Goal: Task Accomplishment & Management: Complete application form

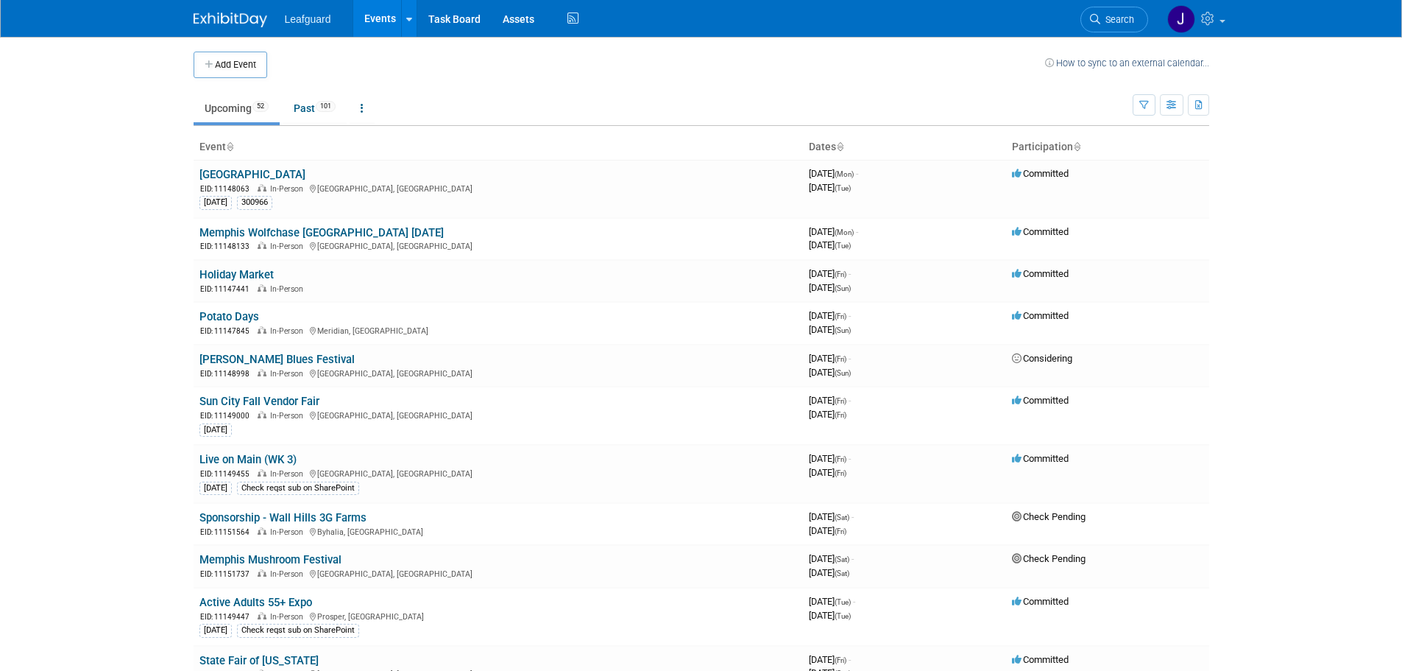
click at [514, 82] on td "Upcoming 52 Past 101 All Events 153 Past and Upcoming Grouped Annually Events g…" at bounding box center [663, 102] width 939 height 48
drag, startPoint x: 855, startPoint y: 34, endPoint x: 1175, endPoint y: 62, distance: 322.1
click at [855, 34] on div "Leafguard Events Add Event Bulk Upload Events Shareable Event Boards Recently V…" at bounding box center [702, 18] width 1016 height 37
click at [78, 68] on body "Leafguard Events Add Event Bulk Upload Events Shareable Event Boards Recently V…" at bounding box center [701, 335] width 1402 height 671
click at [407, 18] on icon at bounding box center [409, 20] width 6 height 10
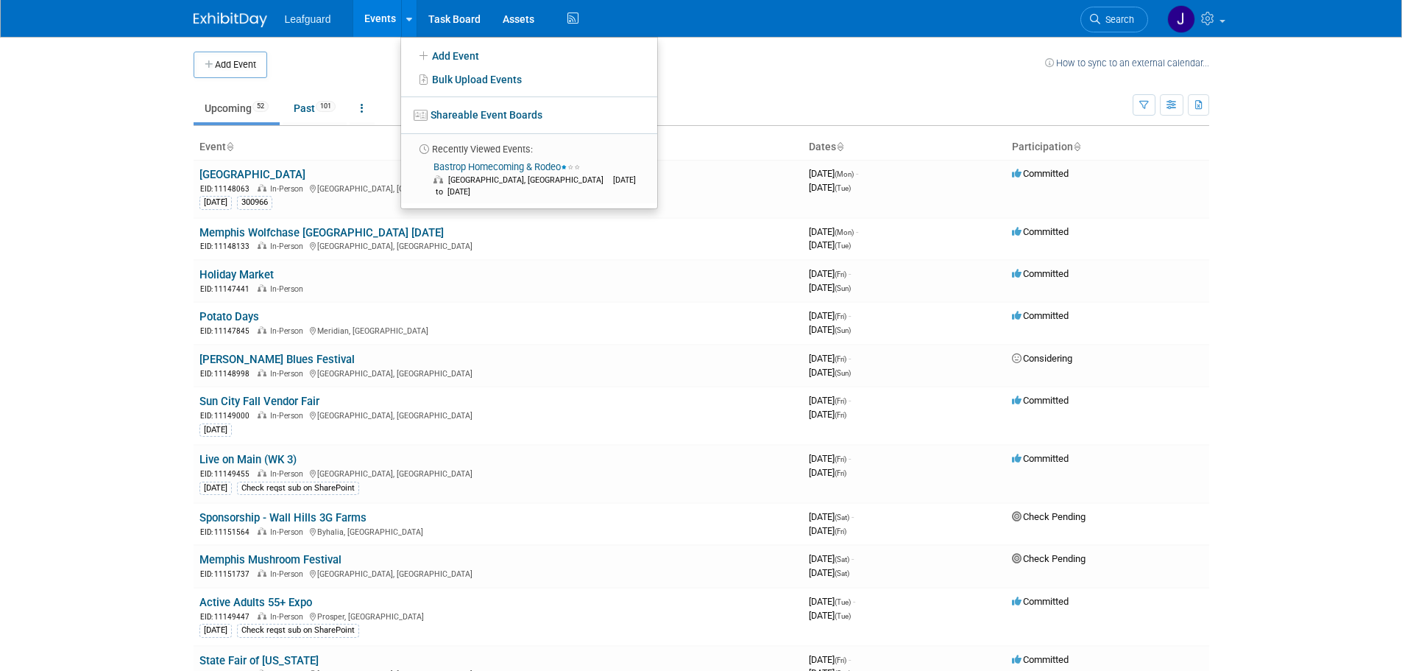
click at [315, 23] on span "Leafguard" at bounding box center [308, 19] width 46 height 12
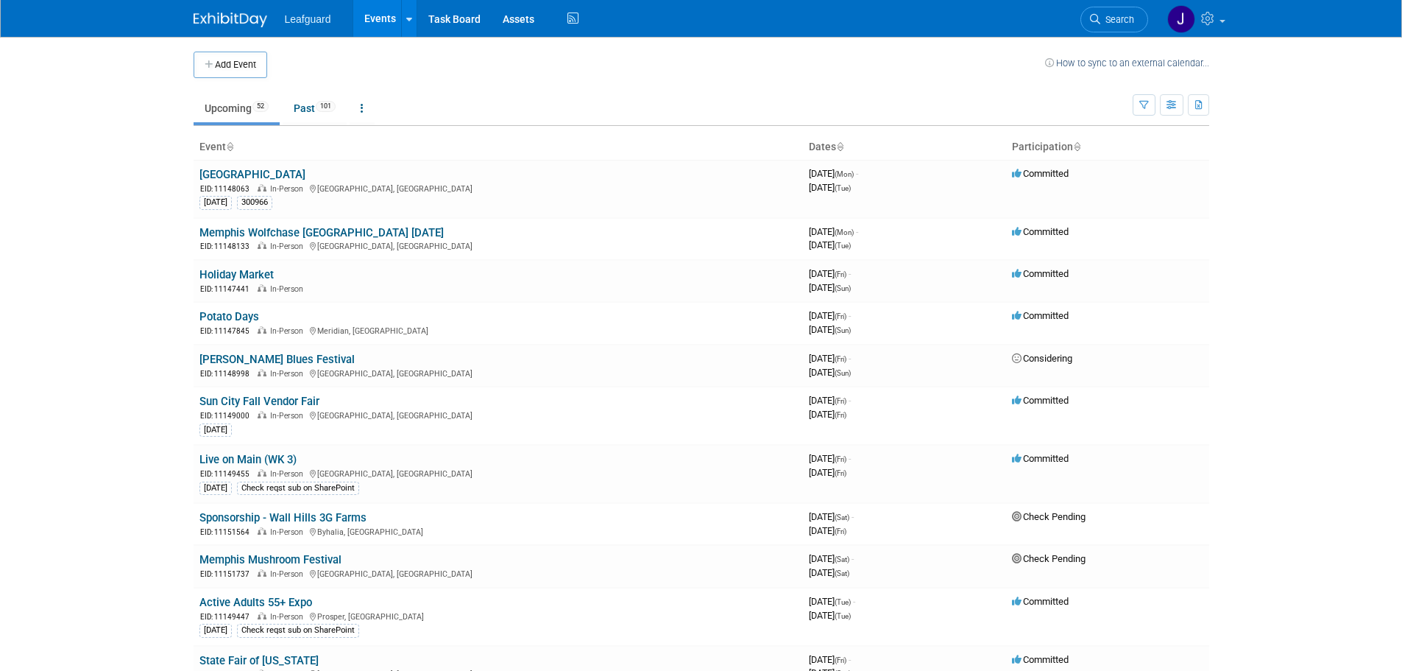
click at [301, 13] on span "Leafguard" at bounding box center [308, 19] width 46 height 12
click at [277, 30] on div "Leafguard Events Add Event Bulk Upload Events Shareable Event Boards Recently V…" at bounding box center [702, 18] width 1016 height 37
click at [308, 26] on ul "Leafguard Events Add Event Bulk Upload Events Shareable Event Boards Recently V…" at bounding box center [433, 18] width 297 height 37
click at [307, 21] on span "Leafguard" at bounding box center [308, 19] width 46 height 12
click at [289, 18] on span "Leafguard" at bounding box center [308, 19] width 46 height 12
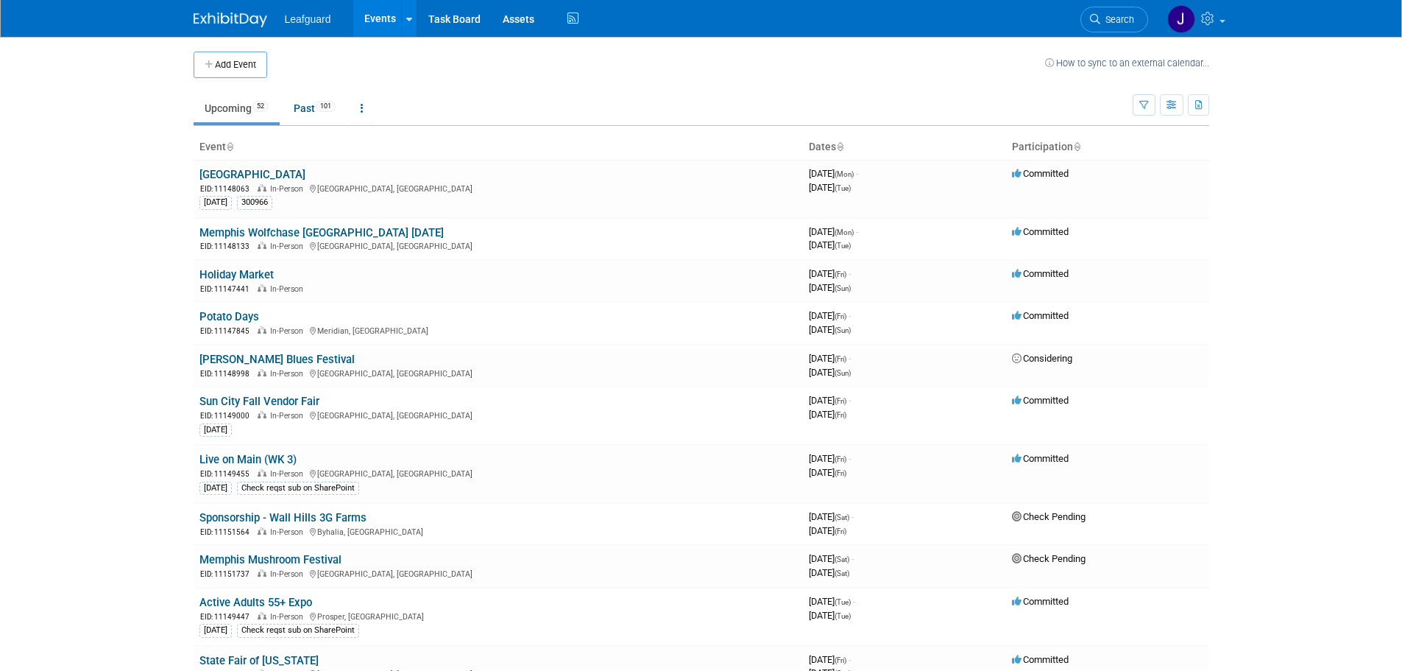
click at [309, 22] on span "Leafguard" at bounding box center [308, 19] width 46 height 12
click at [312, 23] on span "Leafguard" at bounding box center [308, 19] width 46 height 12
click at [459, 83] on td "Upcoming 52 Past 101 All Events 153 Past and Upcoming Grouped Annually Events g…" at bounding box center [663, 102] width 939 height 48
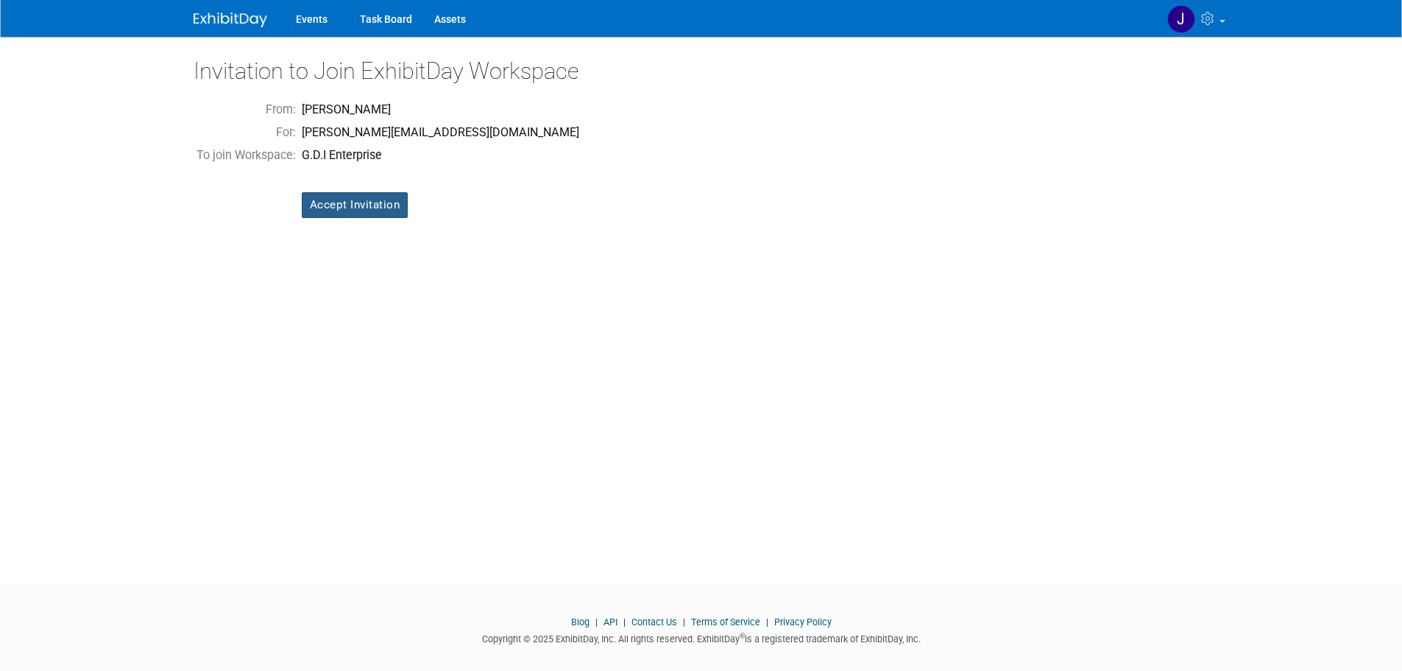
click at [332, 196] on input "Accept Invitation" at bounding box center [355, 205] width 107 height 26
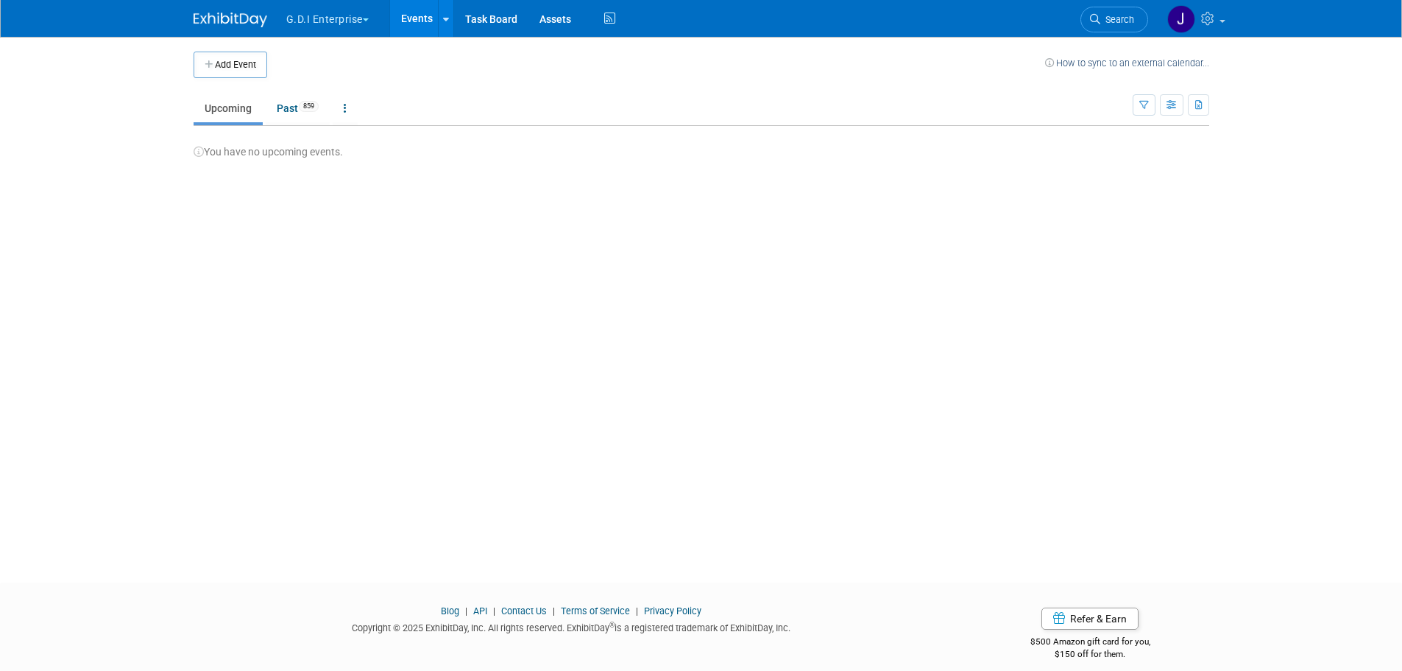
click at [478, 85] on td "Upcoming Past 859 All Events 859 Past and Upcoming Grouped Annually Events grou…" at bounding box center [663, 102] width 939 height 48
click at [367, 23] on button "G.D.I Enterprise" at bounding box center [336, 16] width 102 height 32
click at [367, 21] on span "button" at bounding box center [366, 19] width 6 height 3
click at [475, 113] on ul "Upcoming Past 859 All Events 859 Past and Upcoming Grouped Annually Events grou…" at bounding box center [663, 109] width 939 height 33
click at [445, 22] on icon at bounding box center [446, 20] width 6 height 10
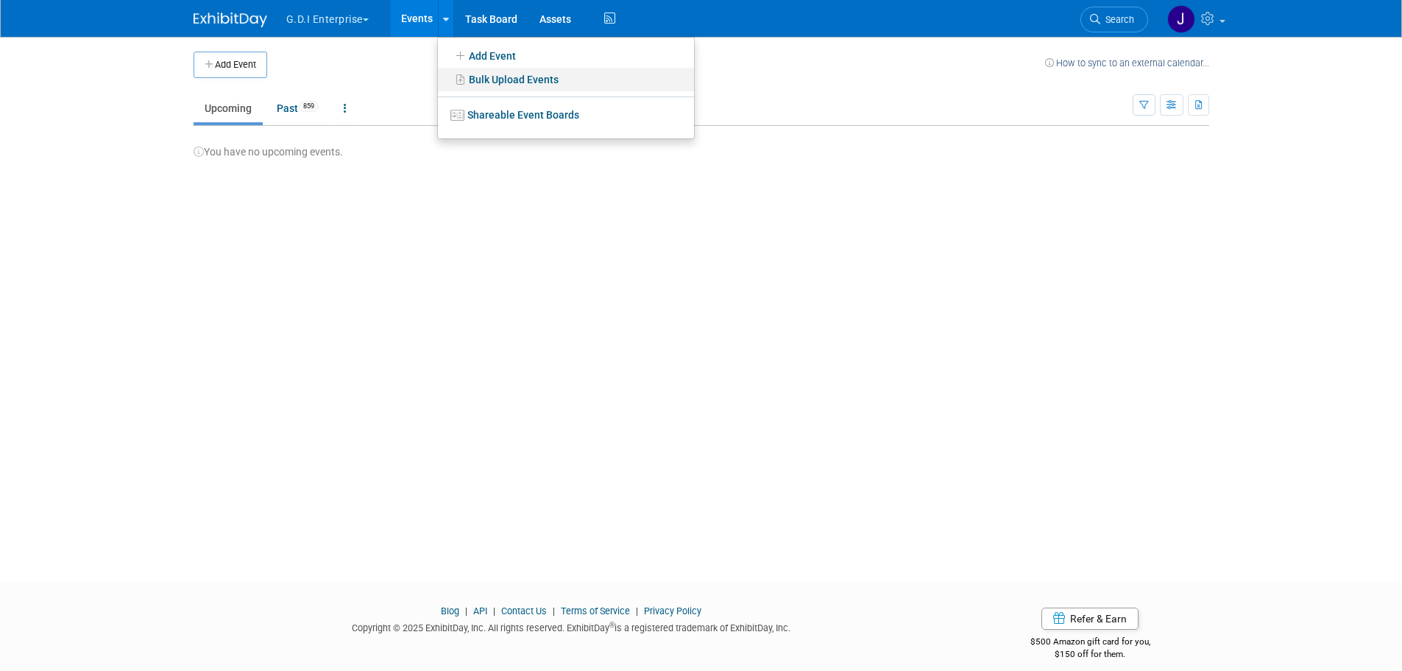
click at [510, 84] on link "Bulk Upload Events" at bounding box center [566, 80] width 256 height 24
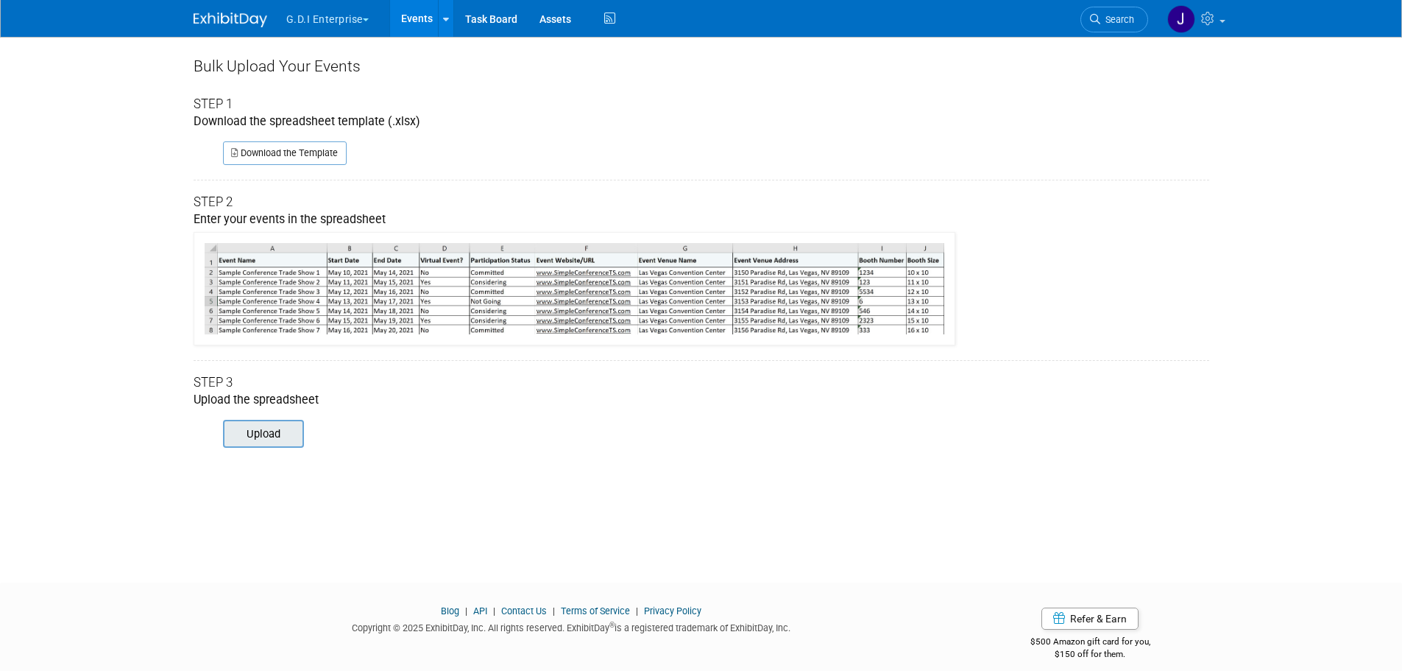
click at [241, 440] on input "file" at bounding box center [202, 433] width 200 height 25
type input "C:\fakepath\GDI Office TA Worksheet (14) 9-18-2025.xlsx"
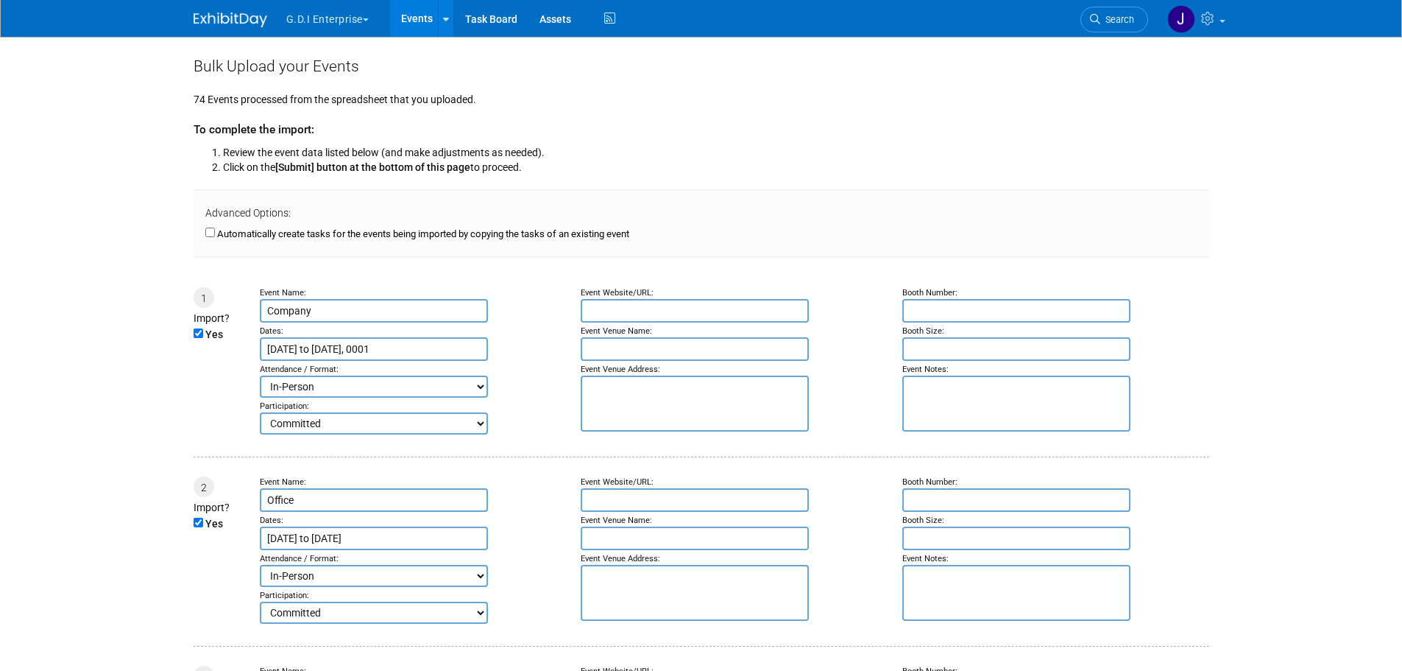
type input "Jan 1, 0001 to Sep 18, 2025"
type input "Sep 18, 2025"
type input "Dec 30, 1899"
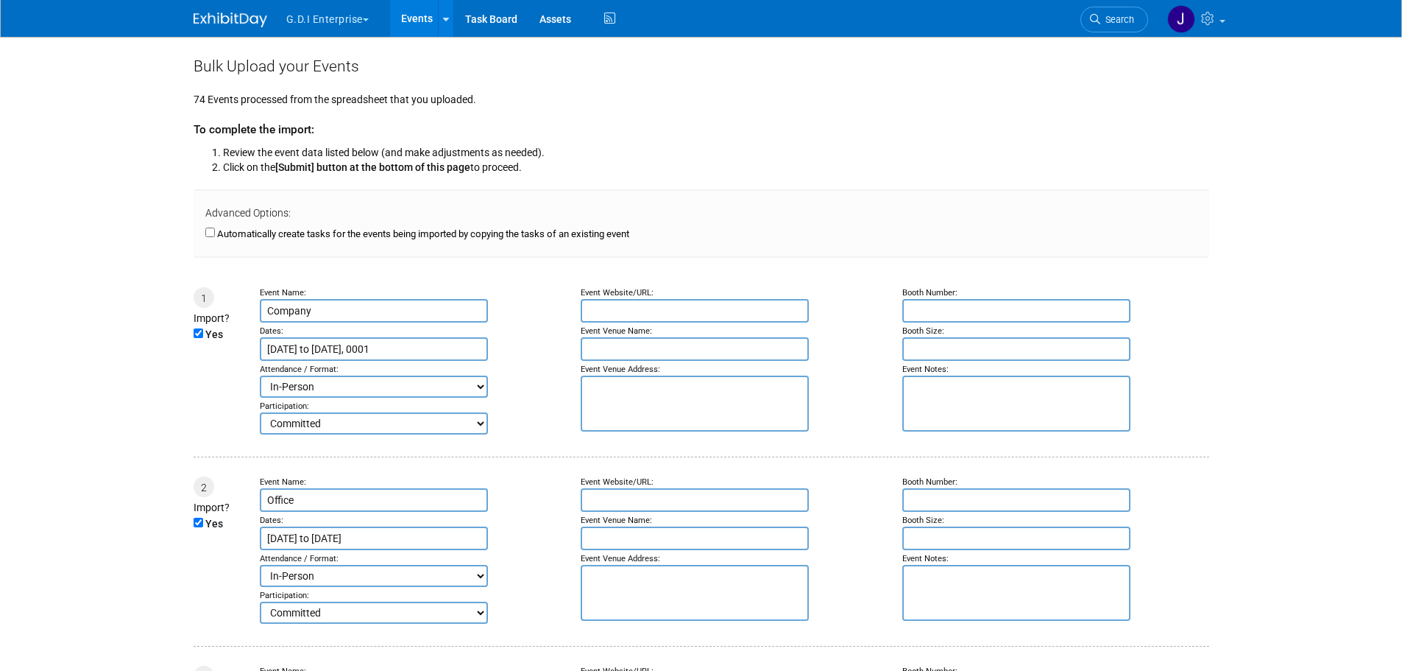
type input "Dec 30, 1899"
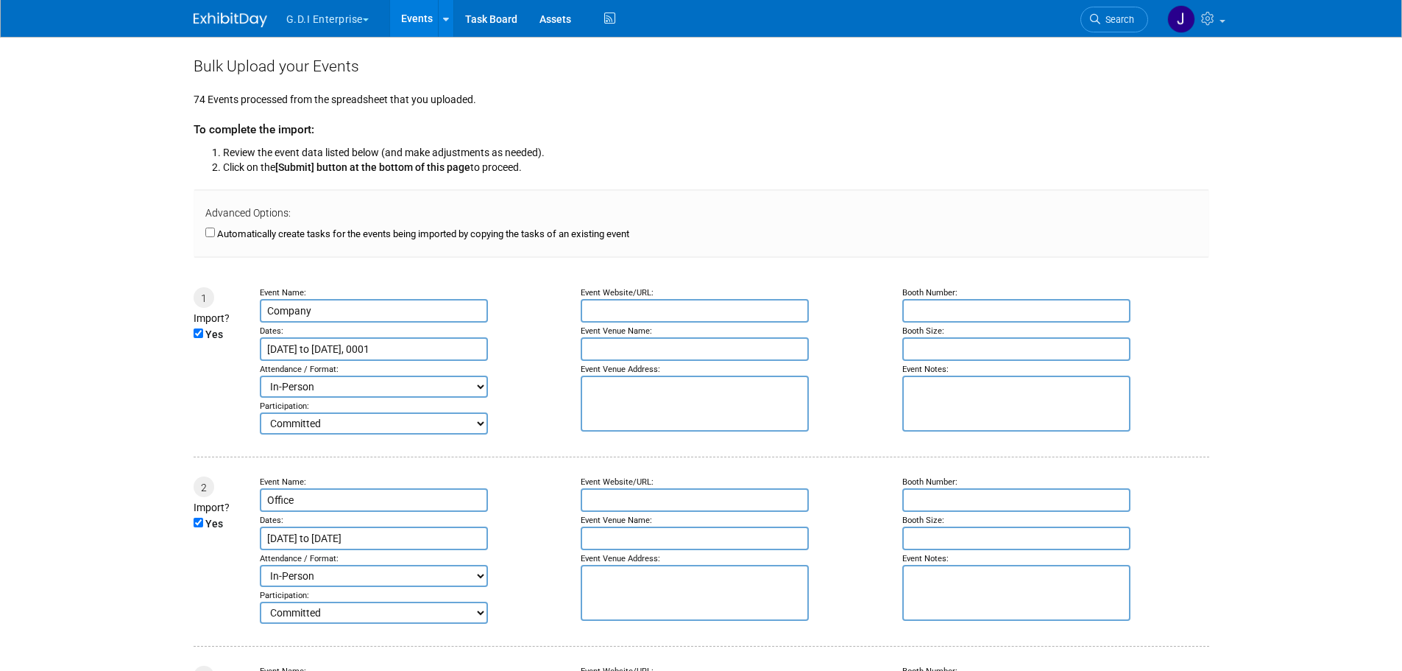
type input "Dec 30, 1899"
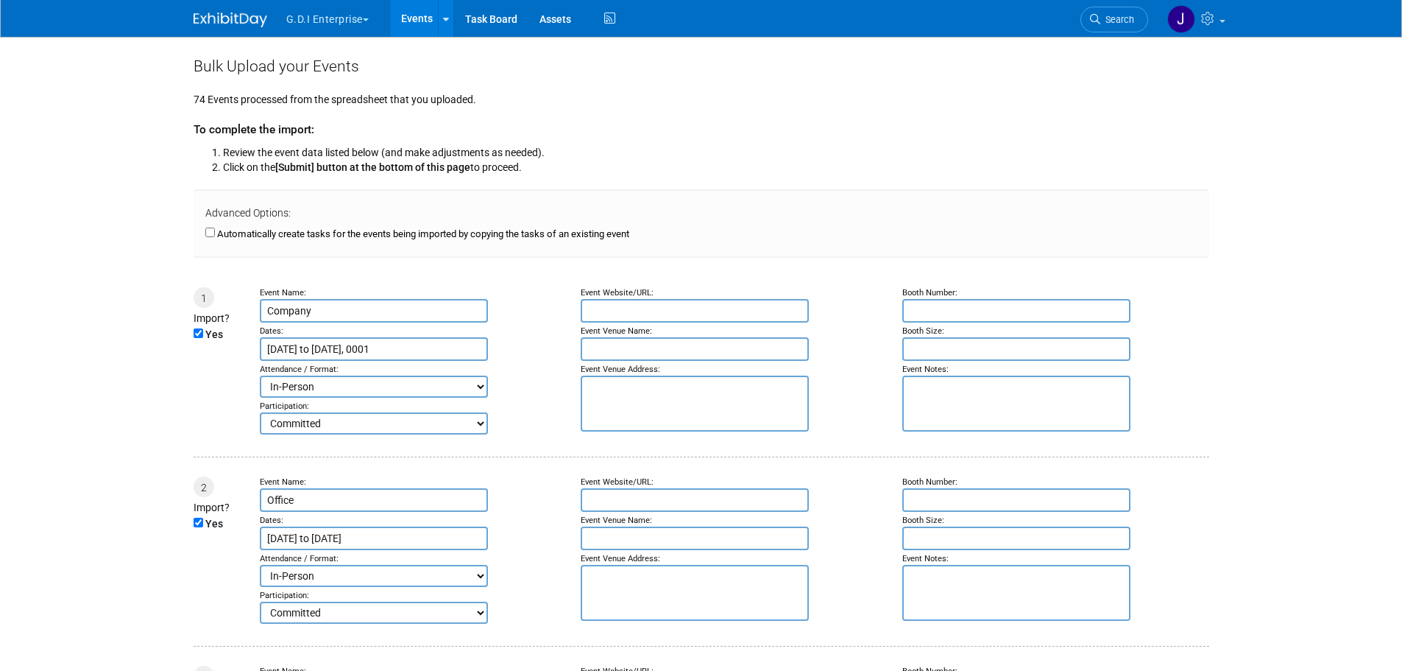
type input "Dec 30, 1899"
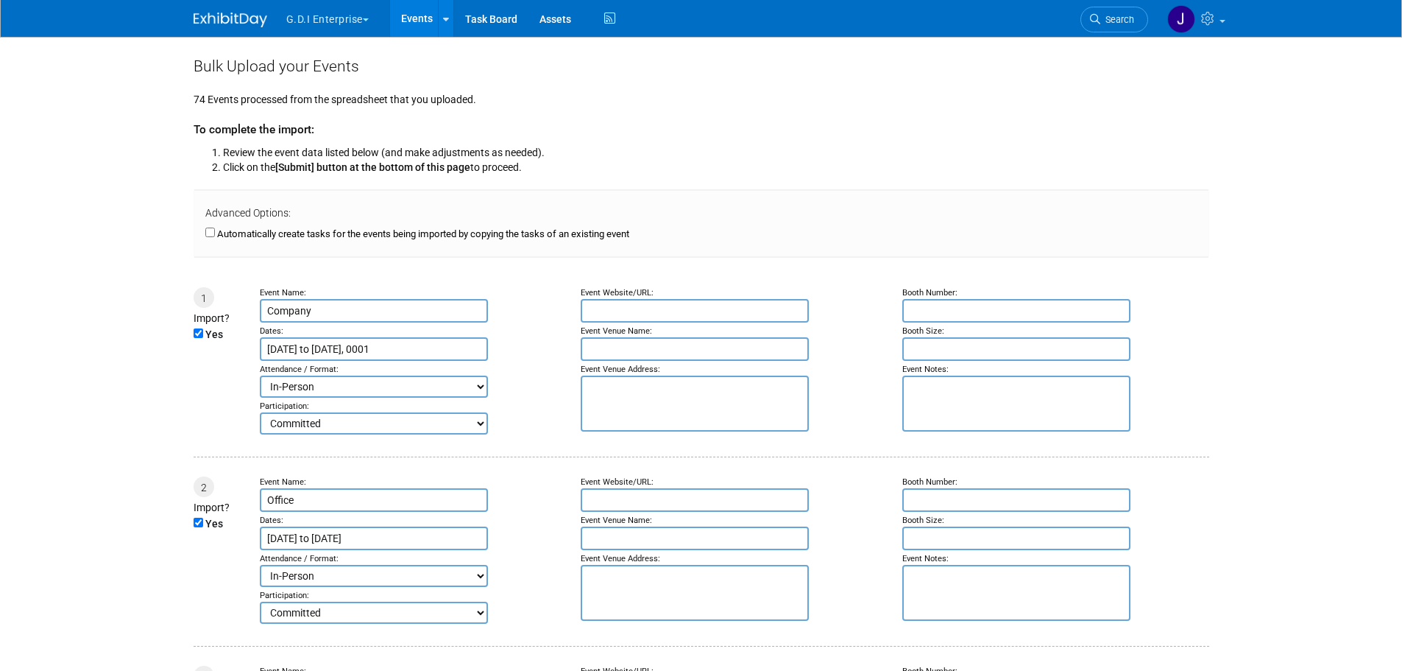
type input "Dec 30, 1899"
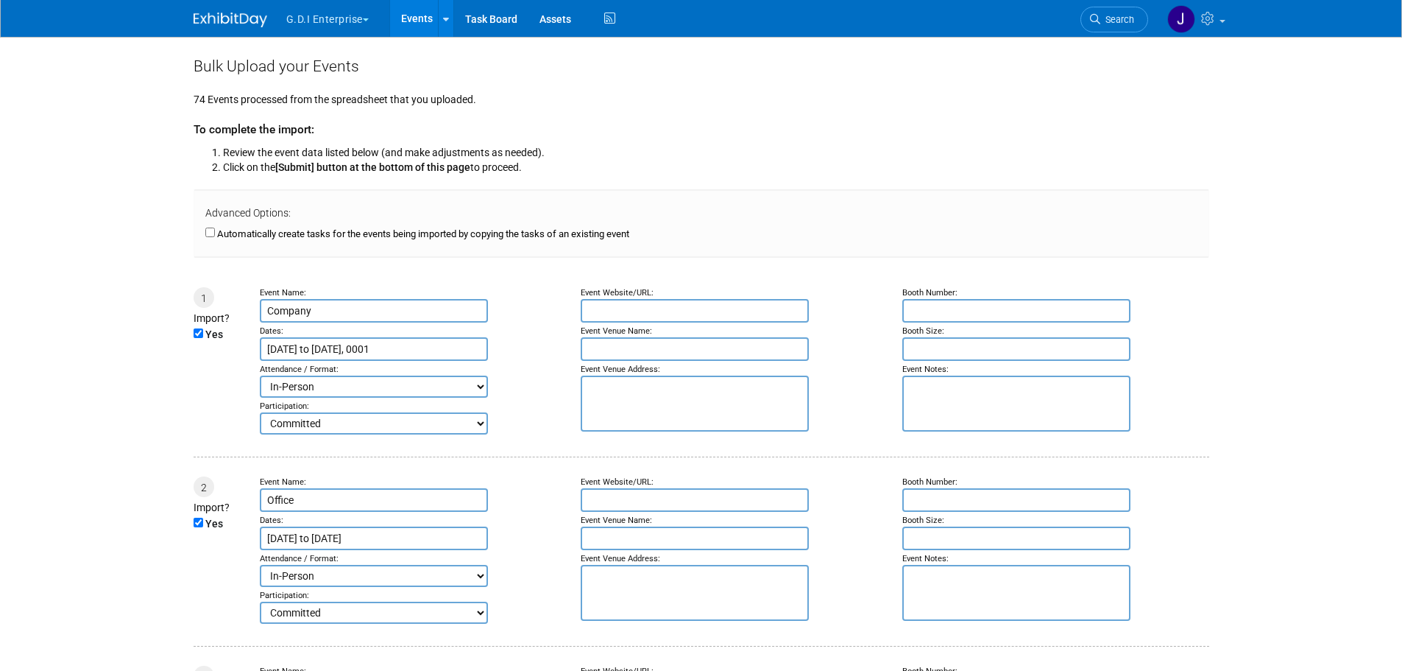
type input "Dec 30, 1899"
type input "Jan 2, 1900"
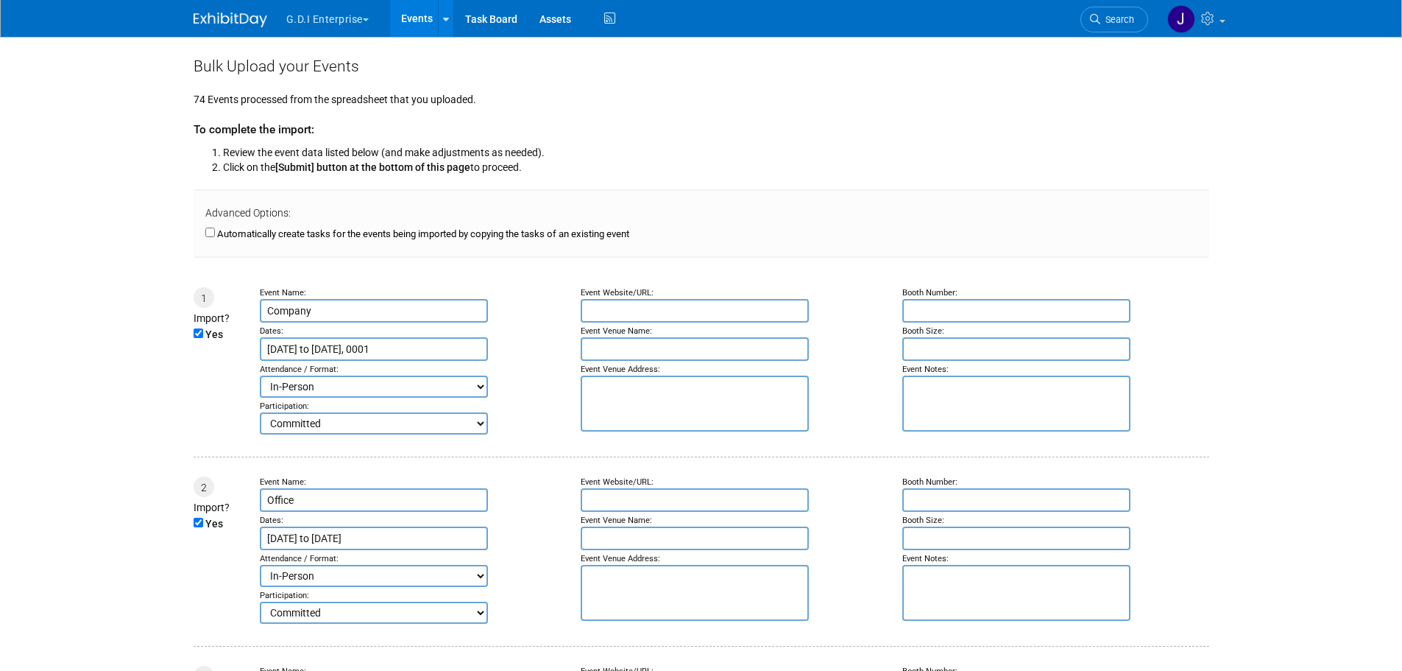
type input "Dec 30, 1899"
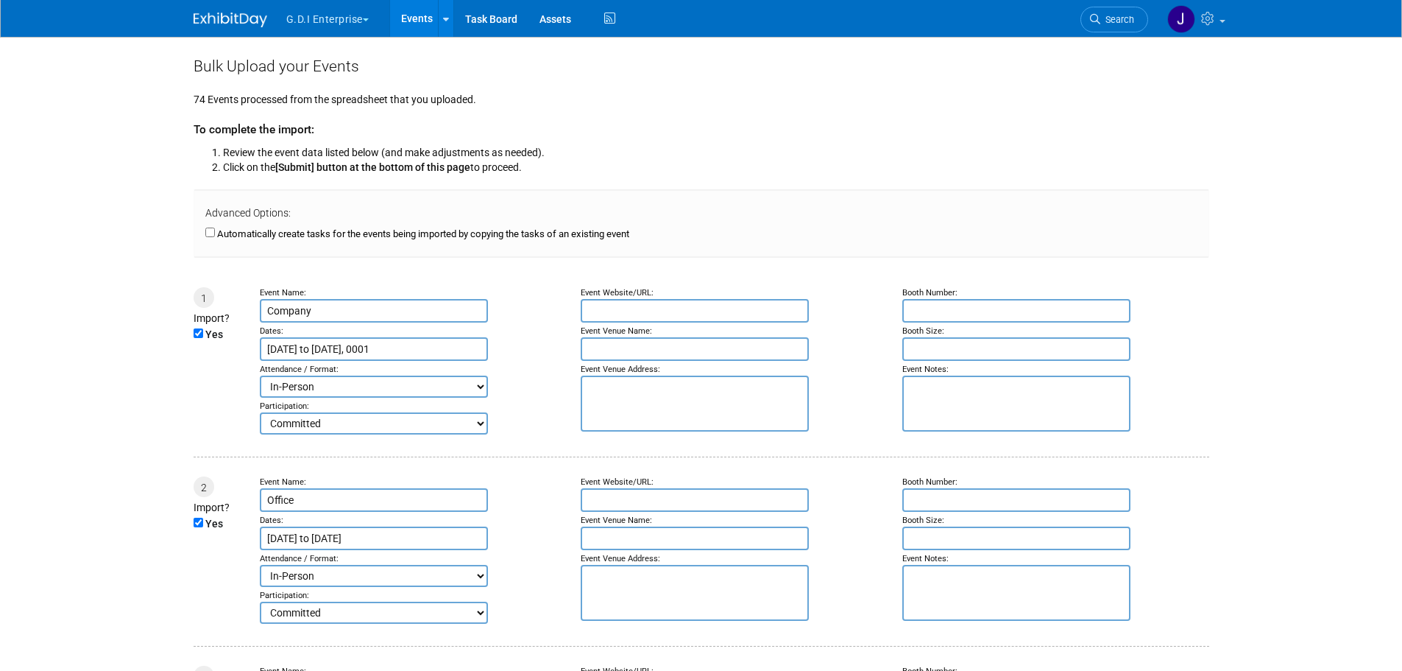
type input "Dec 30, 1899"
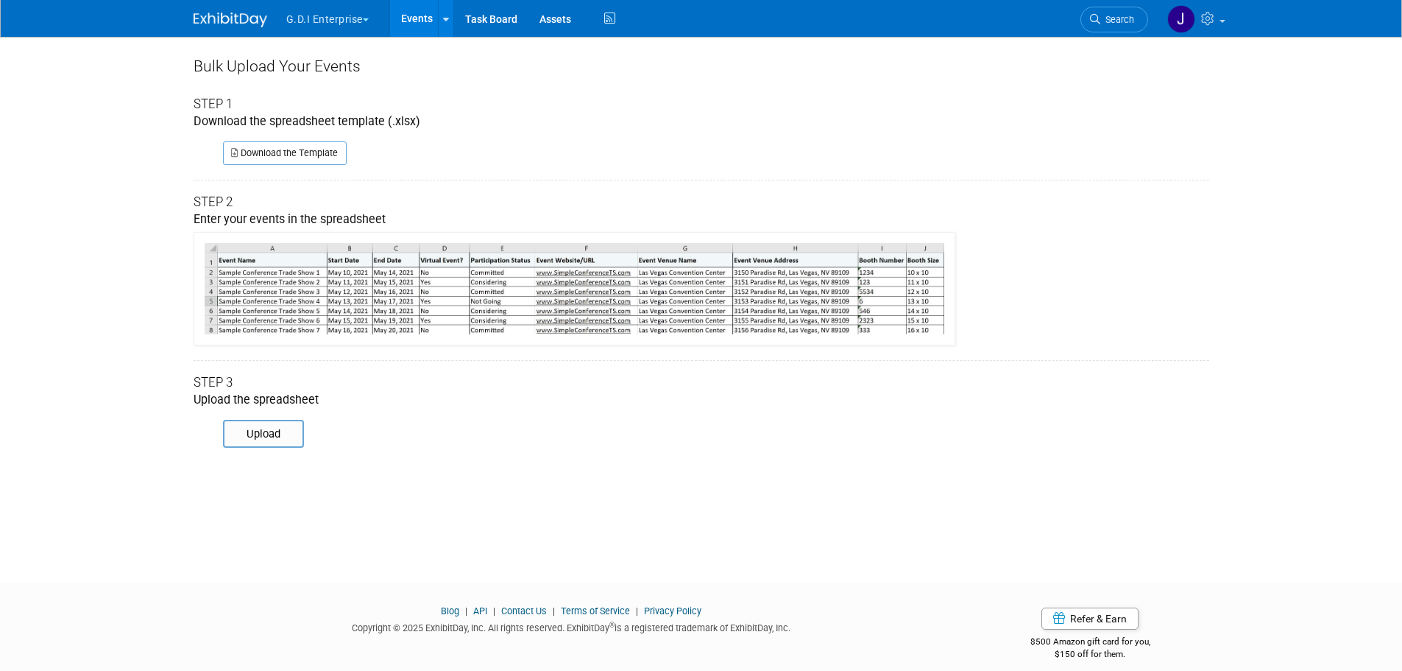
click at [752, 492] on div "Bulk Upload Your Events Step 1 Download the spreadsheet template (.xlsx) Downlo…" at bounding box center [702, 296] width 1038 height 519
click at [306, 153] on link "Download the Template" at bounding box center [285, 153] width 124 height 24
click at [253, 436] on input "file" at bounding box center [202, 433] width 200 height 25
type input "C:\fakepath\ExhibitDay-Event-Import-Template.xlsx"
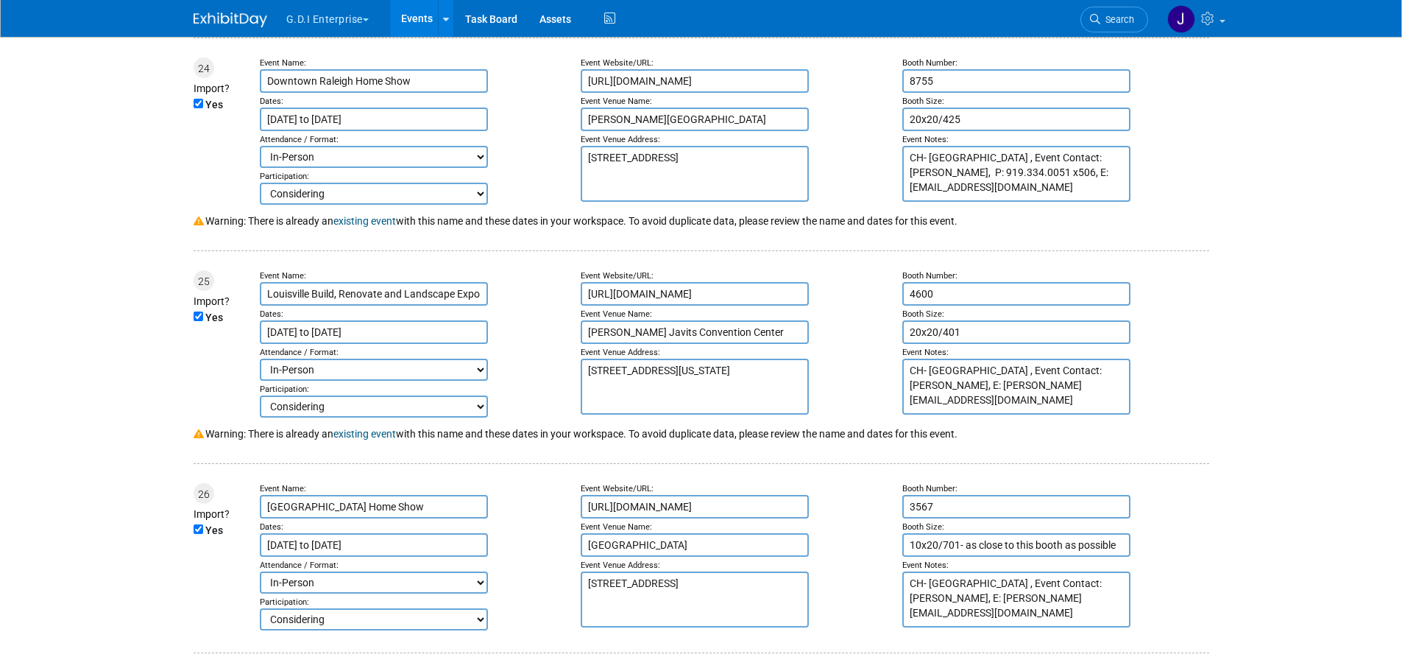
scroll to position [4711, 0]
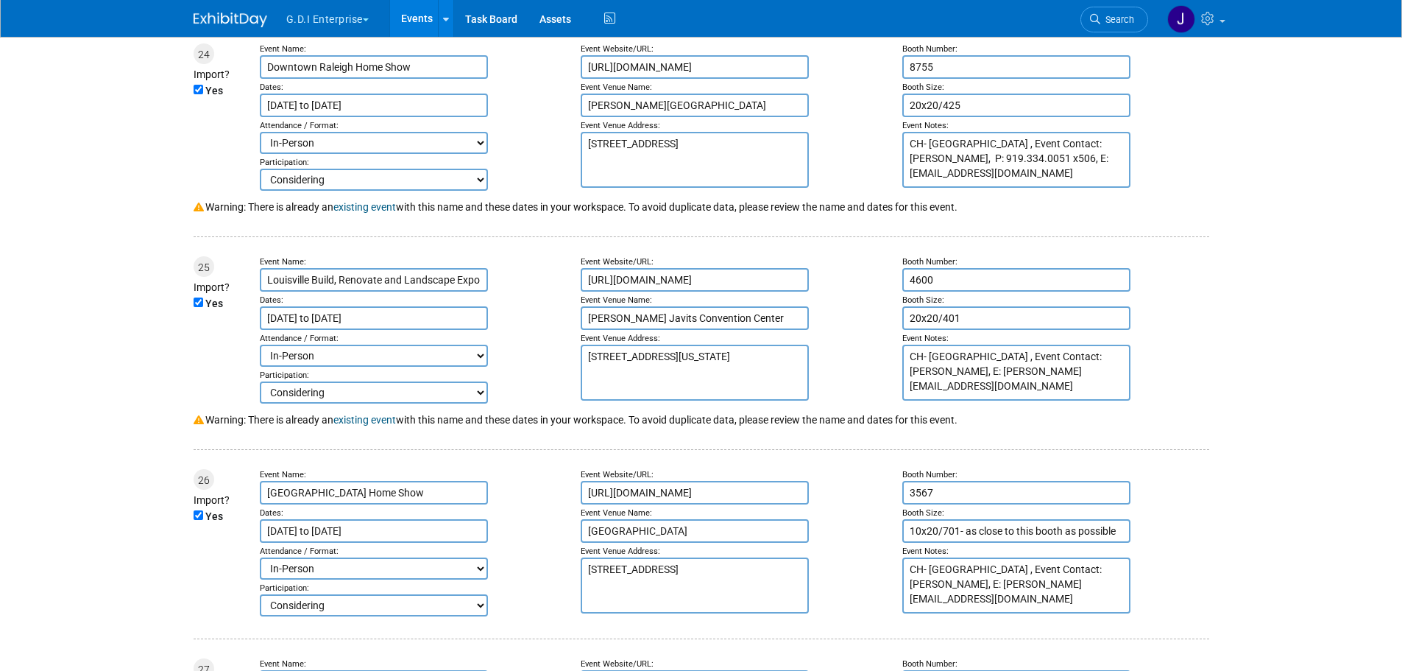
drag, startPoint x: 275, startPoint y: 456, endPoint x: 1008, endPoint y: 451, distance: 733.9
click at [1008, 427] on div "Warning: There is already an existing event with this name and these dates in y…" at bounding box center [702, 415] width 1016 height 24
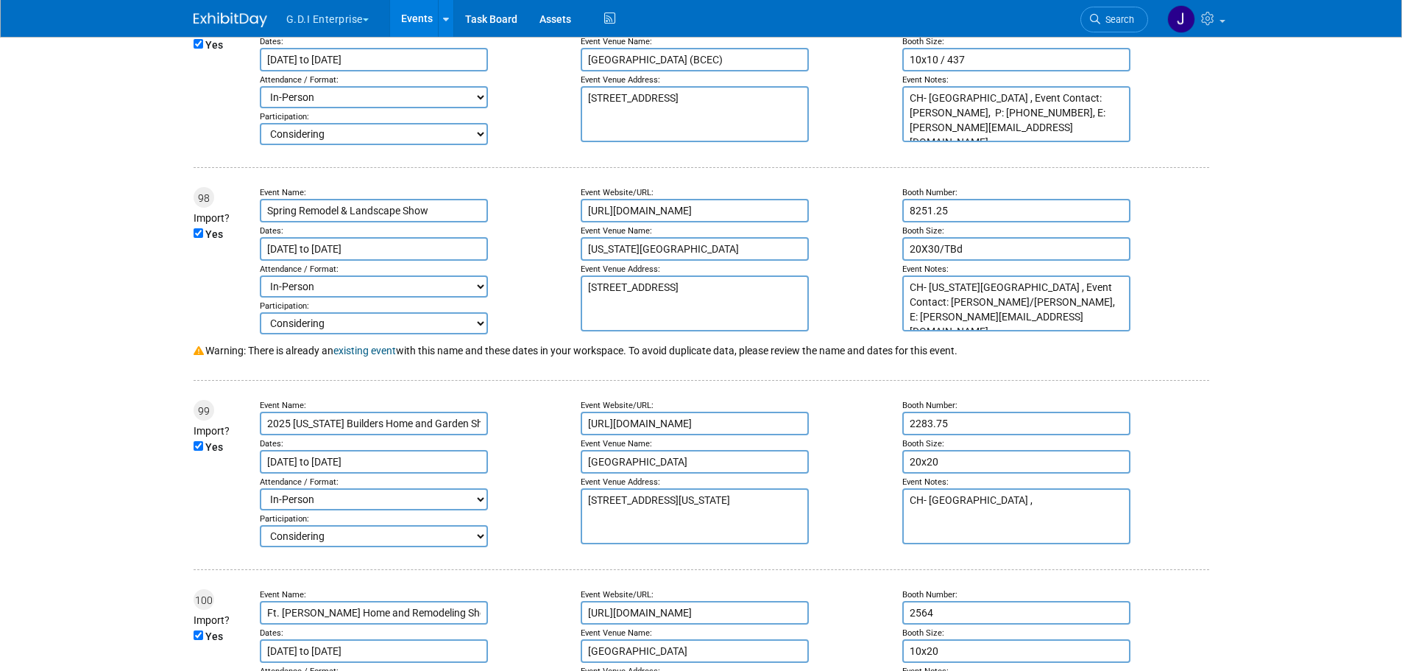
scroll to position [19185, 0]
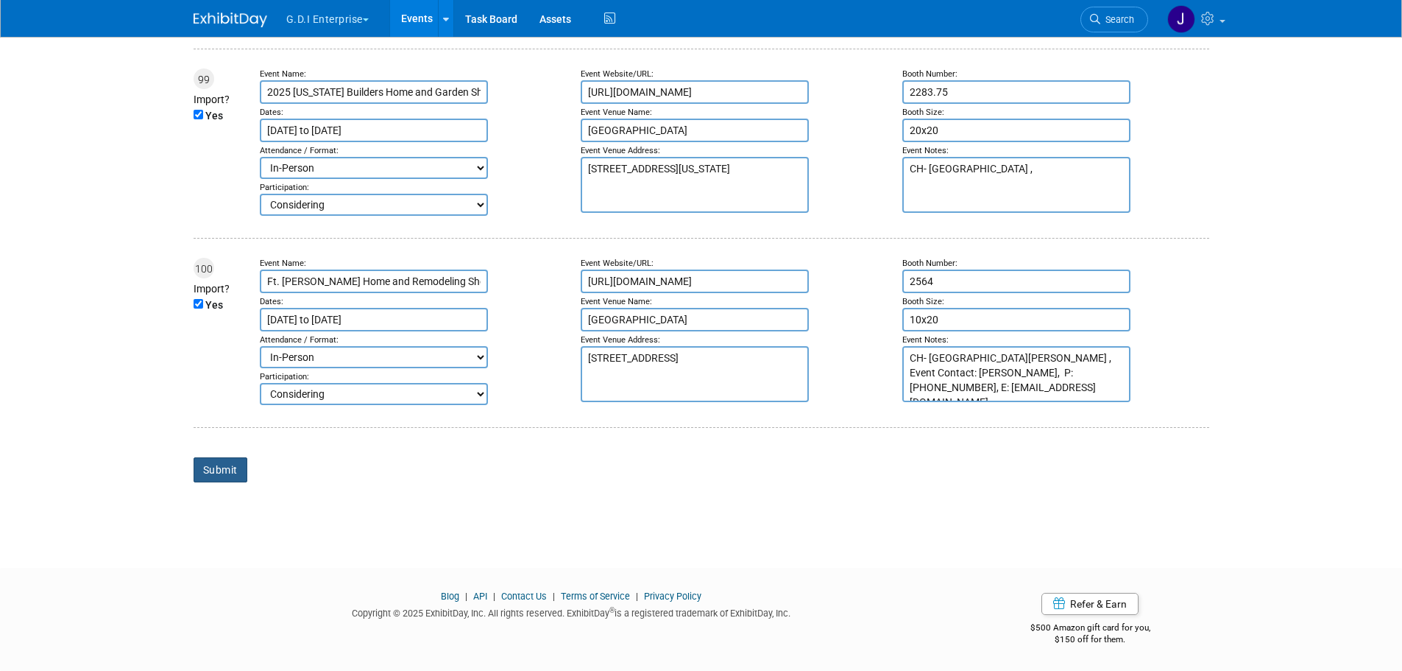
click at [206, 471] on input "Submit" at bounding box center [221, 469] width 54 height 25
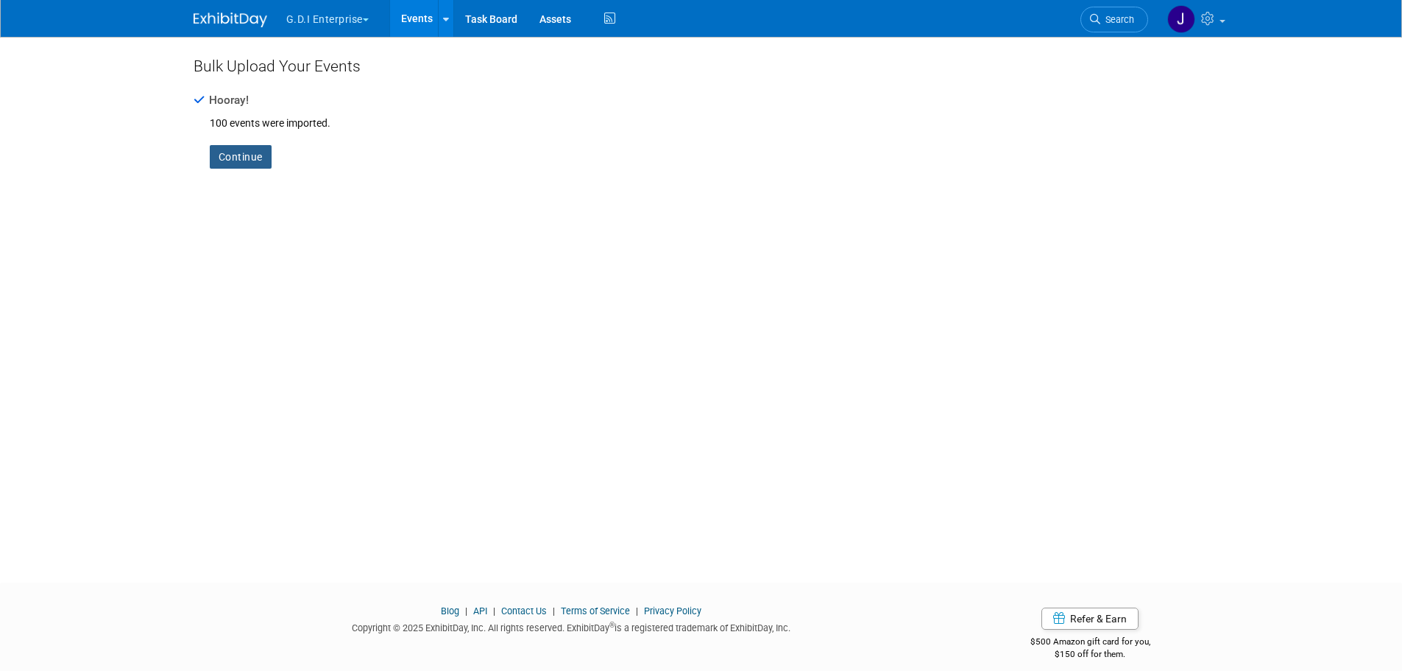
click at [256, 159] on link "Continue" at bounding box center [241, 157] width 62 height 24
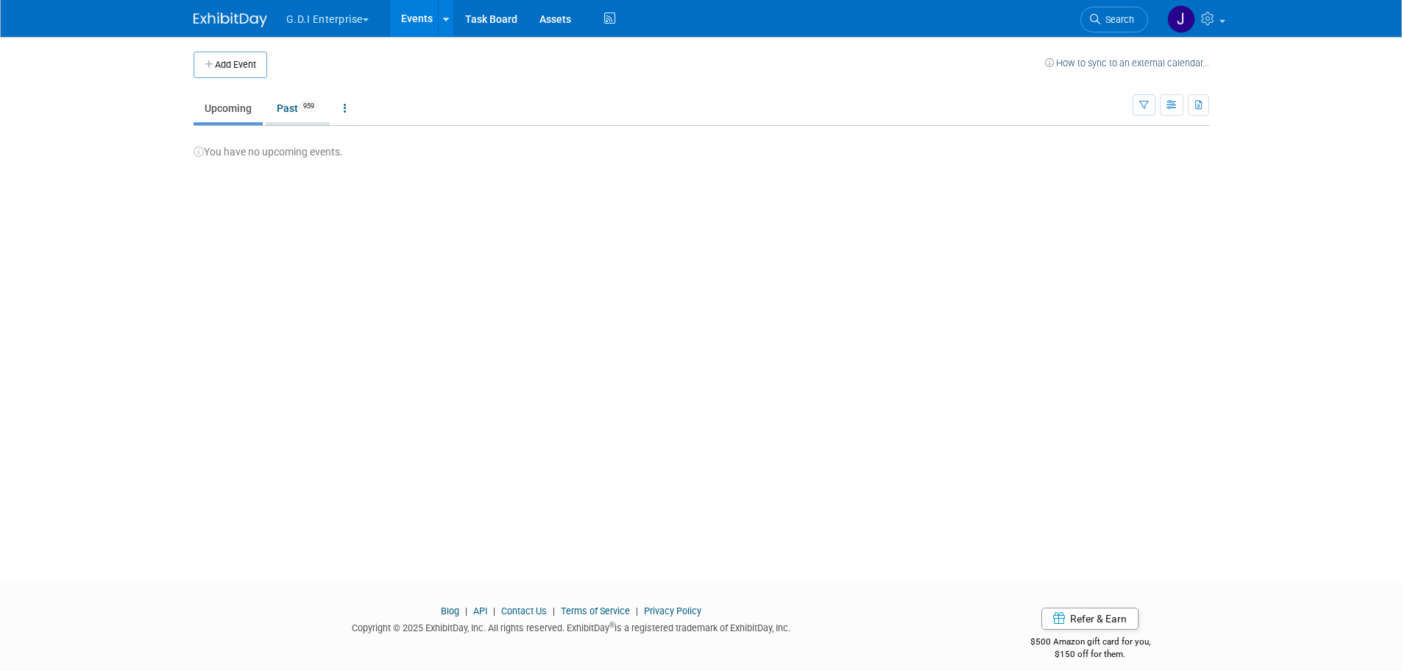
click at [290, 106] on link "Past 959" at bounding box center [298, 108] width 64 height 28
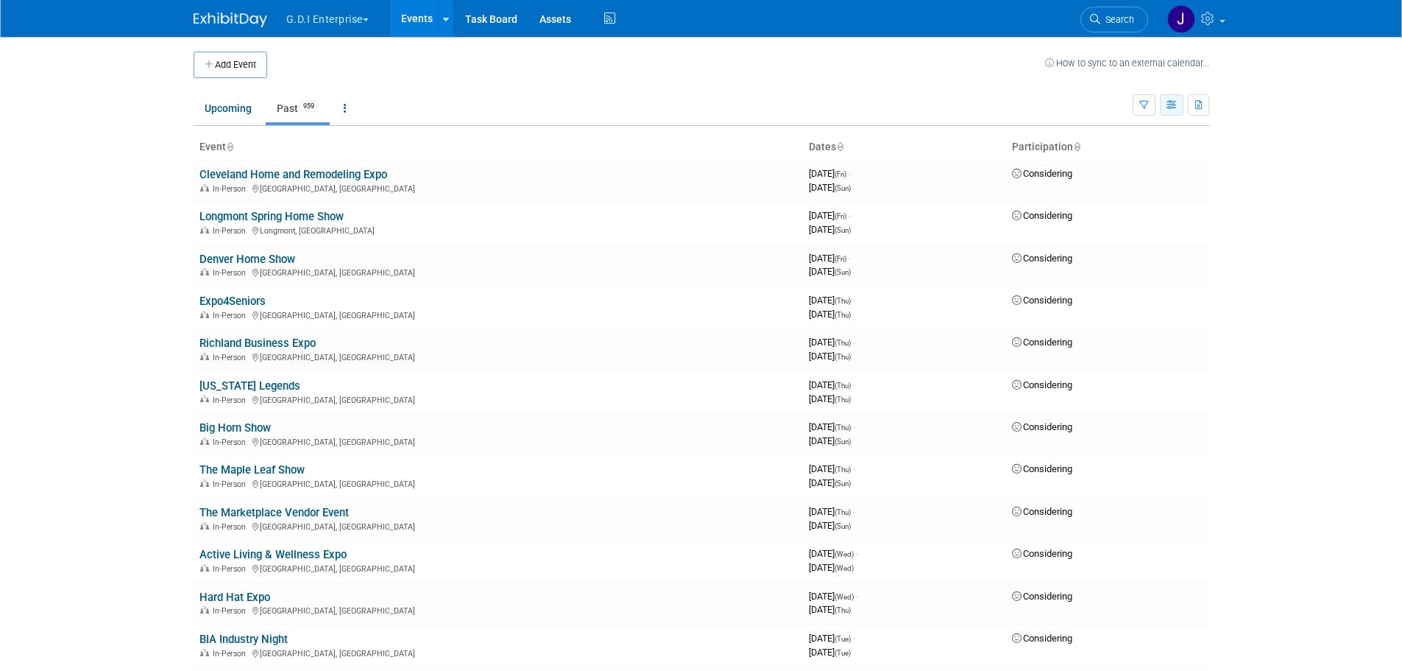
click at [1170, 107] on icon "button" at bounding box center [1172, 106] width 11 height 10
click at [1106, 220] on link "Expert Grid" at bounding box center [1110, 224] width 124 height 21
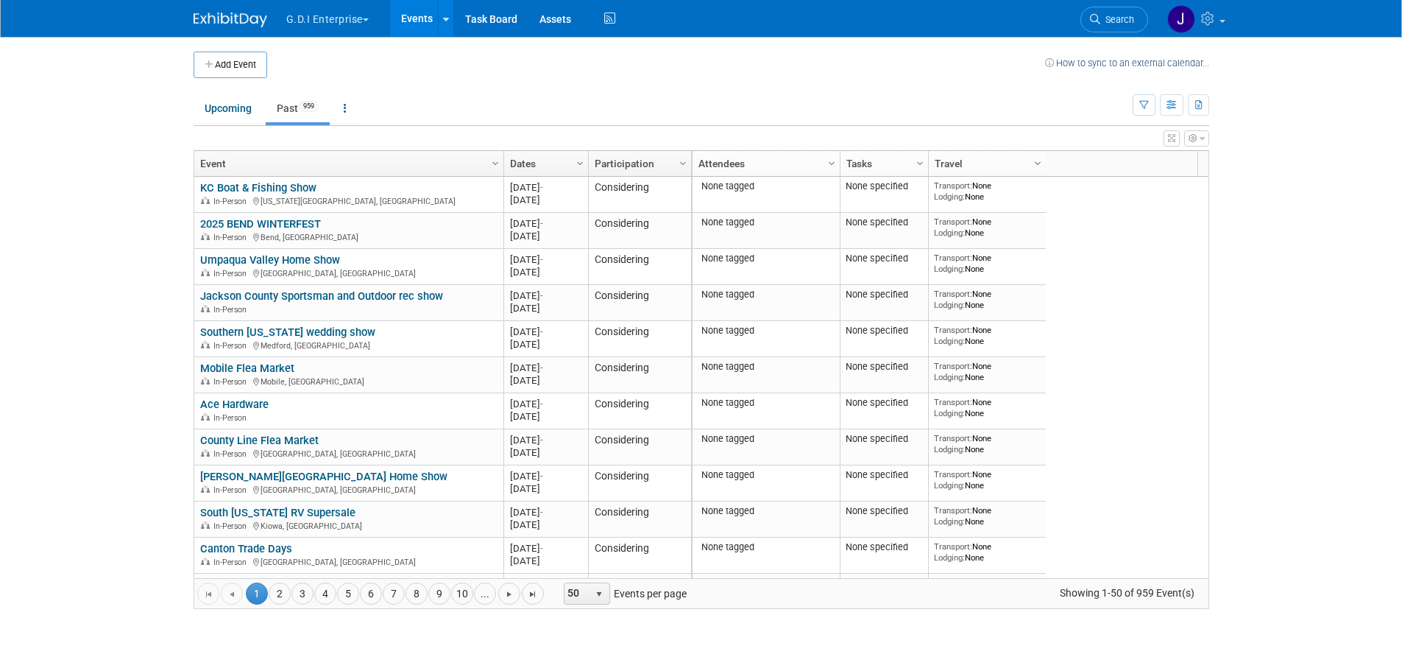
click at [1037, 161] on span "Column Settings" at bounding box center [1038, 164] width 12 height 12
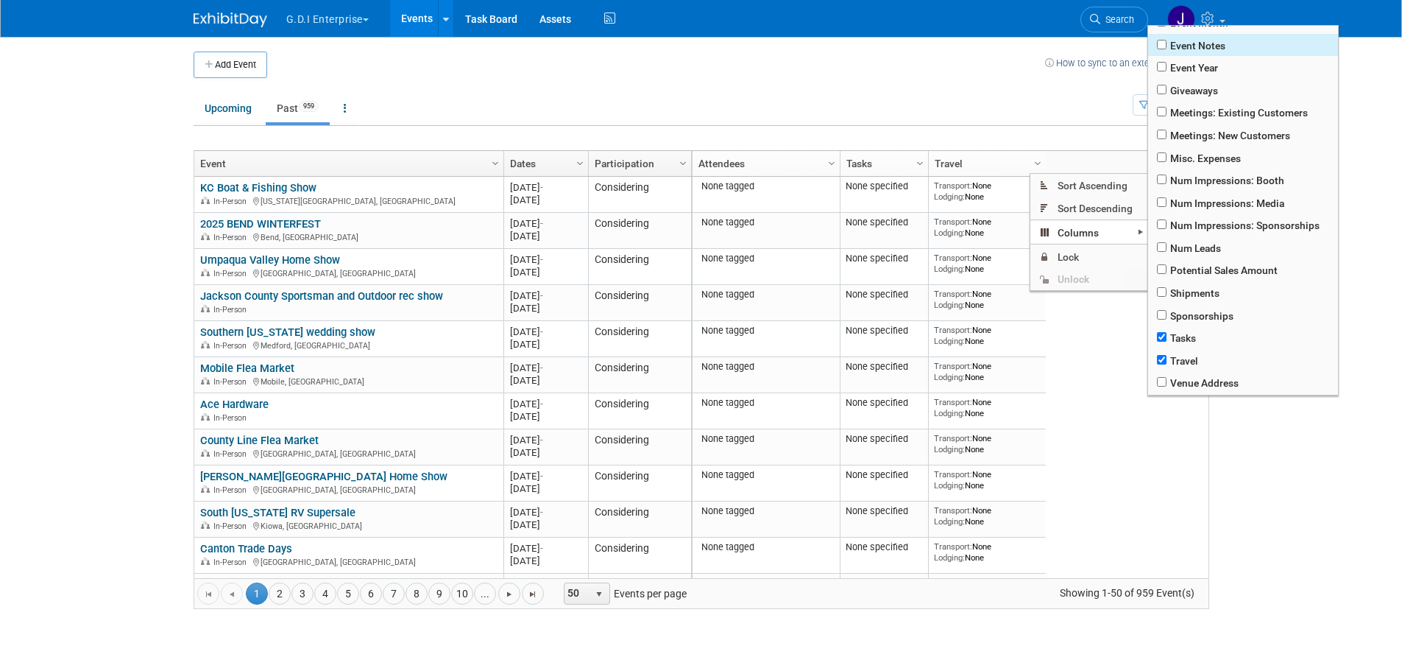
scroll to position [221, 0]
click at [1160, 40] on input "checkbox" at bounding box center [1162, 41] width 10 height 10
checkbox input "true"
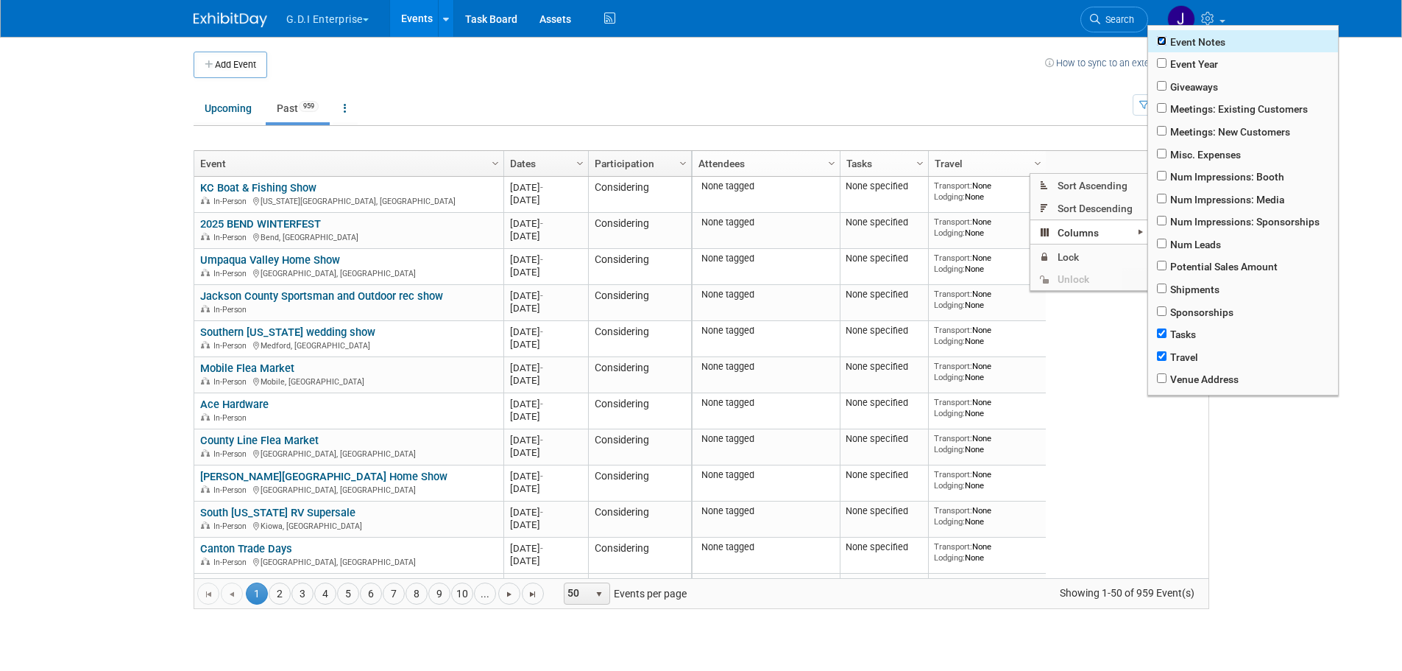
checkbox input "true"
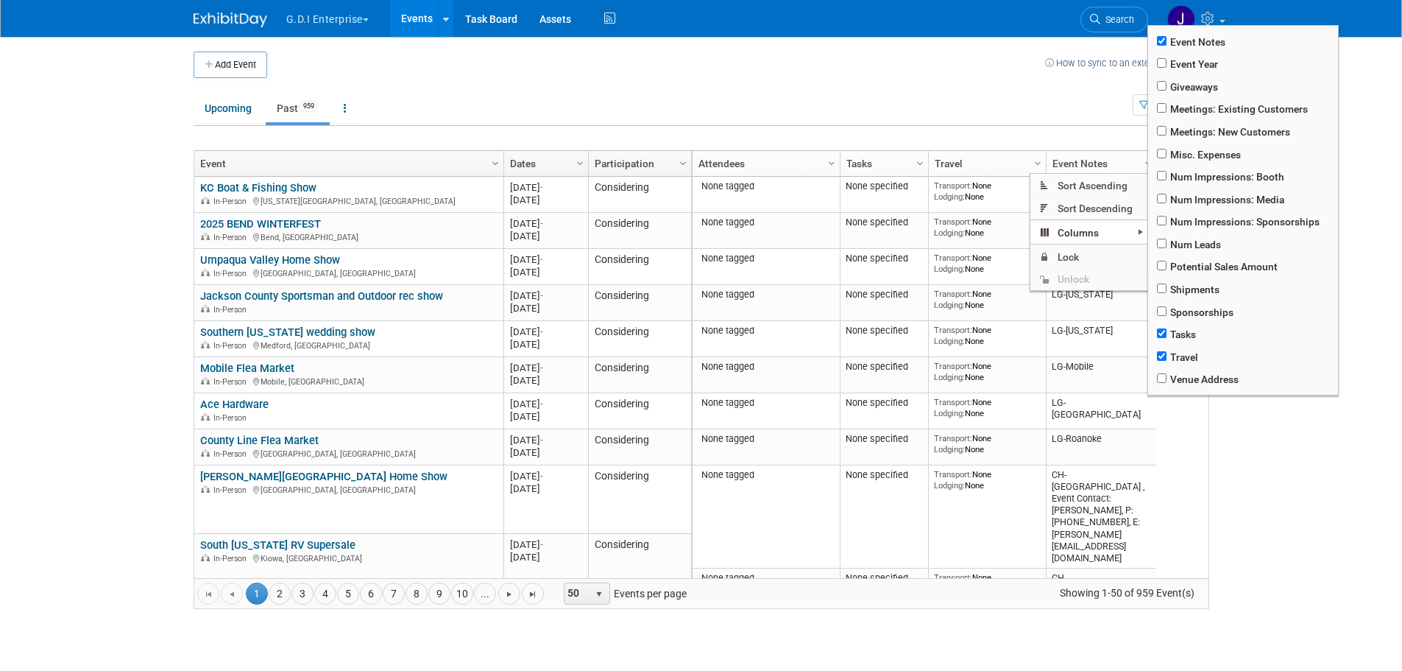
click at [1365, 555] on body "G.D.I Enterprise Explore: My Workspaces 2 Go to Workspace: G.D.I Enterprise Lea…" at bounding box center [701, 335] width 1402 height 671
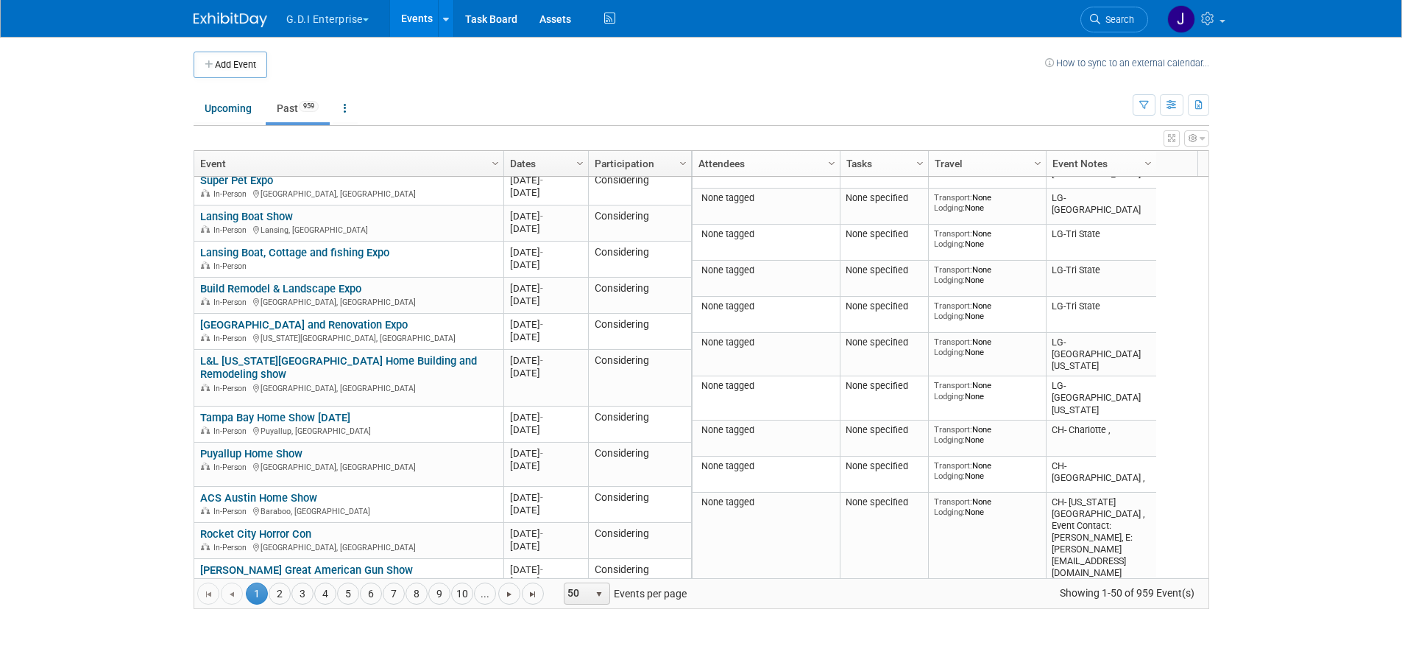
scroll to position [0, 0]
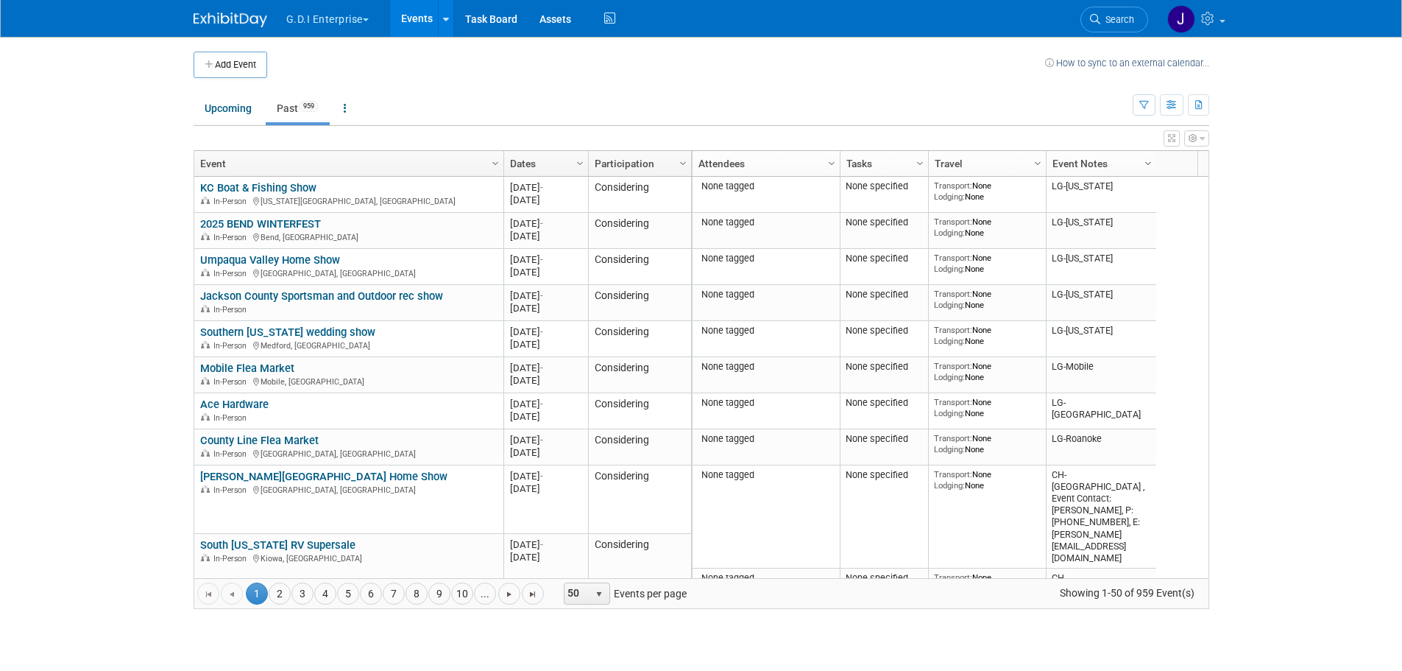
click at [1150, 163] on span "Column Settings" at bounding box center [1148, 164] width 12 height 12
click at [1100, 99] on ul "Upcoming Past 959 All Events 959 Past and Upcoming Grouped Annually Events grou…" at bounding box center [663, 109] width 939 height 33
click at [1148, 166] on span "Column Settings" at bounding box center [1148, 164] width 12 height 12
click at [1173, 102] on icon "button" at bounding box center [1172, 106] width 11 height 10
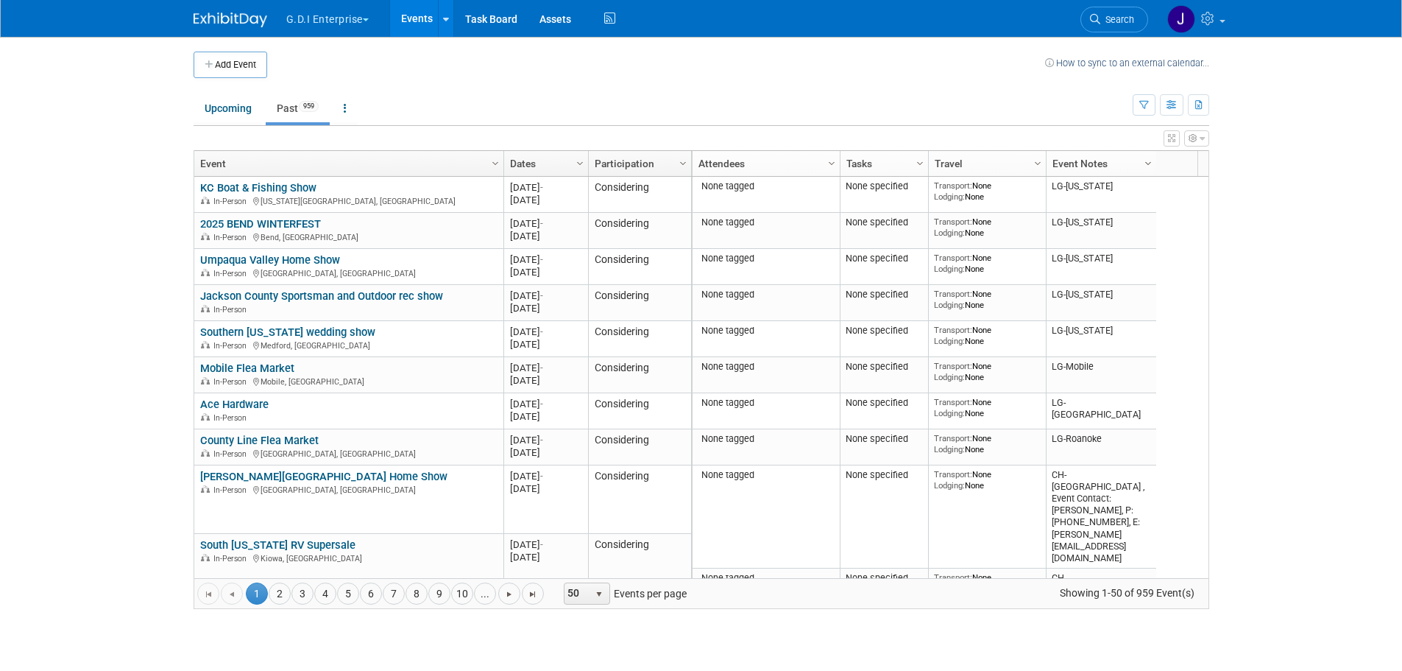
click at [1147, 165] on span "Column Settings" at bounding box center [1148, 164] width 12 height 12
click at [1139, 111] on button "button" at bounding box center [1144, 104] width 23 height 21
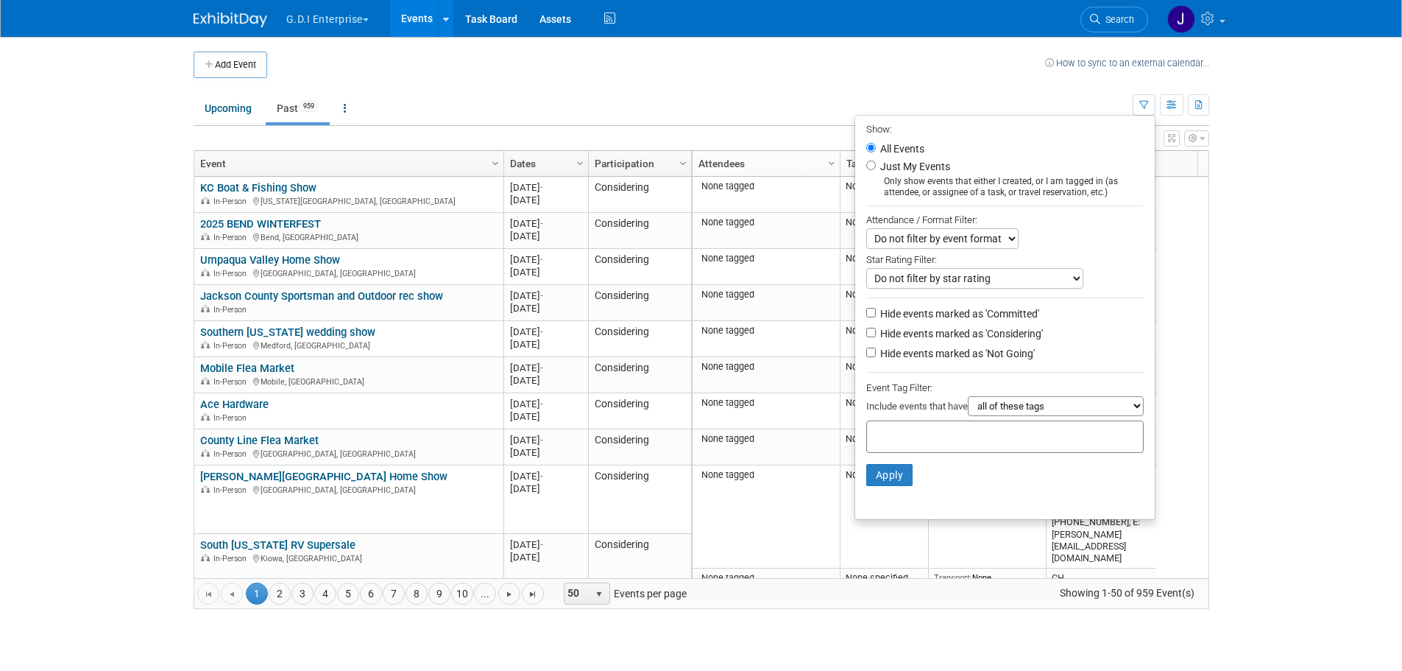
click at [1259, 428] on body "G.D.I Enterprise Explore: My Workspaces 2 Go to Workspace: G.D.I Enterprise Lea…" at bounding box center [701, 335] width 1402 height 671
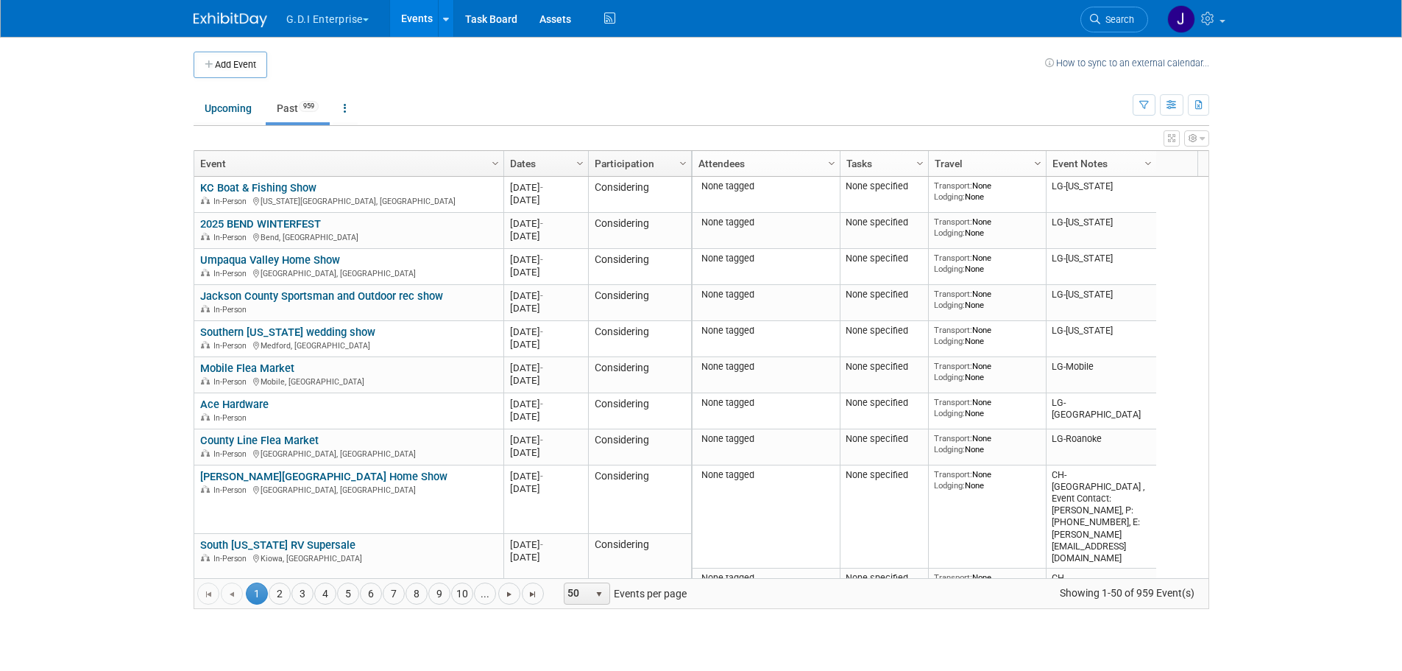
click at [1037, 163] on span "Column Settings" at bounding box center [1038, 164] width 12 height 12
click at [918, 163] on span "Column Settings" at bounding box center [920, 164] width 12 height 12
click at [832, 162] on span "Column Settings" at bounding box center [832, 164] width 12 height 12
click at [1215, 21] on icon at bounding box center [1209, 18] width 17 height 13
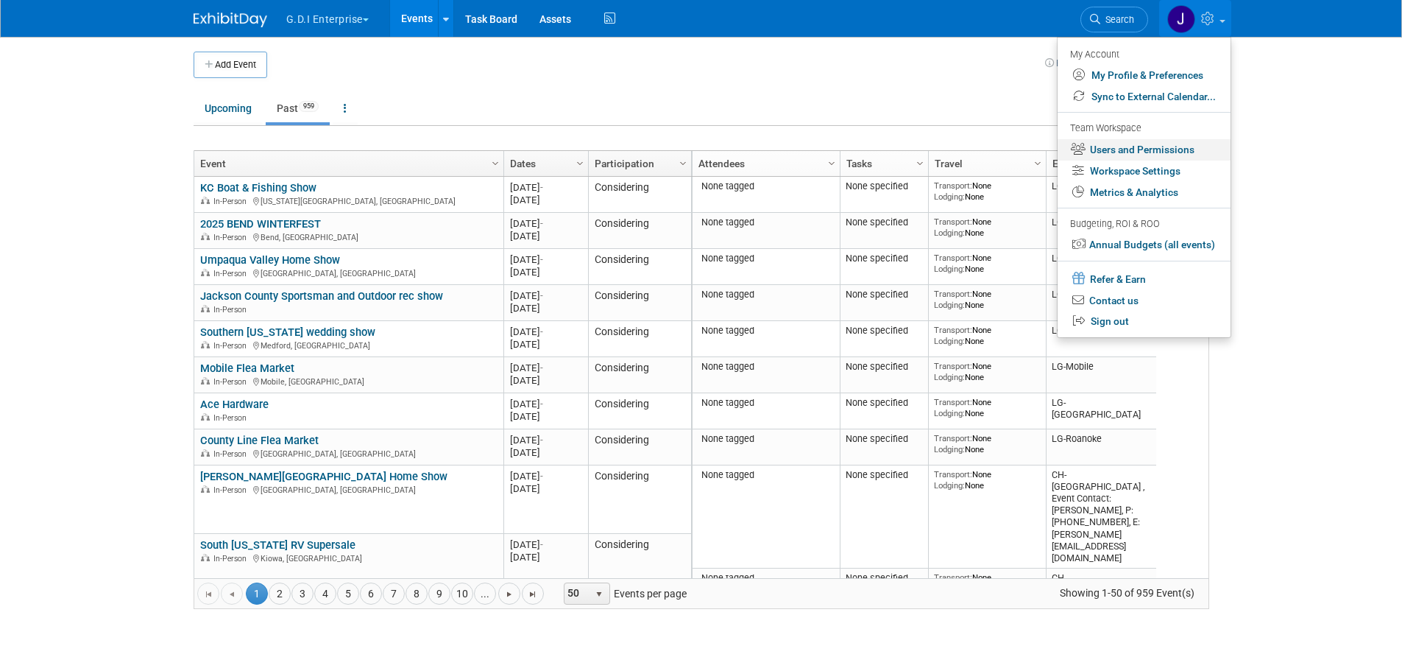
click at [1181, 149] on link "Users and Permissions" at bounding box center [1144, 149] width 173 height 21
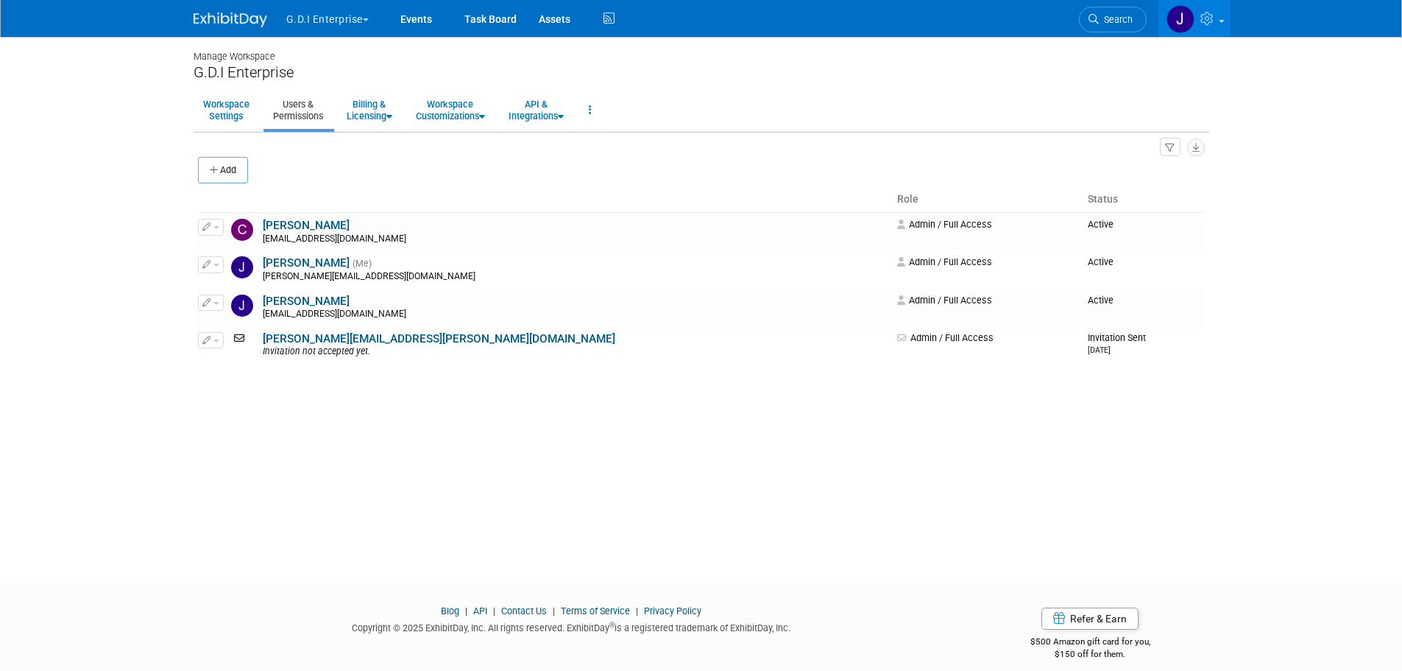
click at [1215, 19] on icon at bounding box center [1209, 18] width 17 height 13
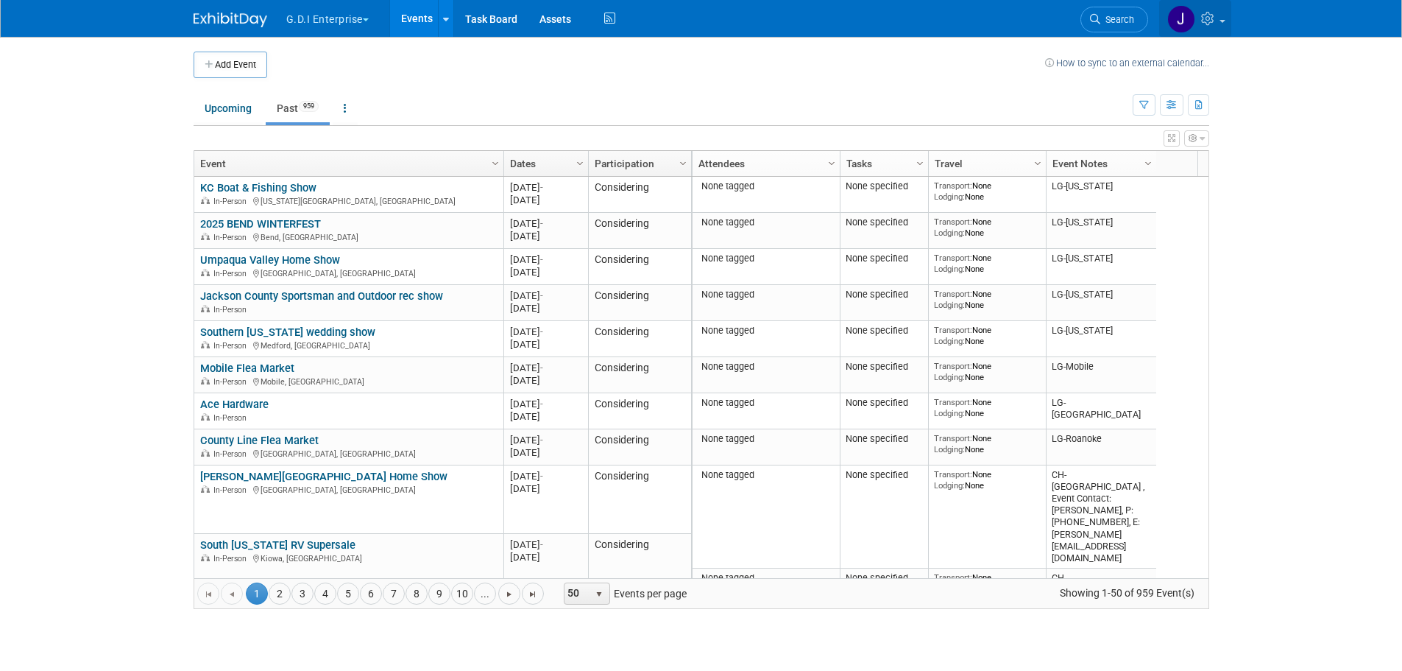
click at [1206, 21] on icon at bounding box center [1209, 18] width 17 height 13
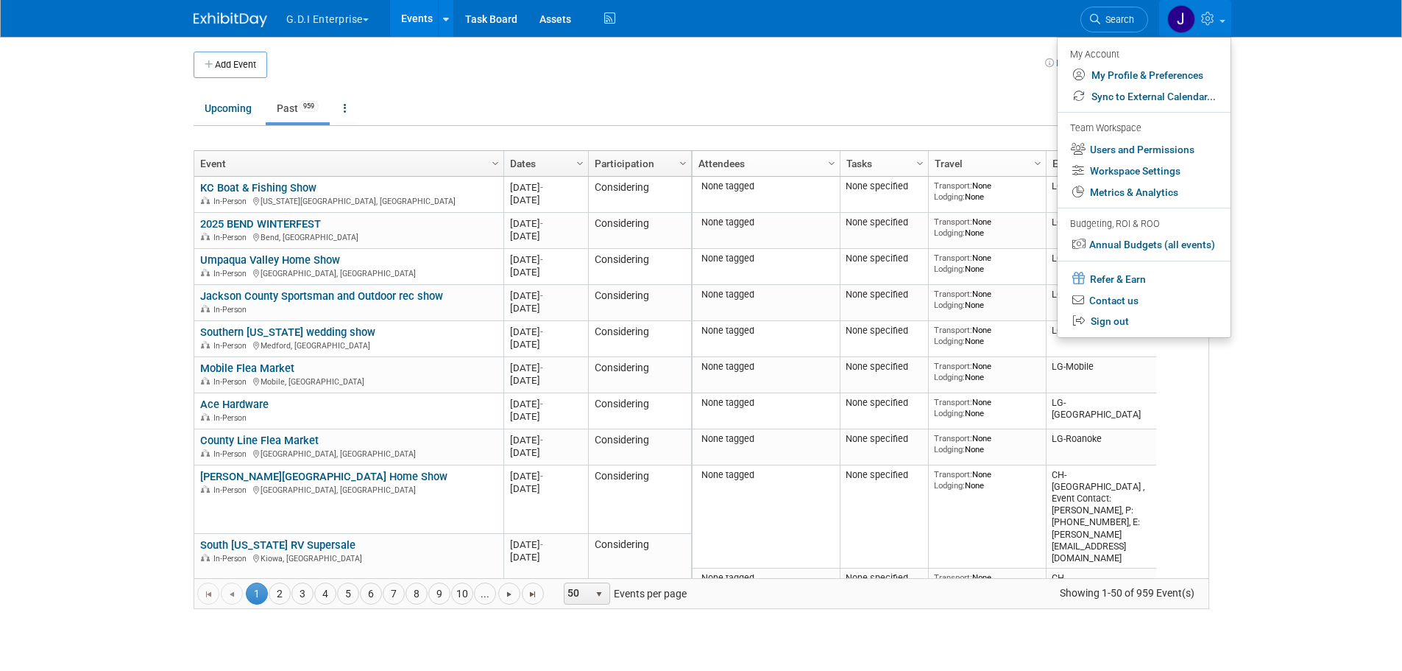
click at [1345, 130] on body "G.D.I Enterprise Explore: My Workspaces 2 Go to Workspace: G.D.I Enterprise Lea…" at bounding box center [701, 335] width 1402 height 671
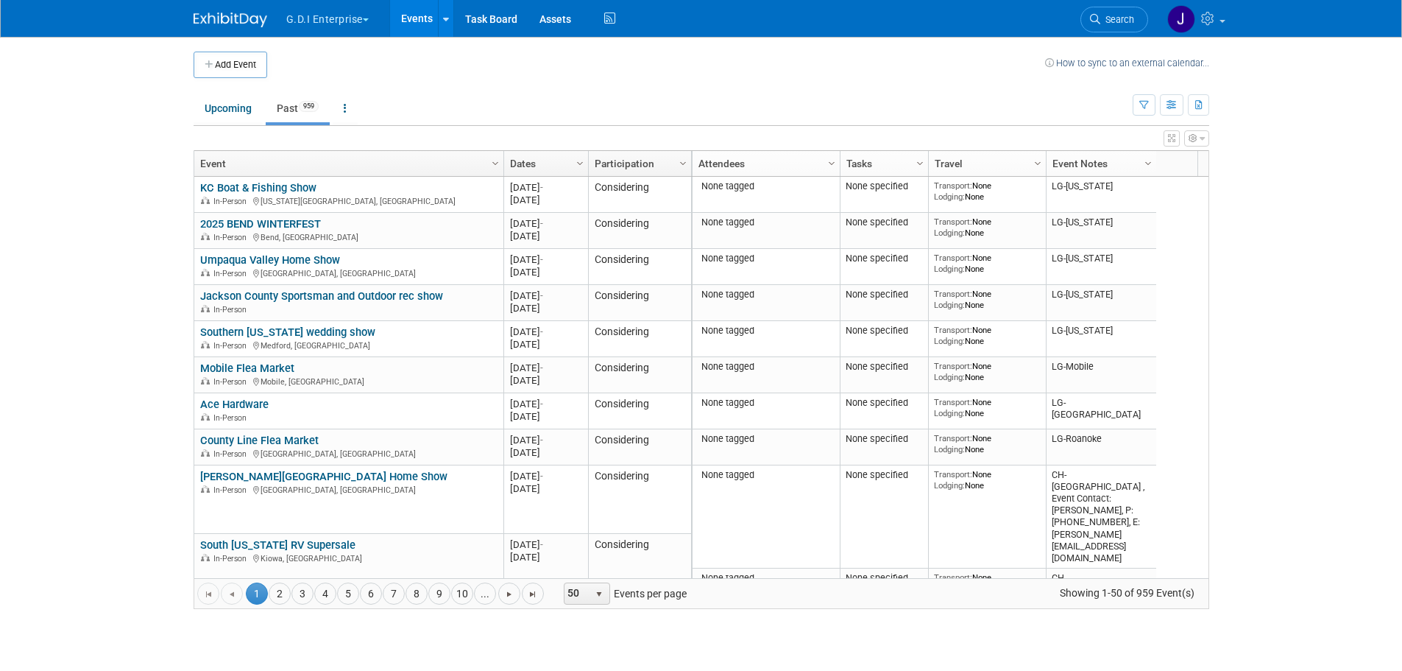
click at [1199, 143] on button "button" at bounding box center [1196, 138] width 25 height 16
click at [1098, 185] on link "Advanced Options" at bounding box center [1102, 187] width 191 height 22
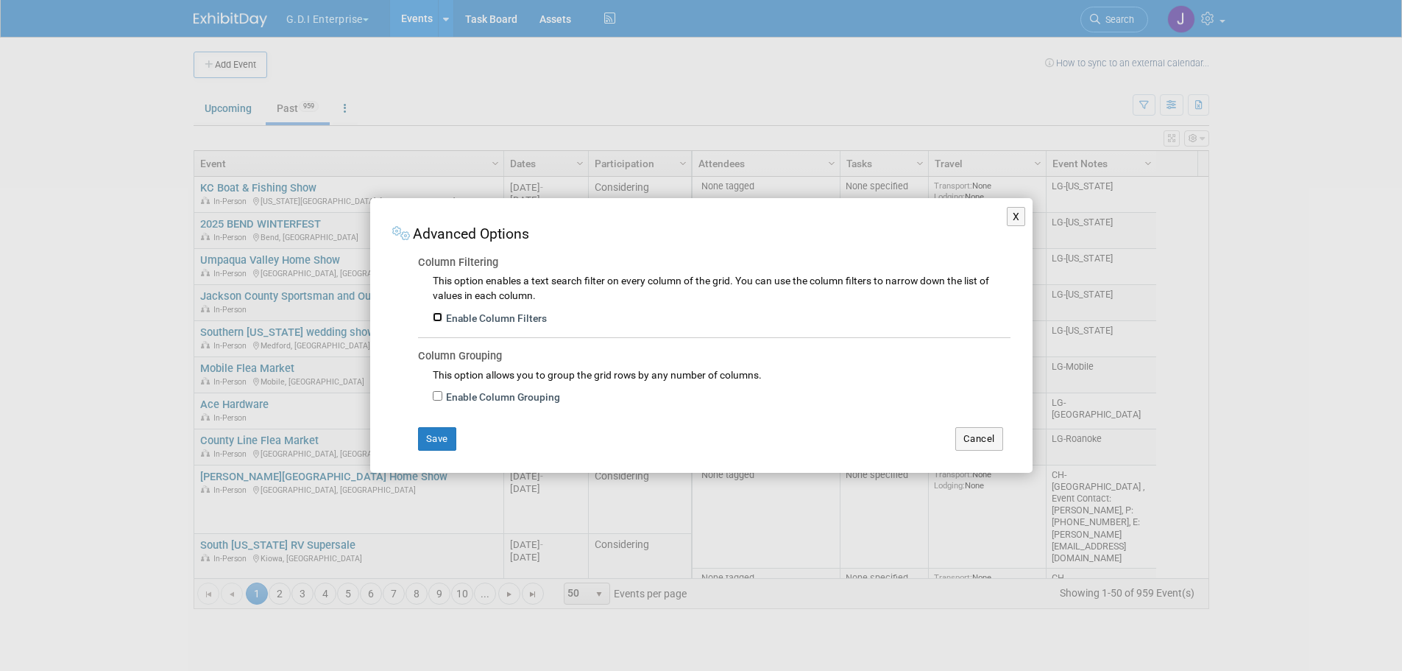
click at [436, 317] on input "Enable Column Filters" at bounding box center [438, 317] width 10 height 10
checkbox input "true"
click at [439, 442] on button "Save" at bounding box center [437, 439] width 38 height 24
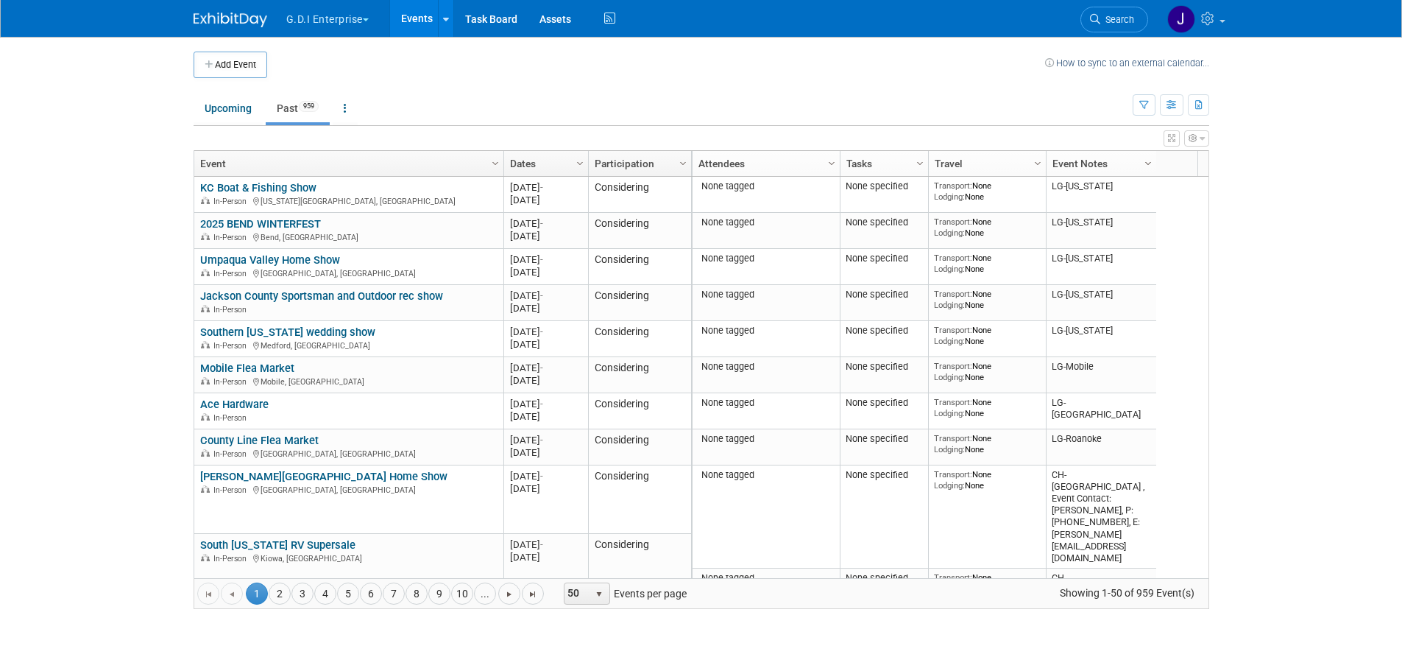
click at [1148, 160] on span "Column Settings" at bounding box center [1148, 164] width 12 height 12
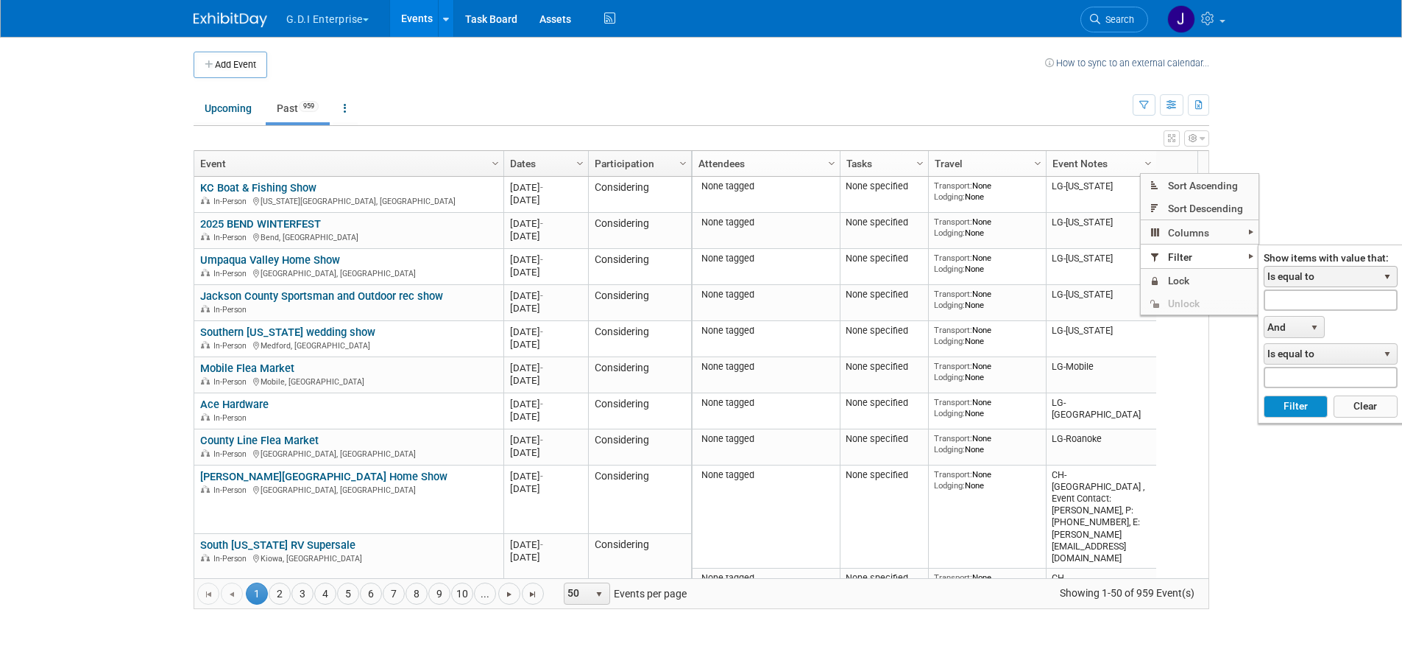
click at [1298, 275] on span "Is equal to" at bounding box center [1321, 276] width 113 height 21
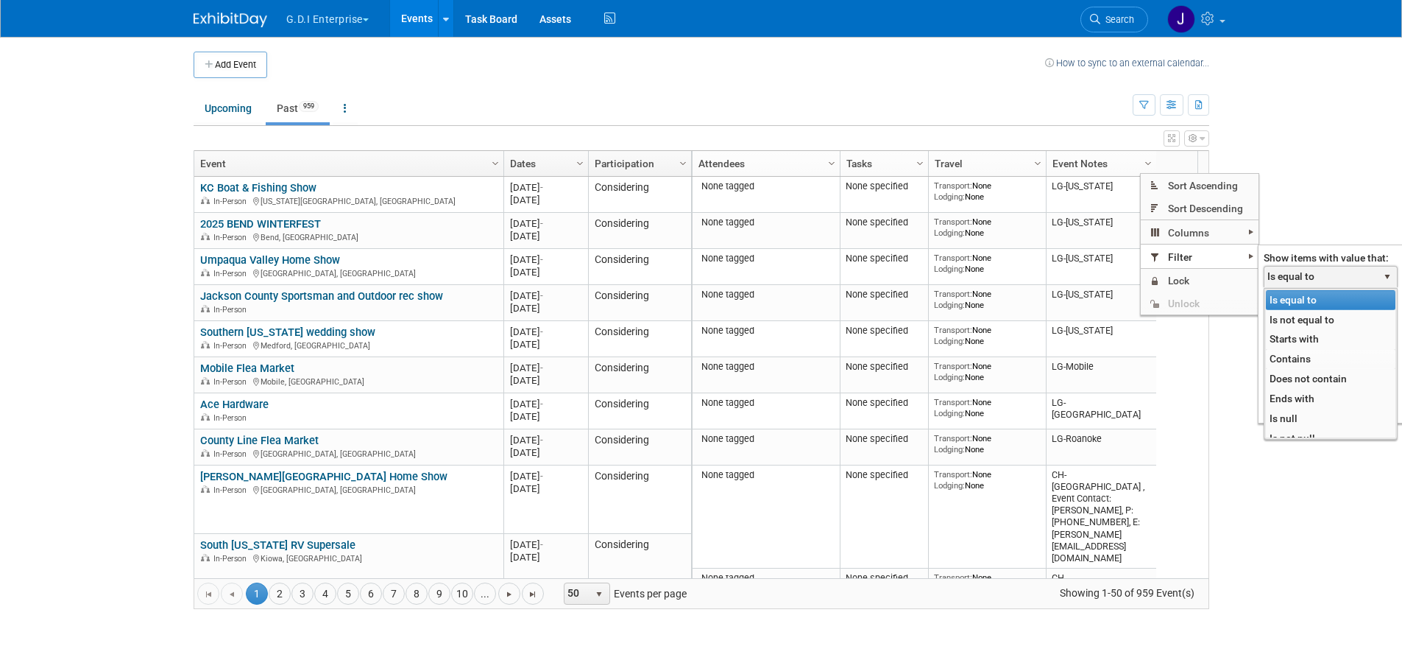
click at [1304, 356] on li "Contains" at bounding box center [1331, 359] width 130 height 20
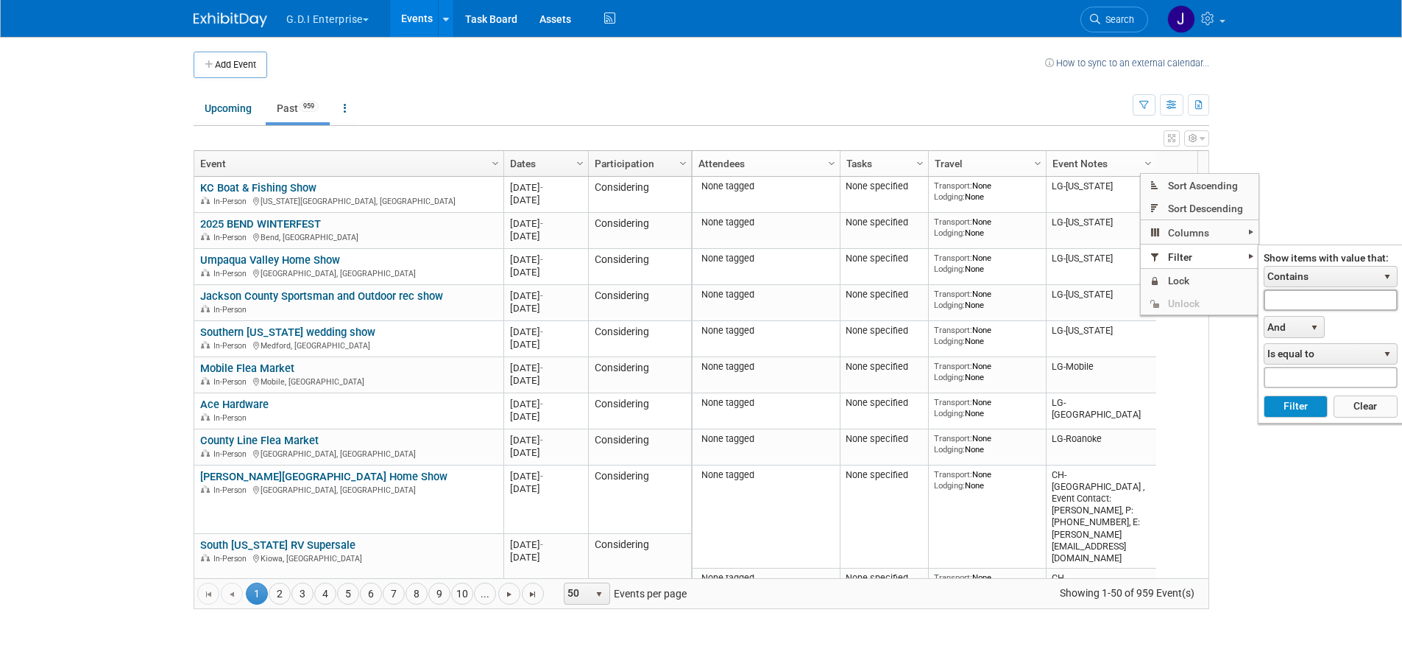
click at [1287, 299] on input "text" at bounding box center [1331, 299] width 134 height 21
click at [1298, 330] on span "And" at bounding box center [1285, 327] width 40 height 21
click at [1298, 372] on li "Or" at bounding box center [1294, 370] width 57 height 20
click at [1283, 406] on button "Filter" at bounding box center [1296, 406] width 64 height 22
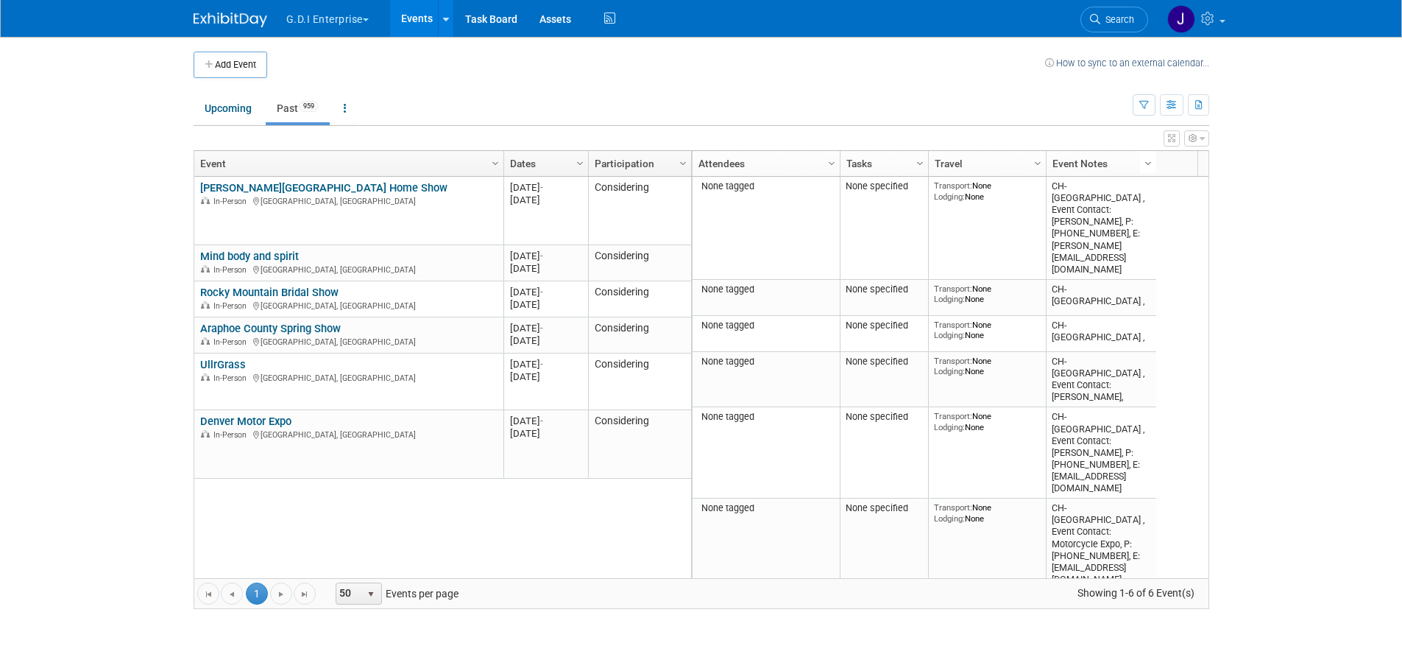
click at [1147, 166] on span "Column Settings" at bounding box center [1148, 164] width 12 height 12
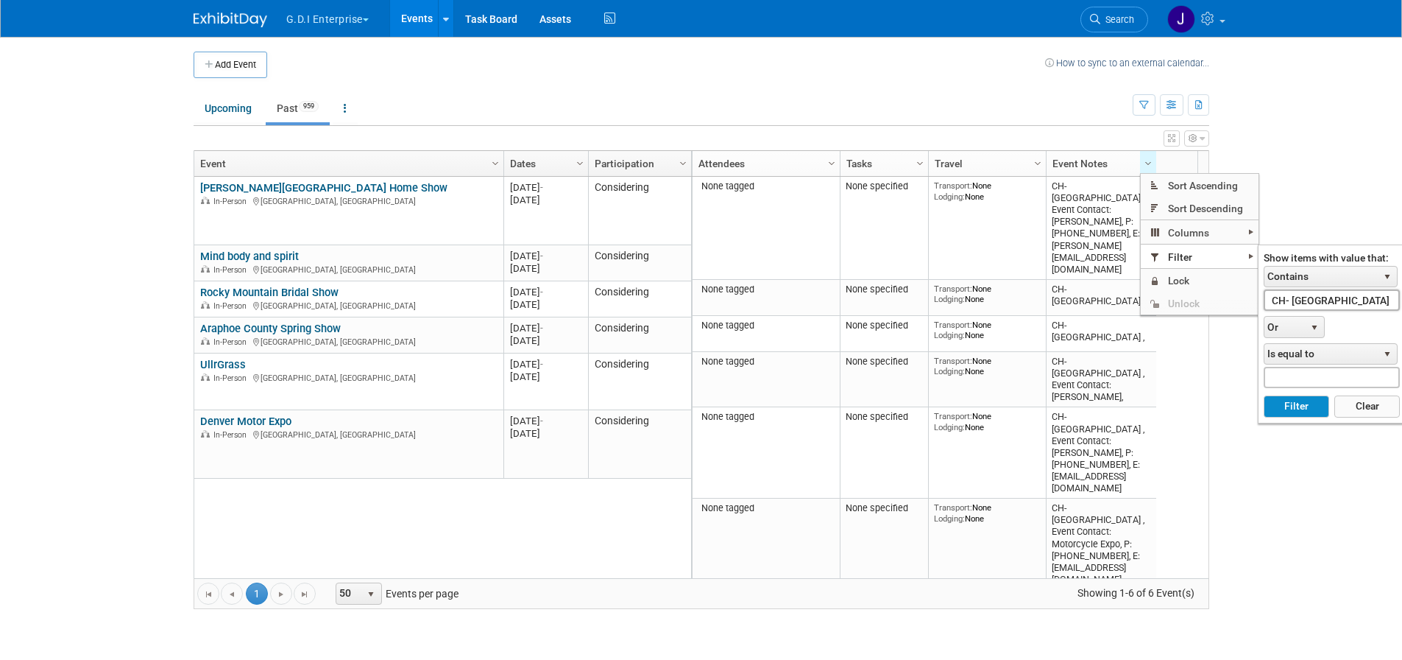
drag, startPoint x: 1291, startPoint y: 299, endPoint x: 1268, endPoint y: 300, distance: 22.8
click at [1268, 300] on input "CH- Denver" at bounding box center [1332, 299] width 136 height 21
drag, startPoint x: 1294, startPoint y: 406, endPoint x: 1294, endPoint y: 398, distance: 8.1
click at [1294, 405] on button "Filter" at bounding box center [1297, 406] width 66 height 22
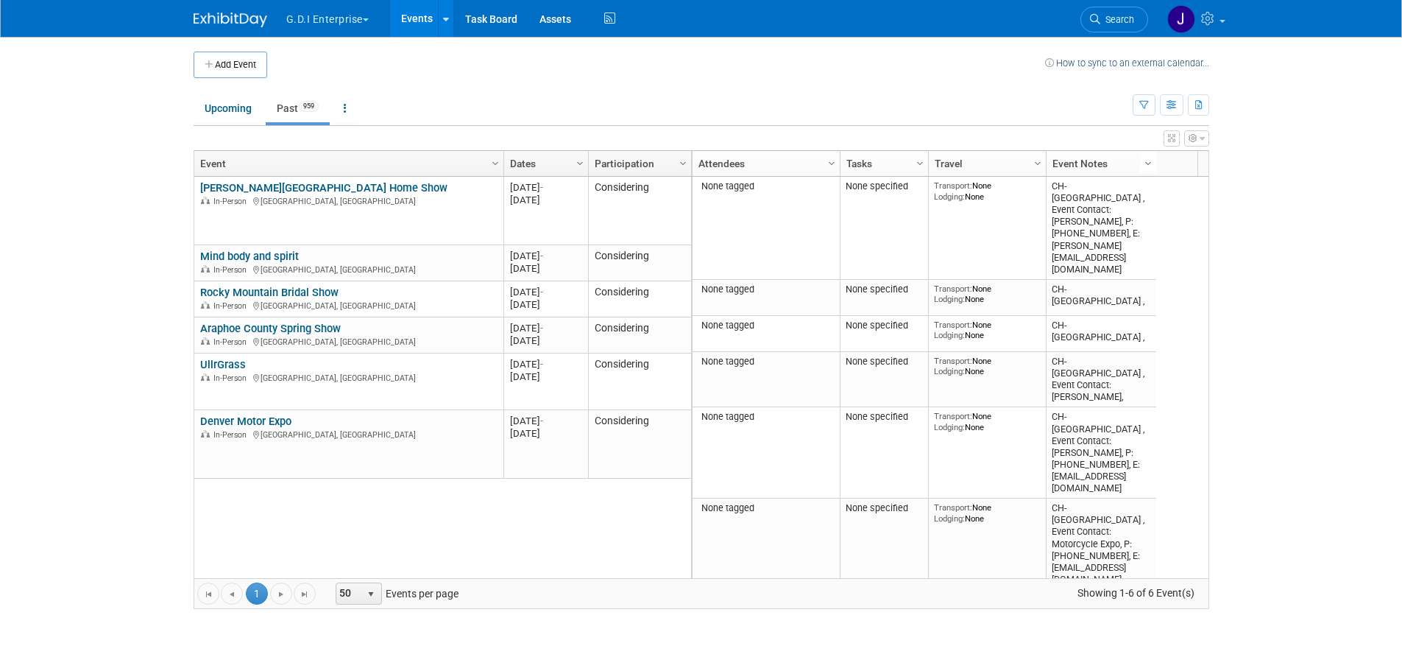
click at [1149, 158] on span "Column Settings" at bounding box center [1148, 164] width 12 height 12
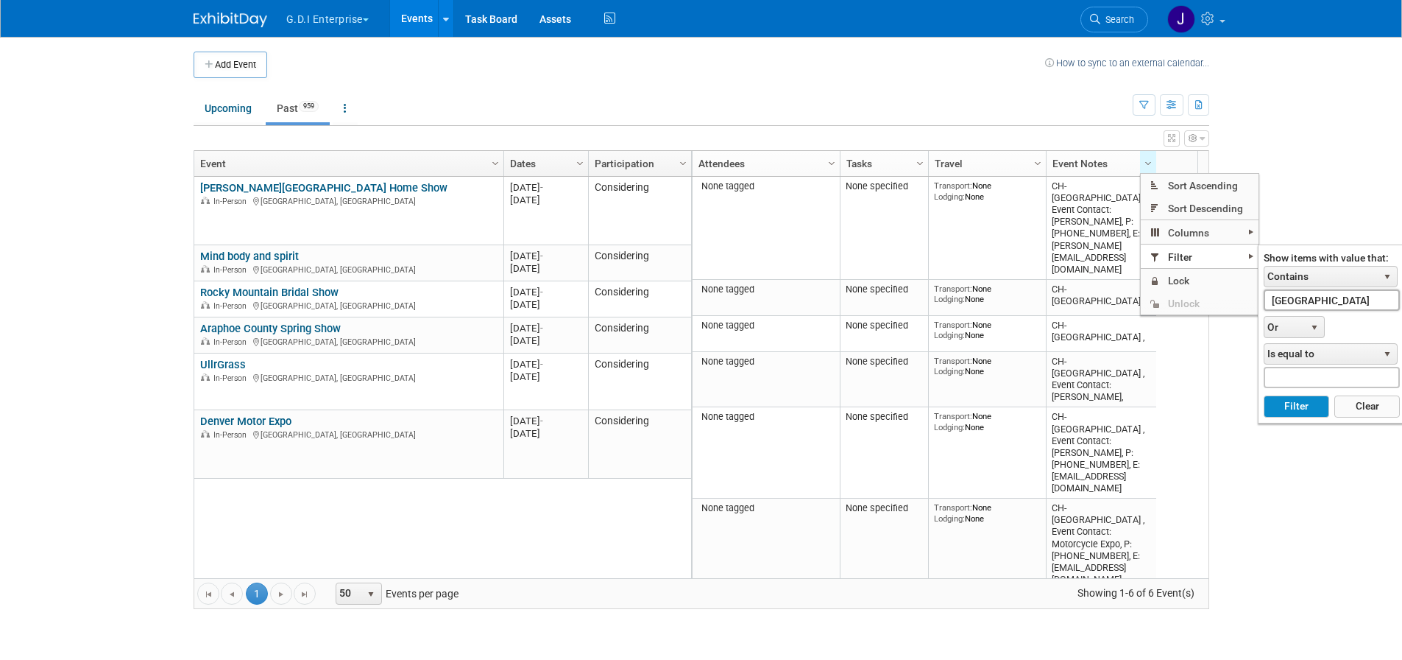
click at [1273, 299] on input "Denver" at bounding box center [1332, 299] width 136 height 21
click at [1297, 403] on button "Filter" at bounding box center [1297, 406] width 66 height 22
type input "Denver"
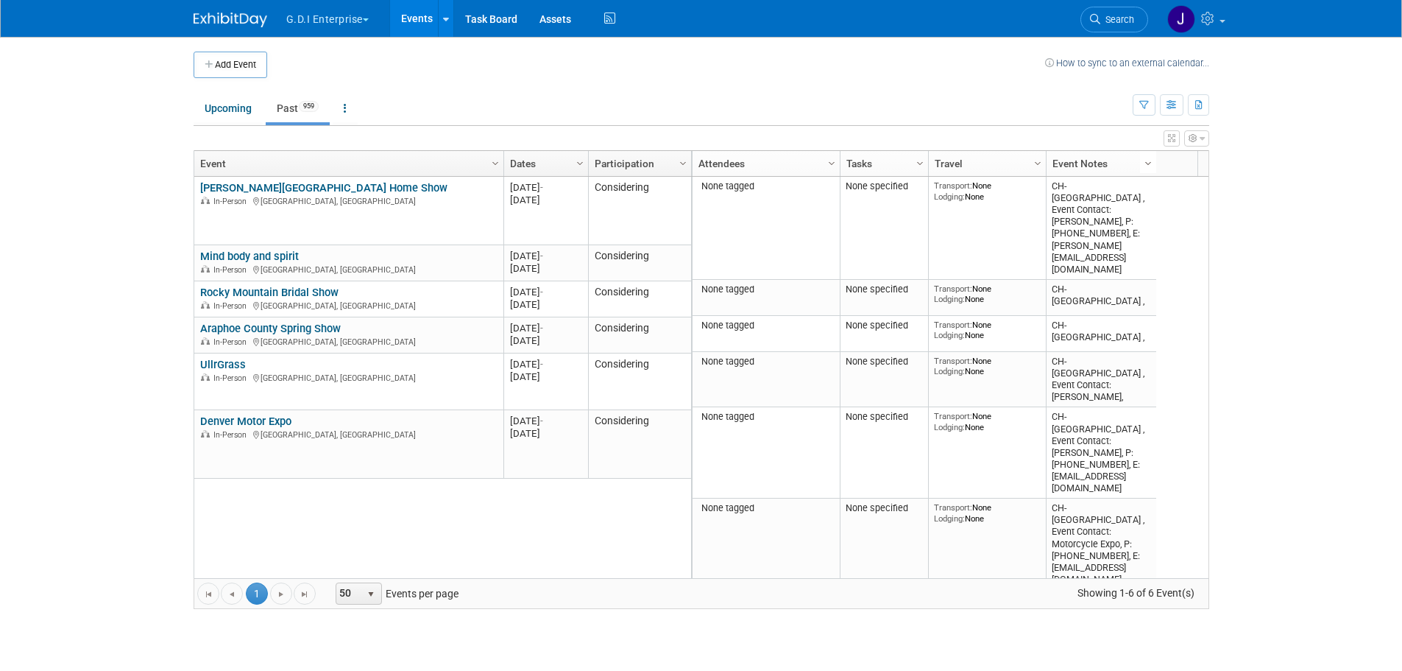
click at [1148, 164] on span "Column Settings" at bounding box center [1148, 164] width 12 height 12
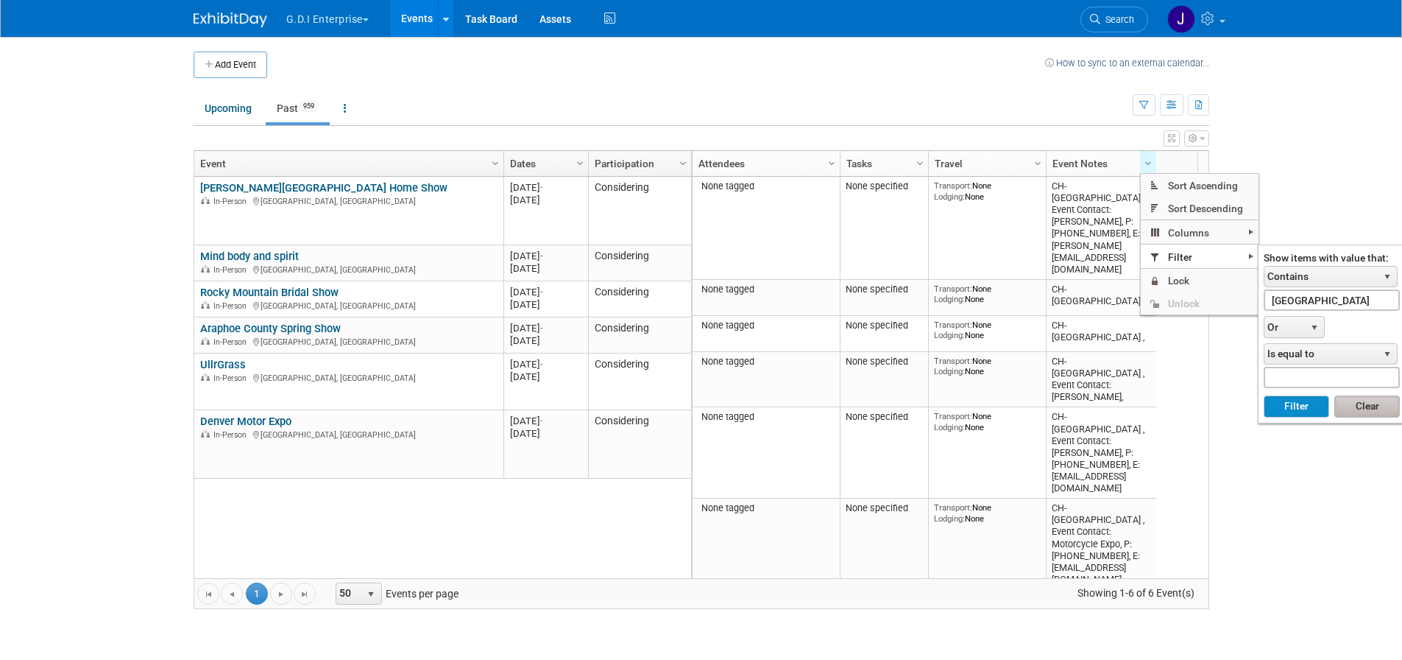
click at [1360, 406] on button "Clear" at bounding box center [1367, 406] width 66 height 22
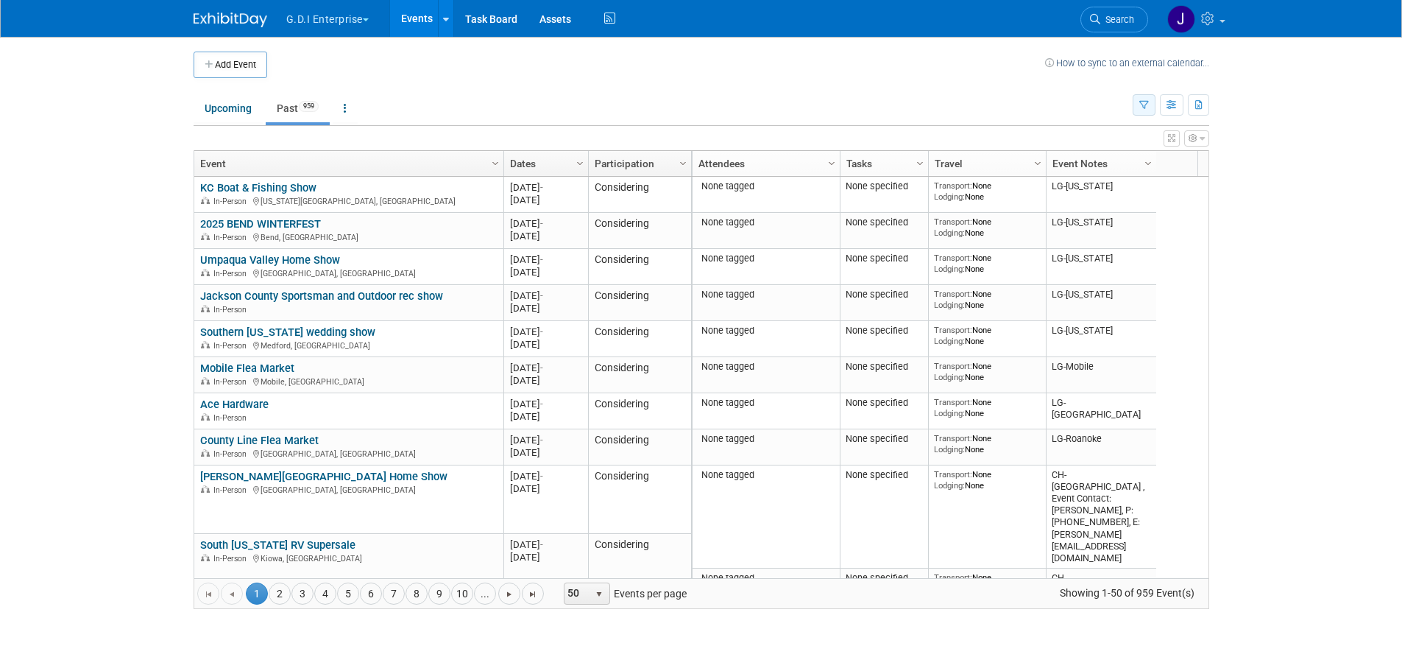
click at [1149, 102] on button "button" at bounding box center [1144, 104] width 23 height 21
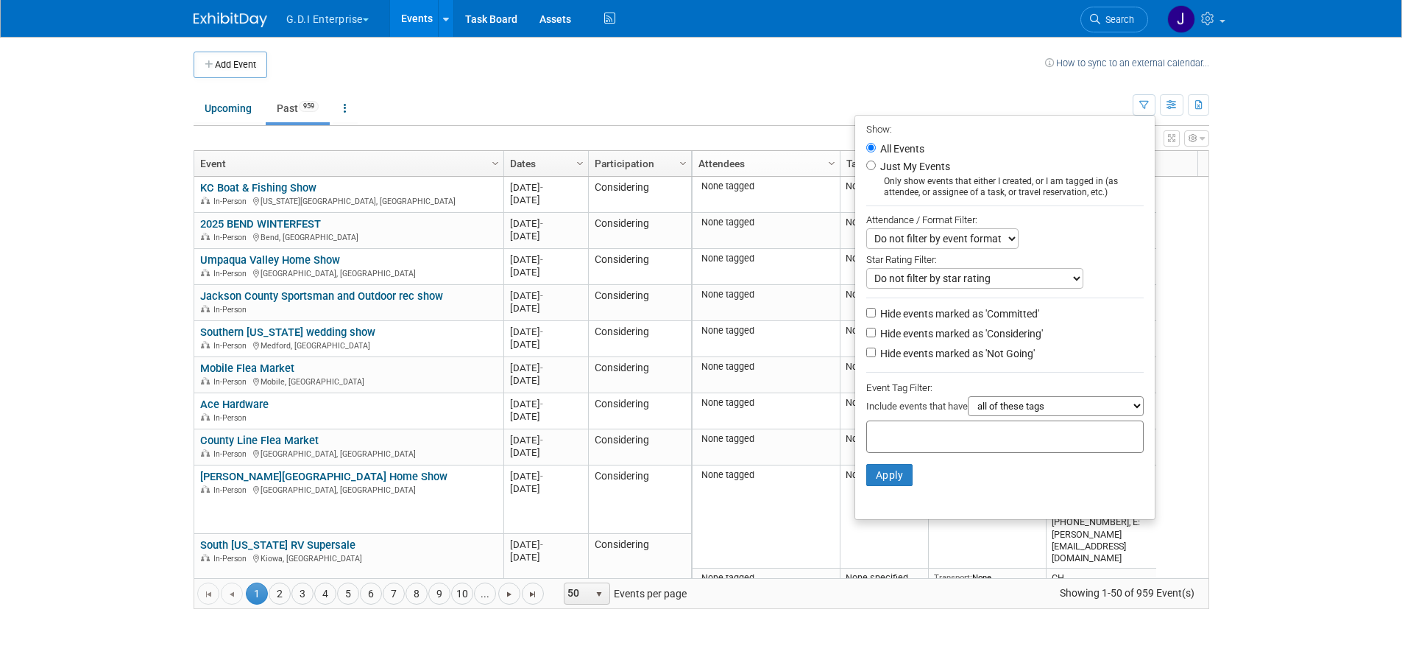
click at [1295, 168] on body "G.D.I Enterprise Explore: My Workspaces 2 Go to Workspace: G.D.I Enterprise Lea…" at bounding box center [701, 335] width 1402 height 671
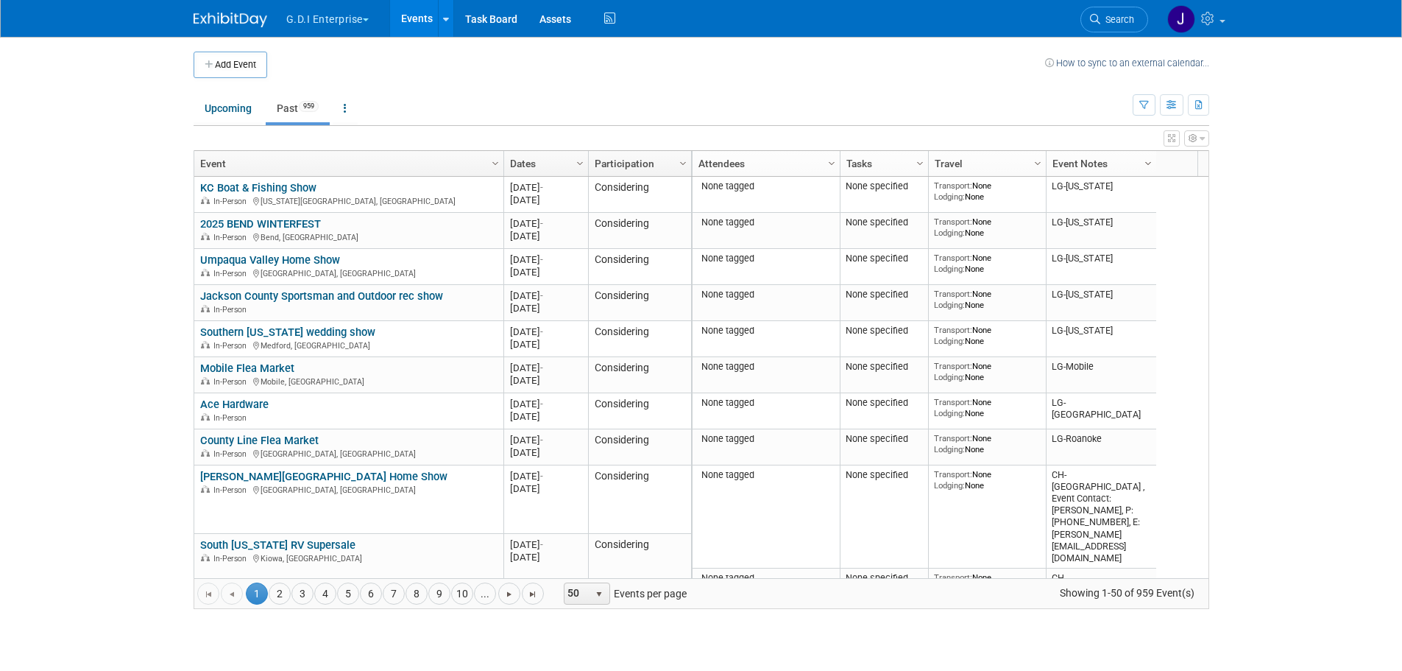
click at [1150, 160] on span "Column Settings" at bounding box center [1148, 164] width 12 height 12
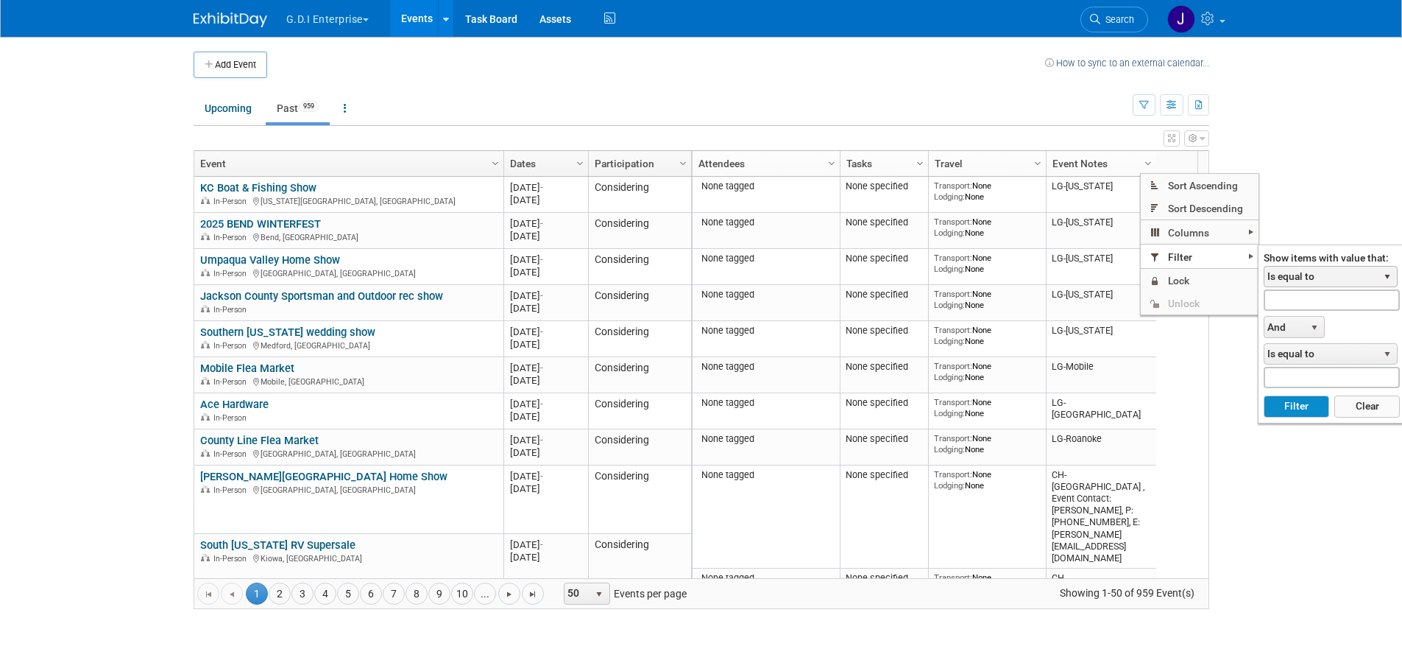
drag, startPoint x: 1287, startPoint y: 275, endPoint x: 1294, endPoint y: 285, distance: 12.3
click at [1288, 275] on span "Is equal to" at bounding box center [1321, 276] width 113 height 21
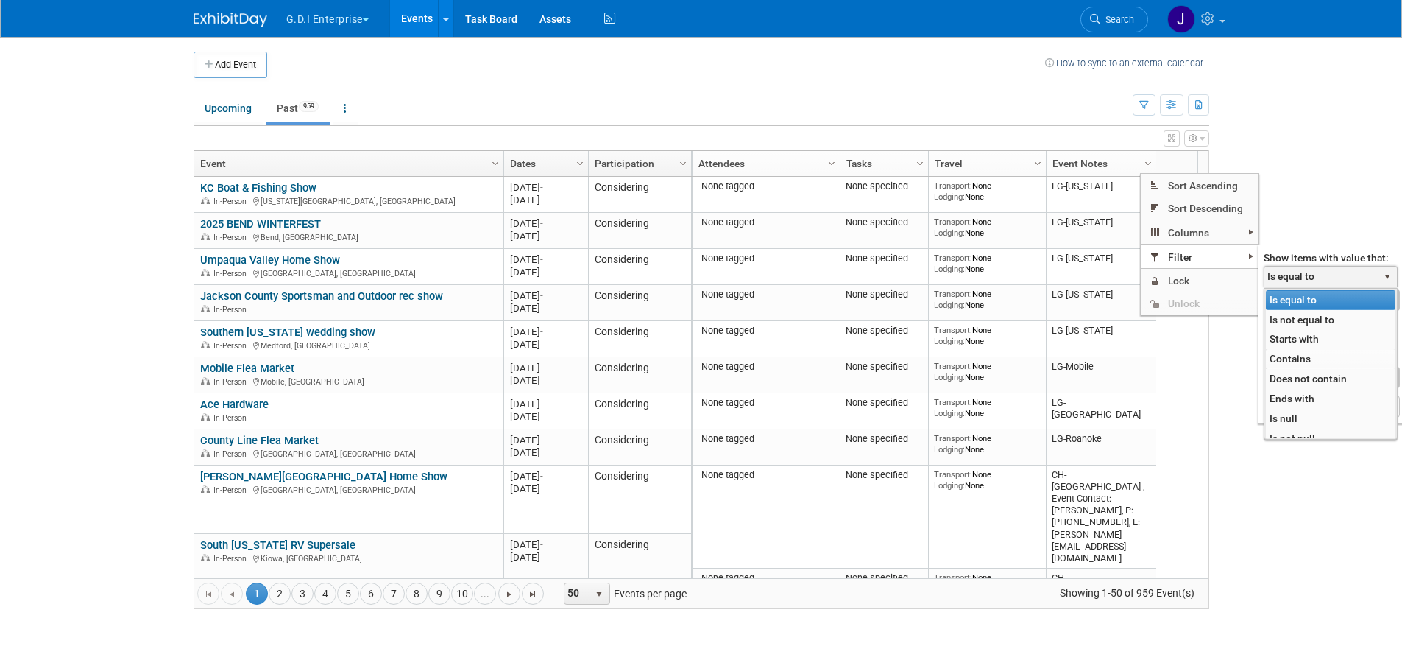
click at [1296, 356] on li "Contains" at bounding box center [1331, 359] width 130 height 20
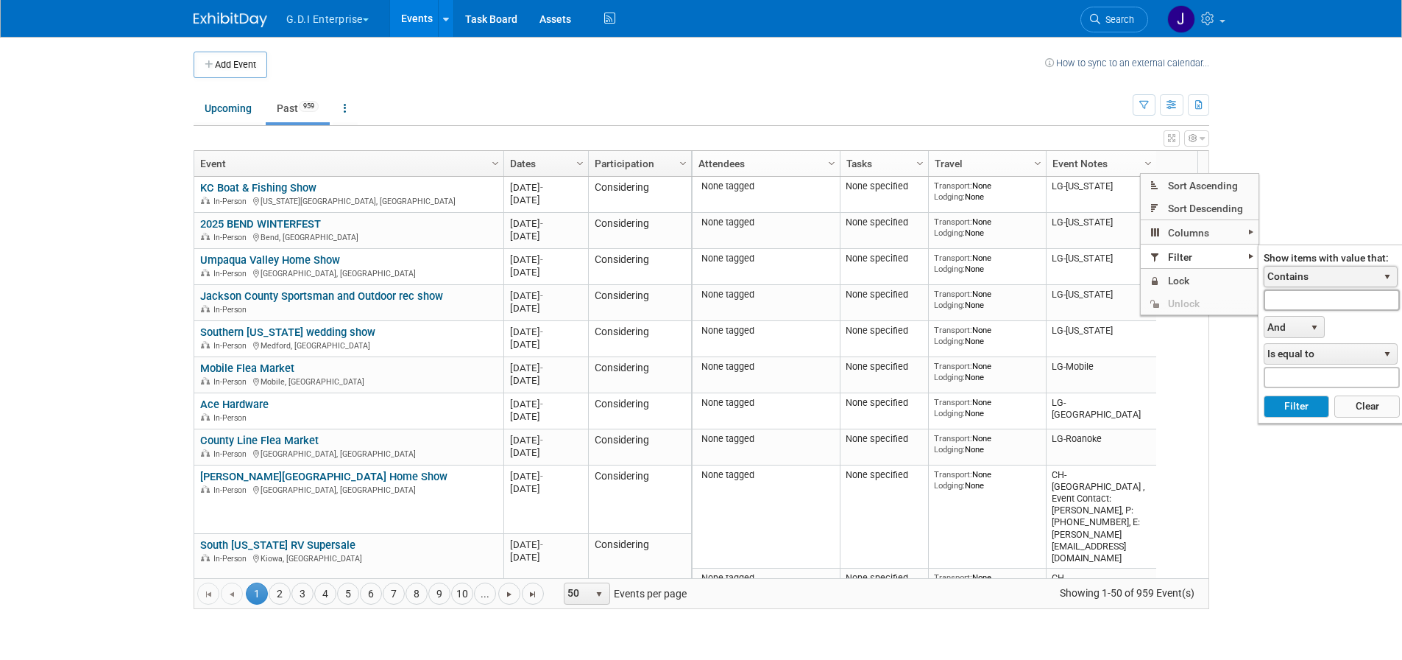
click at [1289, 297] on input "text" at bounding box center [1332, 299] width 136 height 21
click at [1295, 403] on button "Filter" at bounding box center [1297, 406] width 66 height 22
type input "Denver"
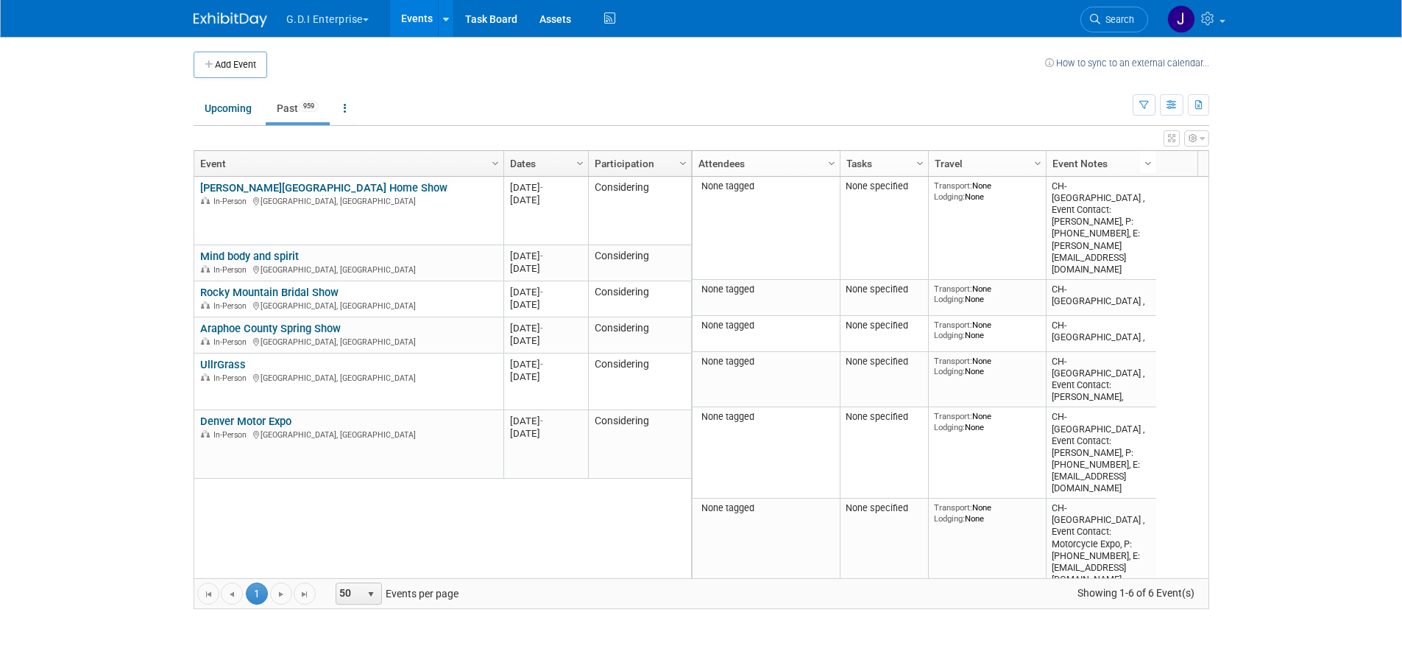
click at [1153, 168] on span "Column Settings" at bounding box center [1148, 164] width 12 height 12
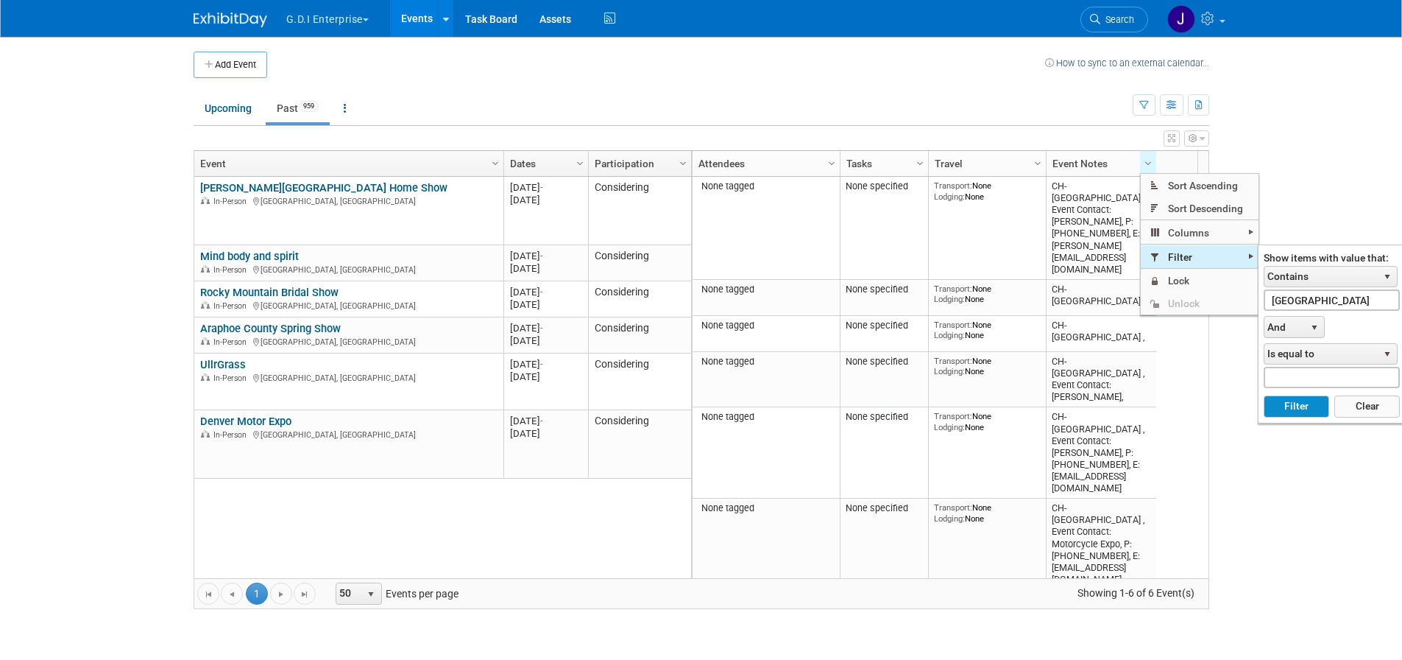
click at [1183, 261] on span "Filter" at bounding box center [1200, 256] width 118 height 23
click at [1276, 329] on span "And" at bounding box center [1285, 327] width 40 height 21
click at [1282, 371] on li "Or" at bounding box center [1294, 370] width 57 height 20
click at [1357, 354] on span "Is equal to" at bounding box center [1321, 354] width 113 height 21
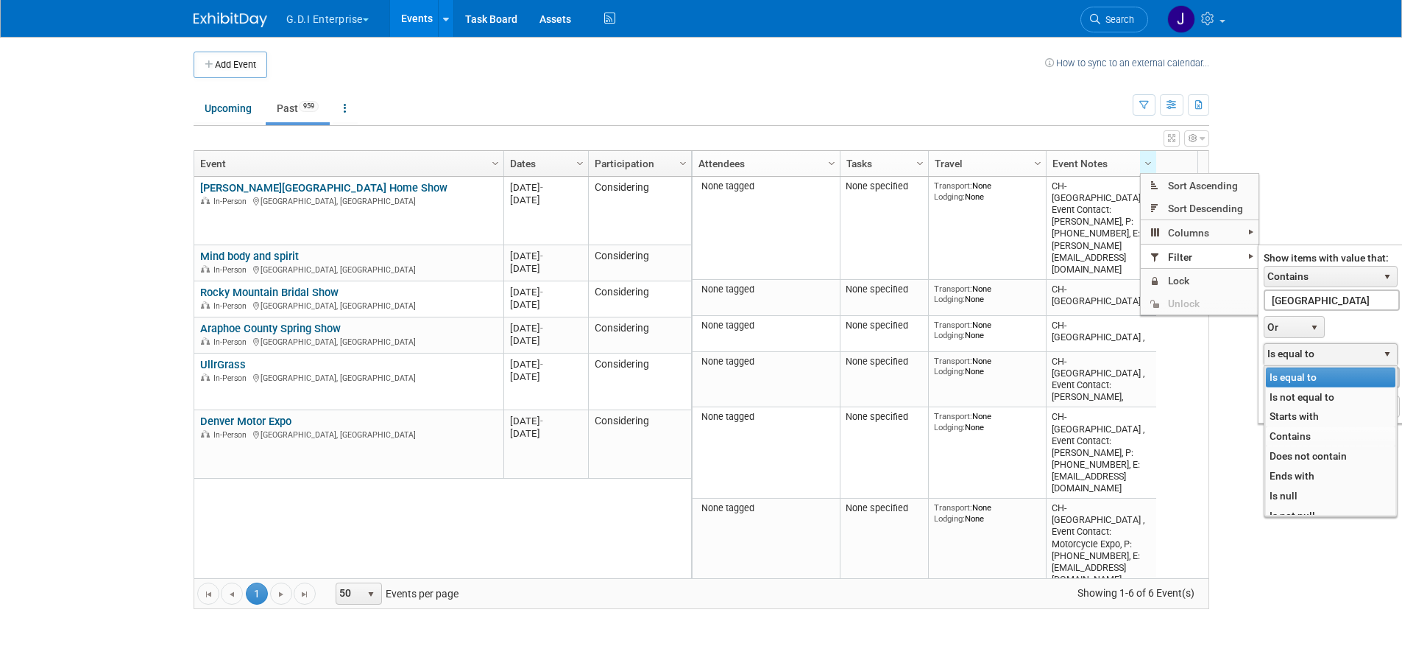
click at [1301, 439] on li "Contains" at bounding box center [1331, 436] width 130 height 20
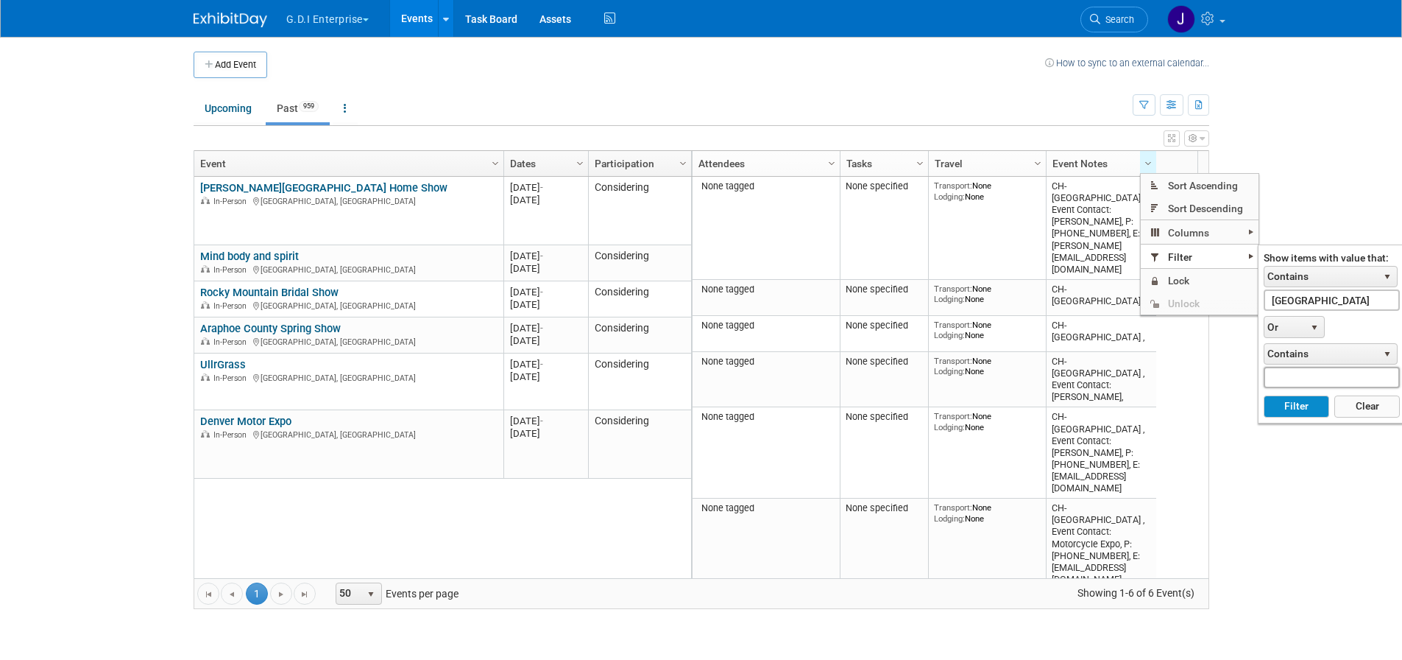
click at [1288, 381] on input "text" at bounding box center [1332, 377] width 136 height 21
type input "Colorado"
click at [1294, 412] on button "Filter" at bounding box center [1297, 406] width 66 height 22
type input "Denver"
type input "Colorado"
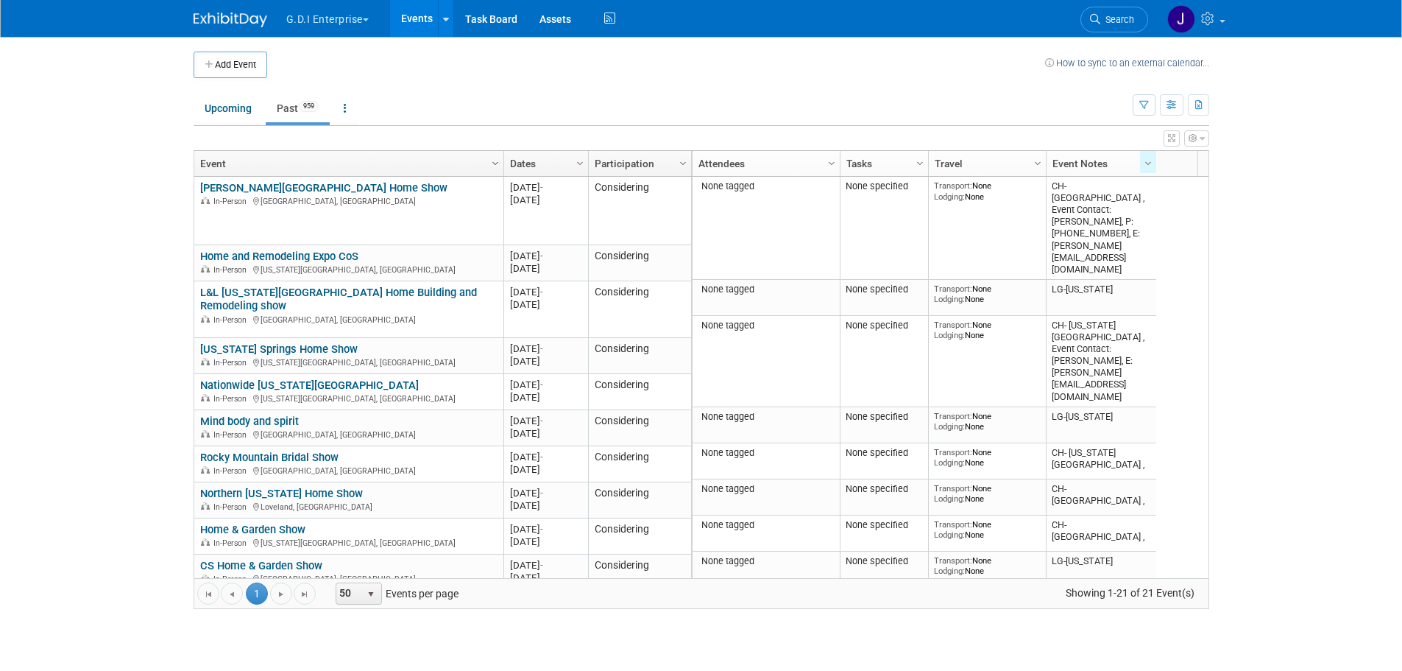
click at [496, 160] on span "Column Settings" at bounding box center [495, 164] width 12 height 12
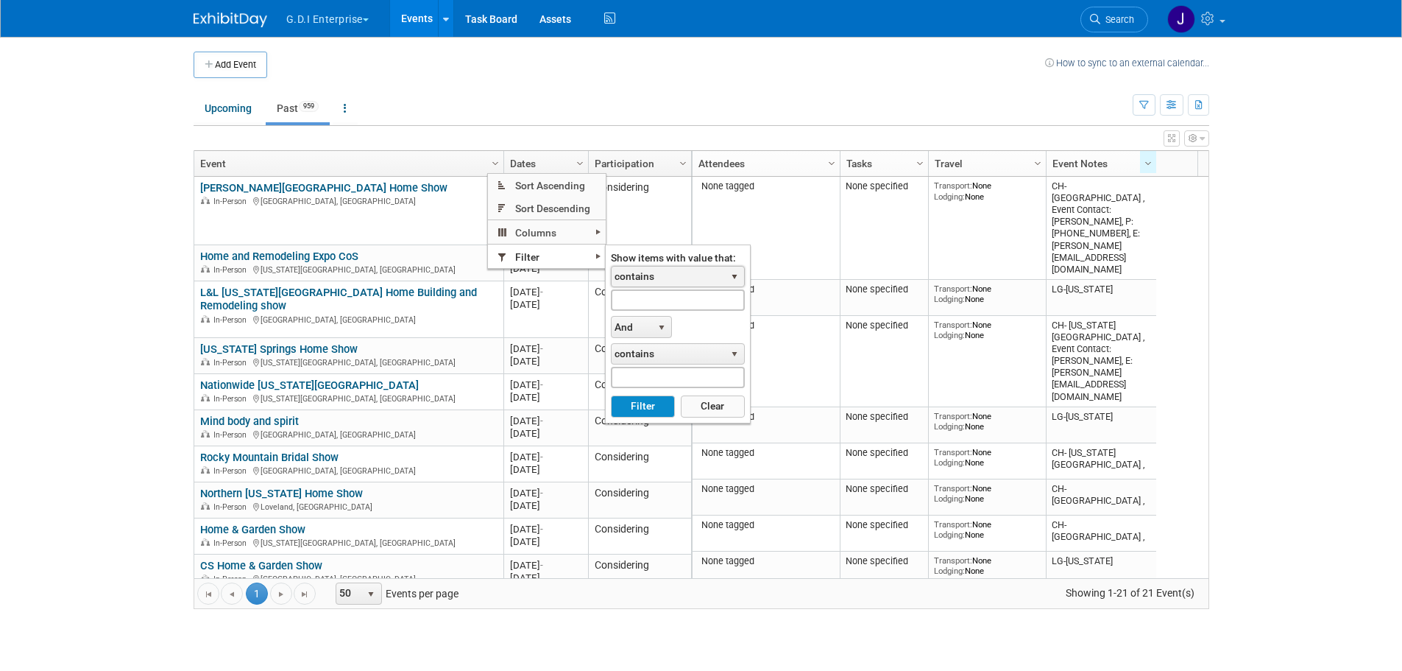
click at [651, 272] on span "contains" at bounding box center [668, 276] width 113 height 21
click at [643, 91] on td "Upcoming Past 959 All Events 959 Past and Upcoming Grouped Annually Events grou…" at bounding box center [663, 102] width 939 height 48
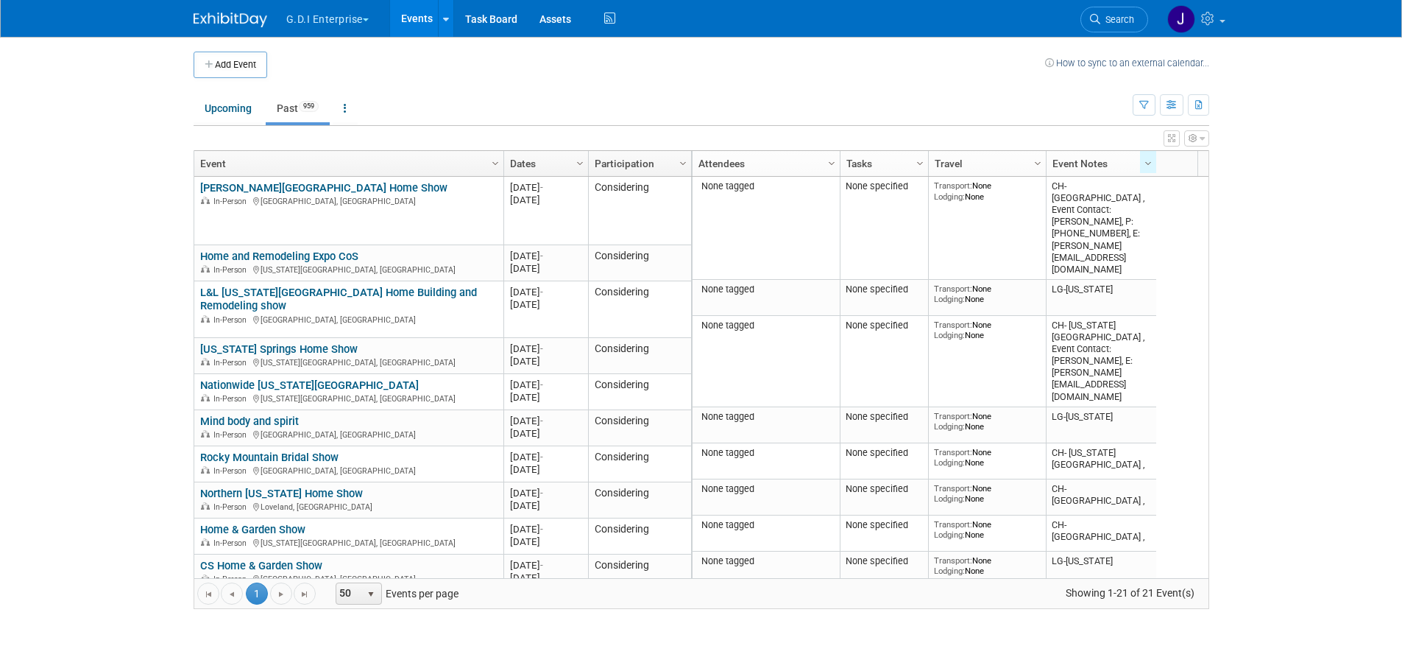
click at [59, 406] on body "G.D.I Enterprise Explore: My Workspaces 2 Go to Workspace: G.D.I Enterprise Lea…" at bounding box center [701, 335] width 1402 height 671
click at [50, 421] on body "G.D.I Enterprise Explore: My Workspaces 2 Go to Workspace: G.D.I Enterprise Lea…" at bounding box center [701, 335] width 1402 height 671
drag, startPoint x: 125, startPoint y: 300, endPoint x: 141, endPoint y: 360, distance: 61.8
click at [125, 300] on body "G.D.I Enterprise Explore: My Workspaces 2 Go to Workspace: G.D.I Enterprise Lea…" at bounding box center [701, 335] width 1402 height 671
drag, startPoint x: 448, startPoint y: 76, endPoint x: 448, endPoint y: 67, distance: 8.8
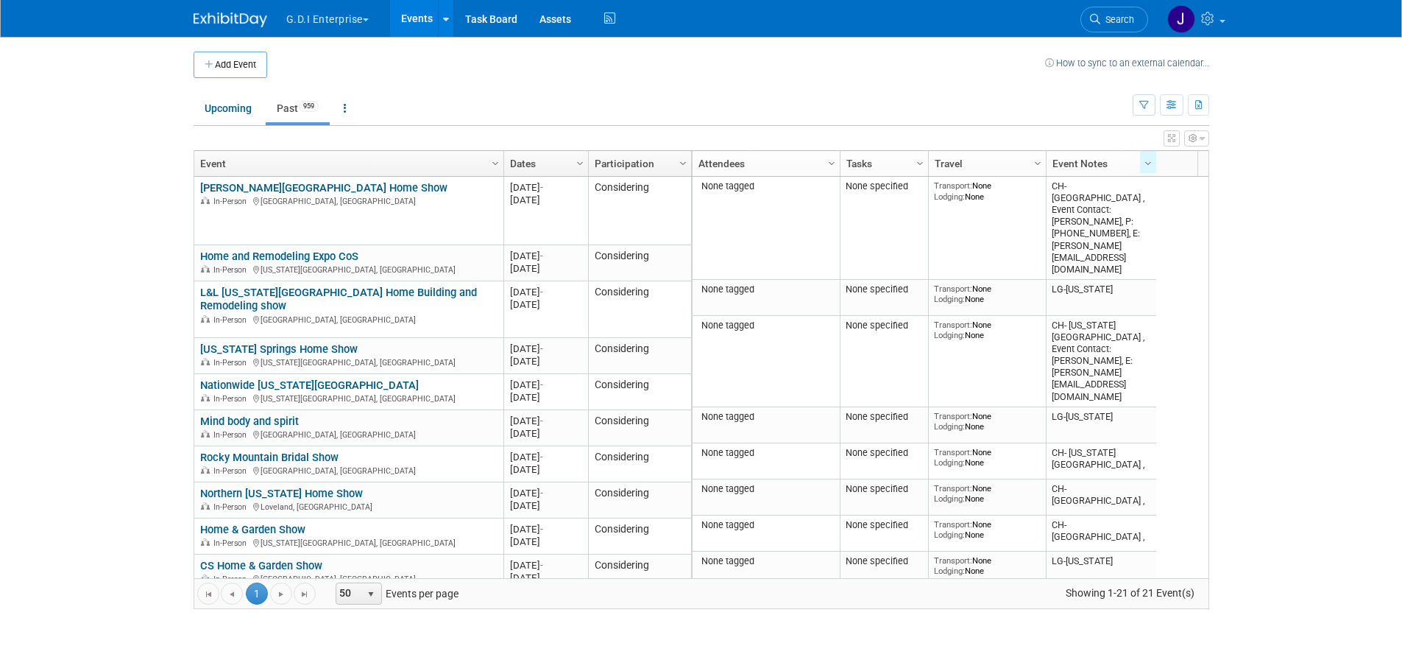
click at [448, 76] on td at bounding box center [656, 65] width 778 height 26
click at [447, 16] on icon at bounding box center [446, 20] width 6 height 10
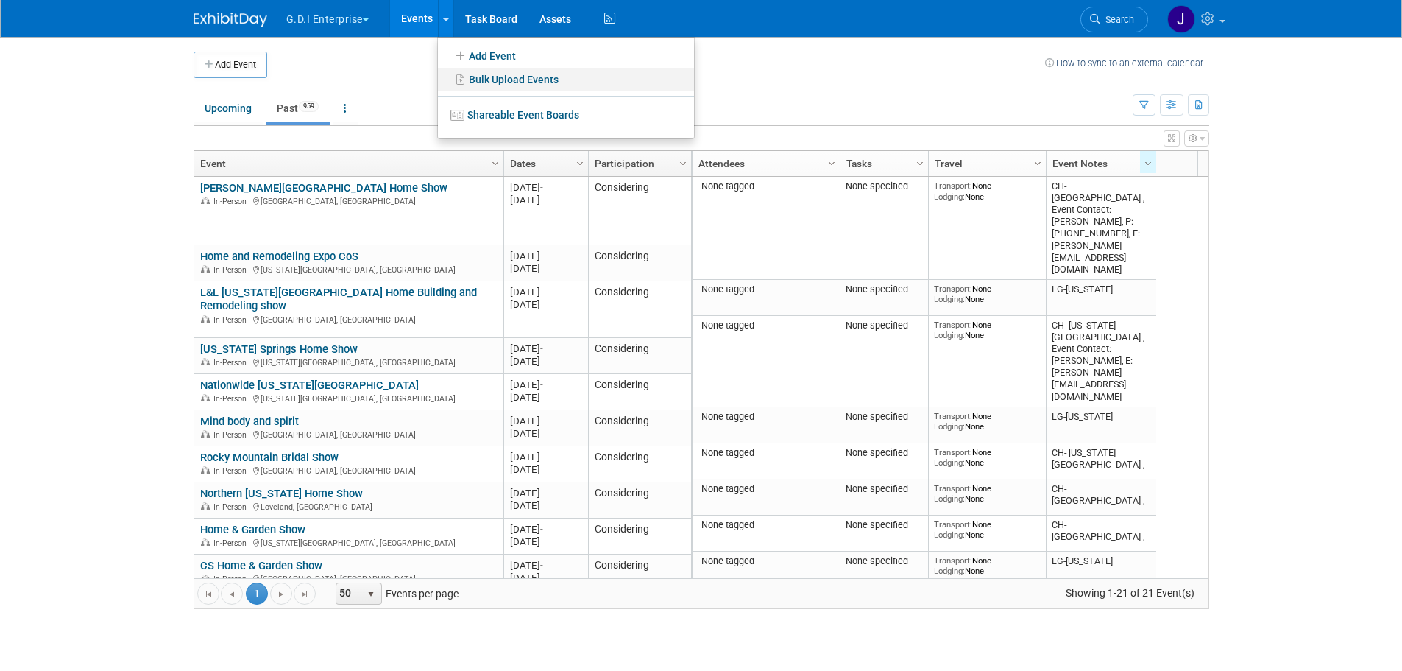
click at [467, 75] on icon at bounding box center [461, 79] width 16 height 10
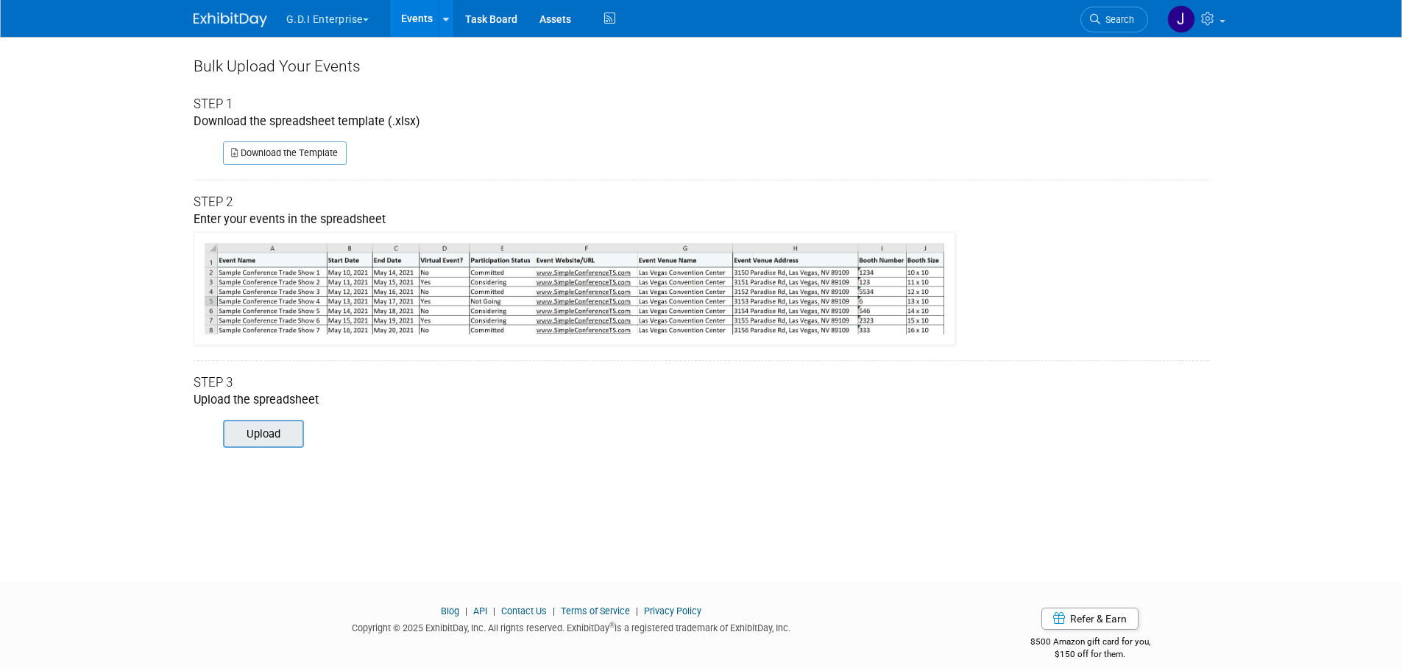
click at [258, 436] on input "file" at bounding box center [202, 433] width 200 height 25
type input "C:\fakepath\ExhibitDay-Event-Import-Template.xlsx"
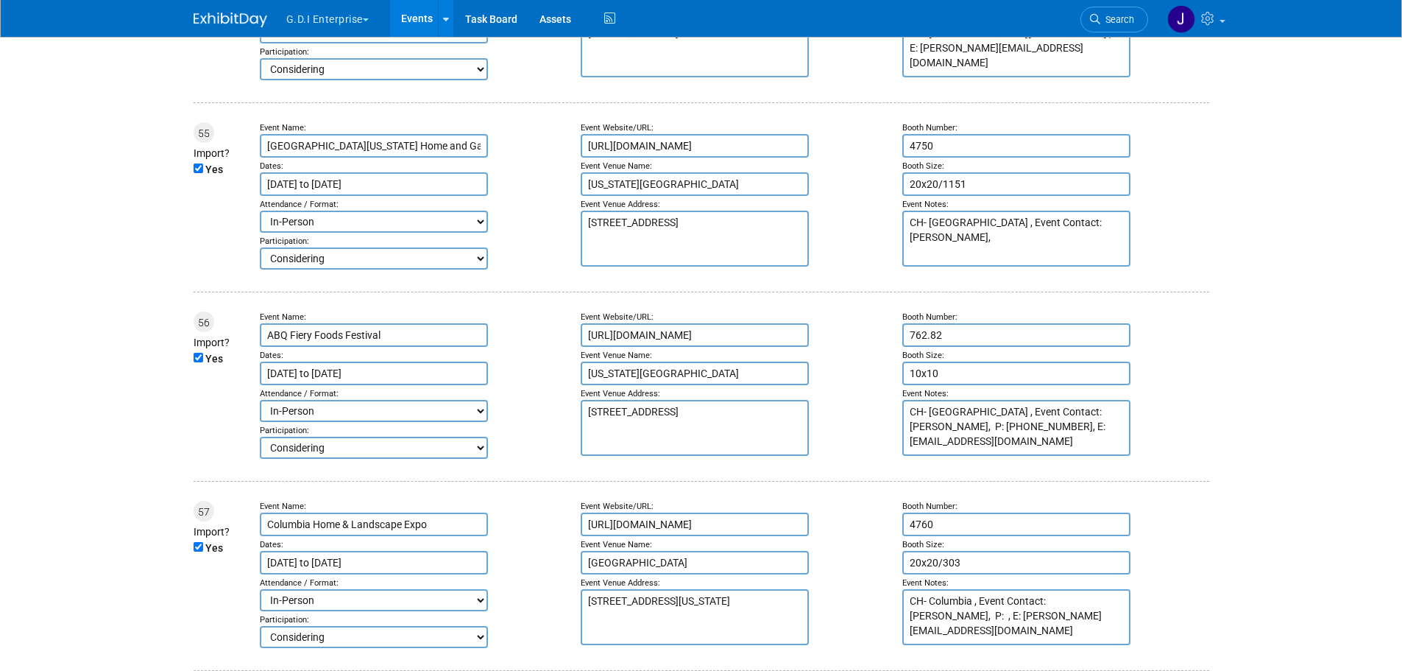
scroll to position [19115, 0]
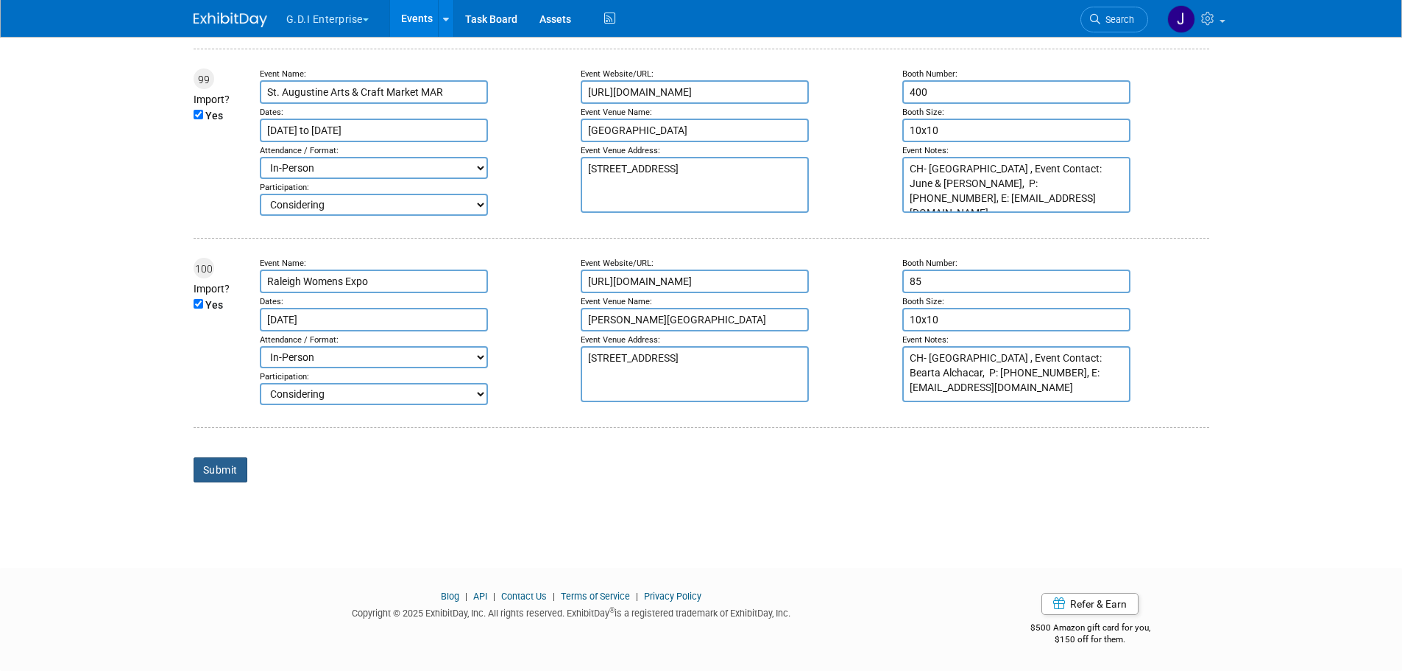
click at [227, 467] on input "Submit" at bounding box center [221, 469] width 54 height 25
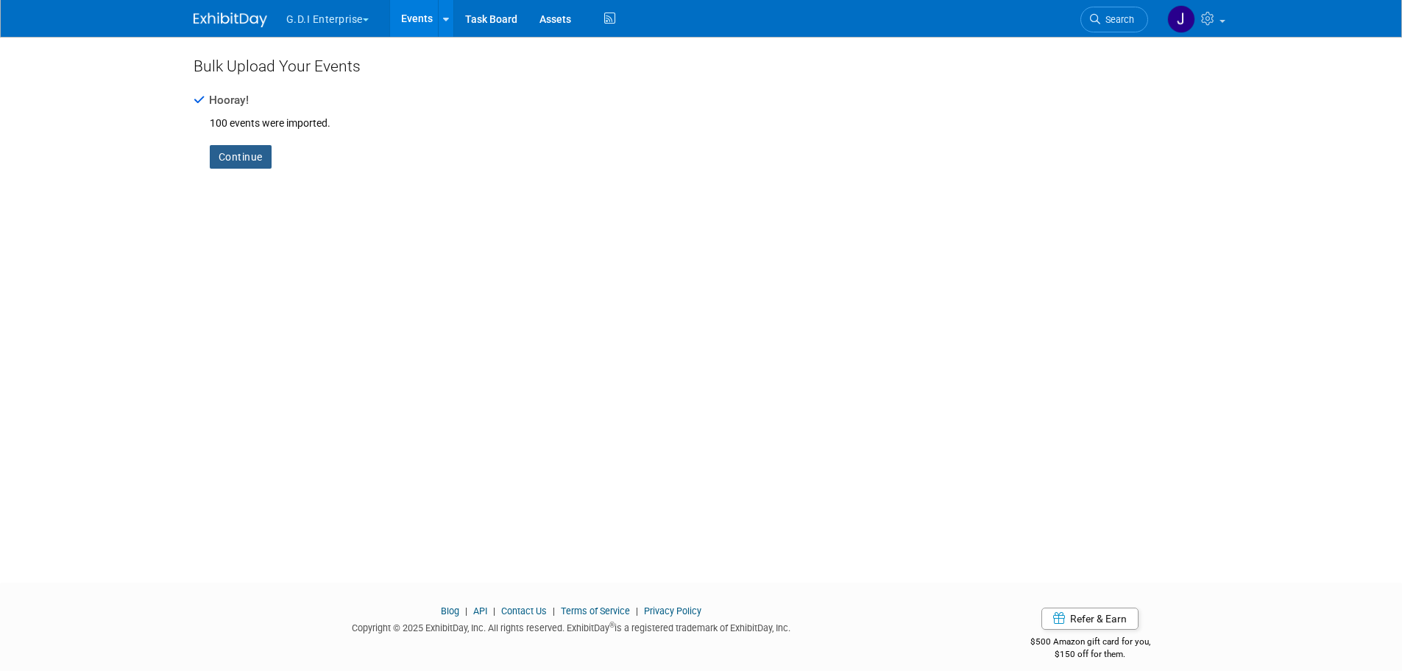
click at [228, 158] on link "Continue" at bounding box center [241, 157] width 62 height 24
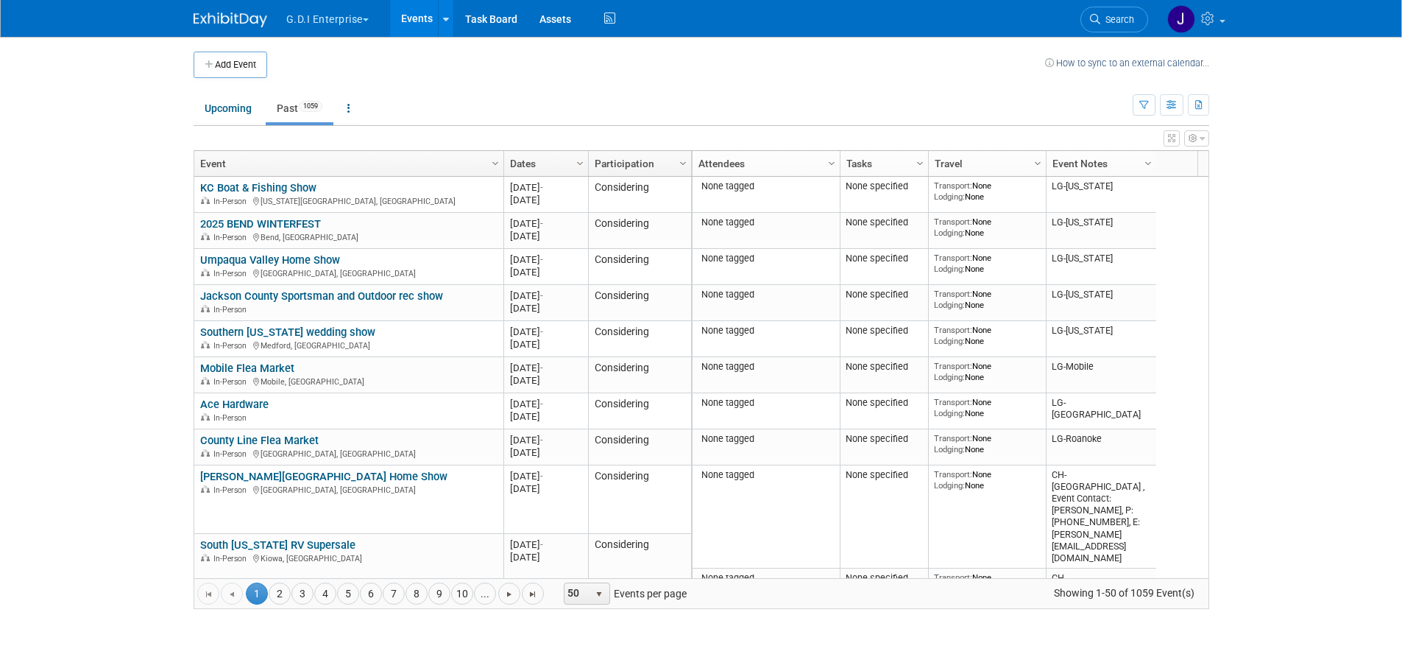
click at [98, 174] on body "G.D.I Enterprise Explore: My Workspaces 2 Go to Workspace: G.D.I Enterprise Lea…" at bounding box center [701, 335] width 1402 height 671
click at [448, 24] on div at bounding box center [446, 18] width 6 height 15
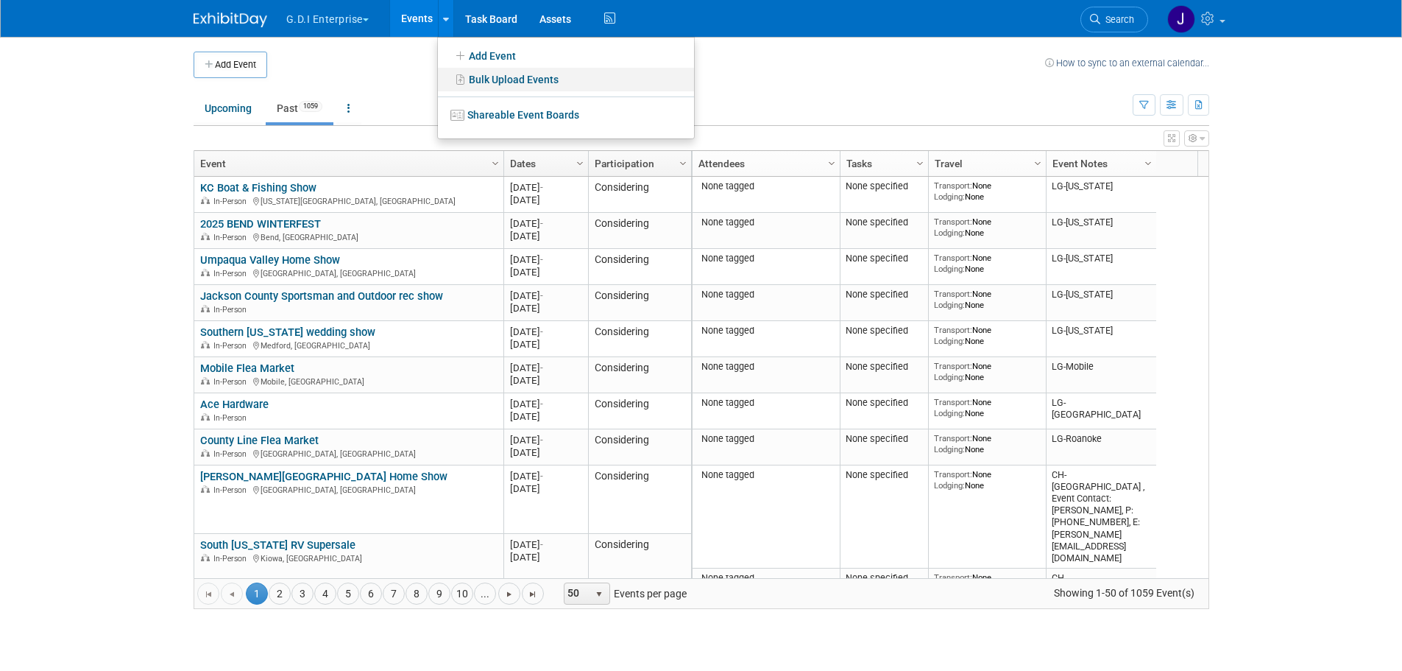
click at [477, 78] on link "Bulk Upload Events" at bounding box center [566, 80] width 256 height 24
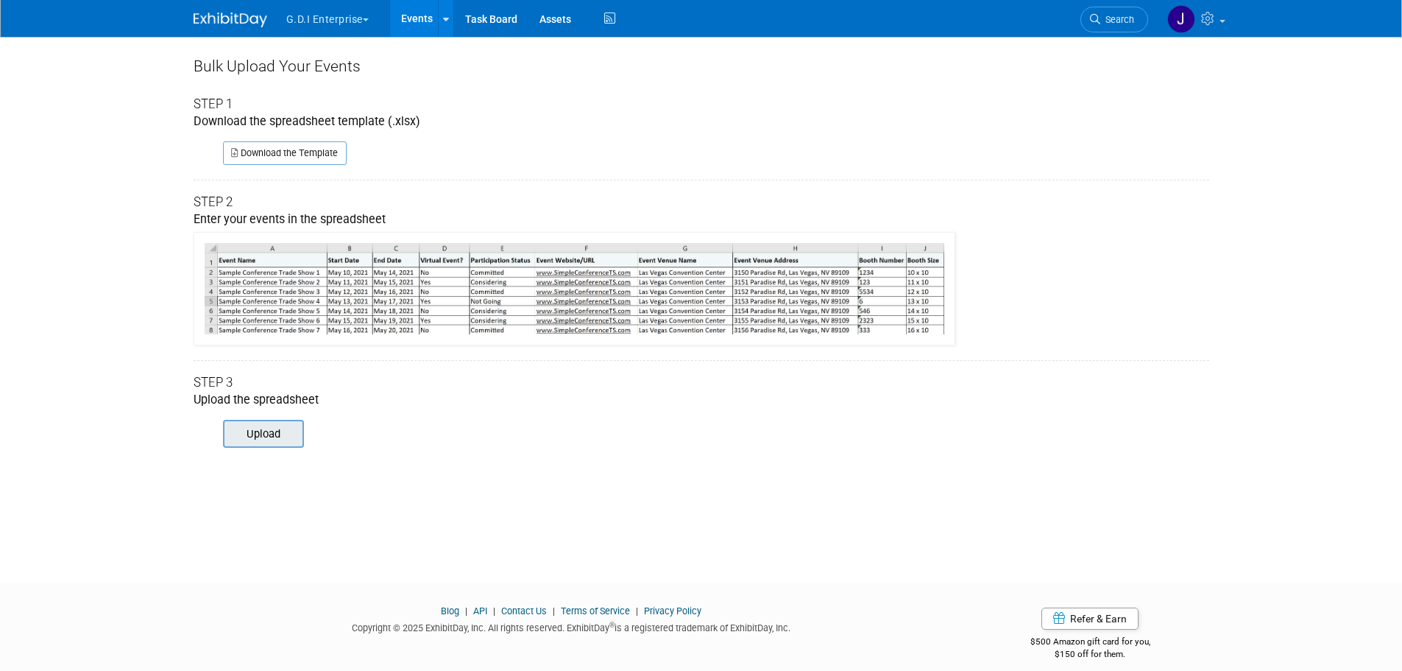
click at [269, 439] on input "file" at bounding box center [202, 433] width 200 height 25
type input "C:\fakepath\ExhibitDay-Event-Import-Template.xlsx"
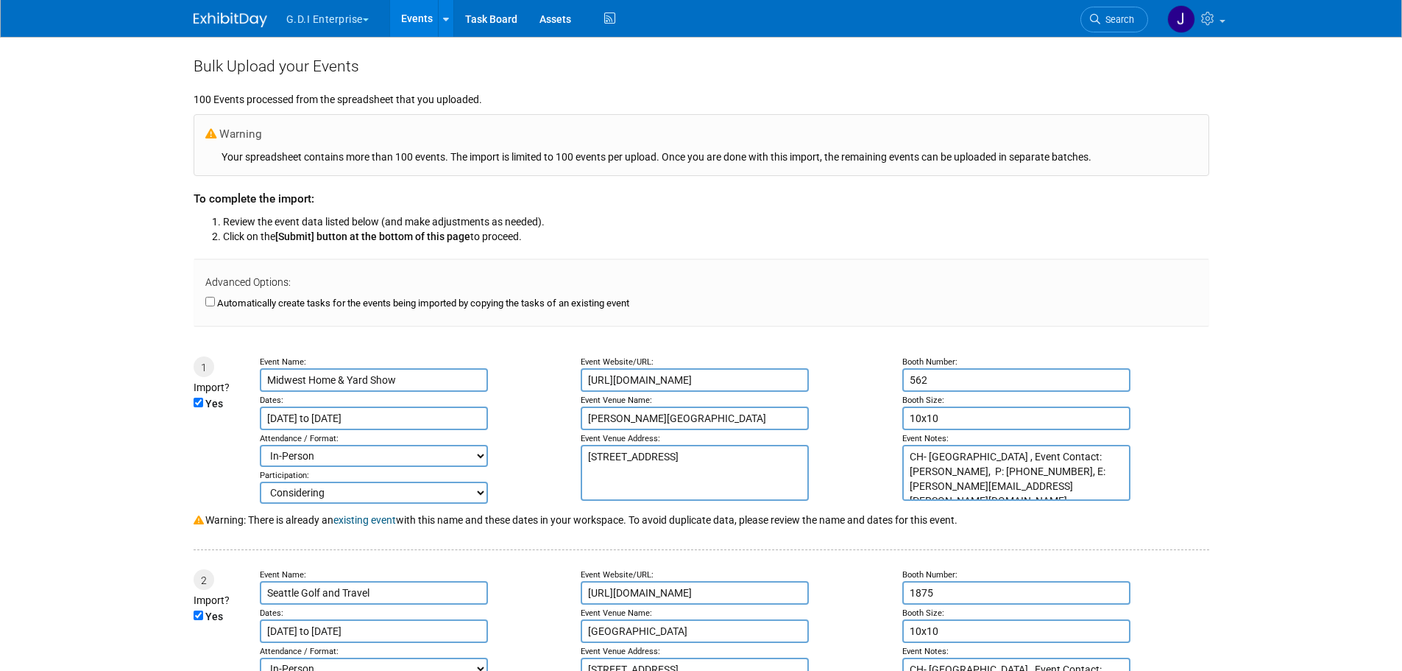
type input "Feb 8, 2025"
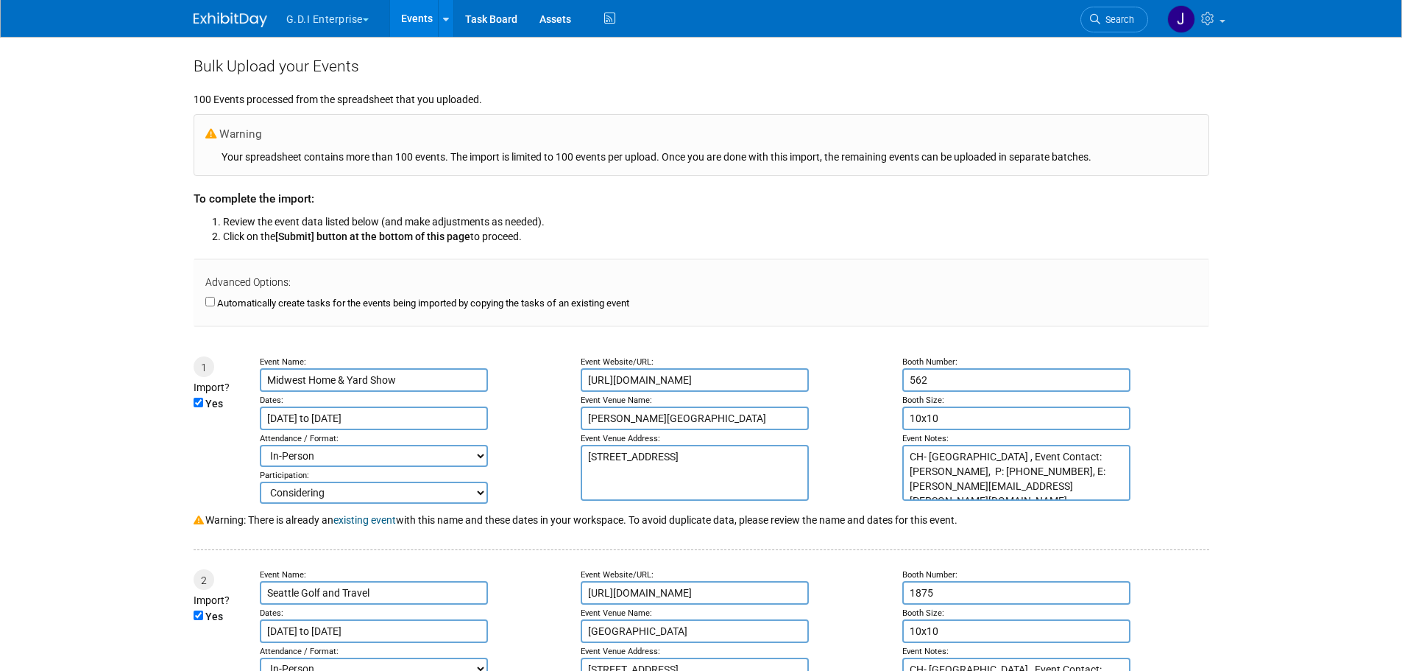
type input "Feb 15, 2025"
type input "Feb 16, 2025"
type input "Feb 22, 2025"
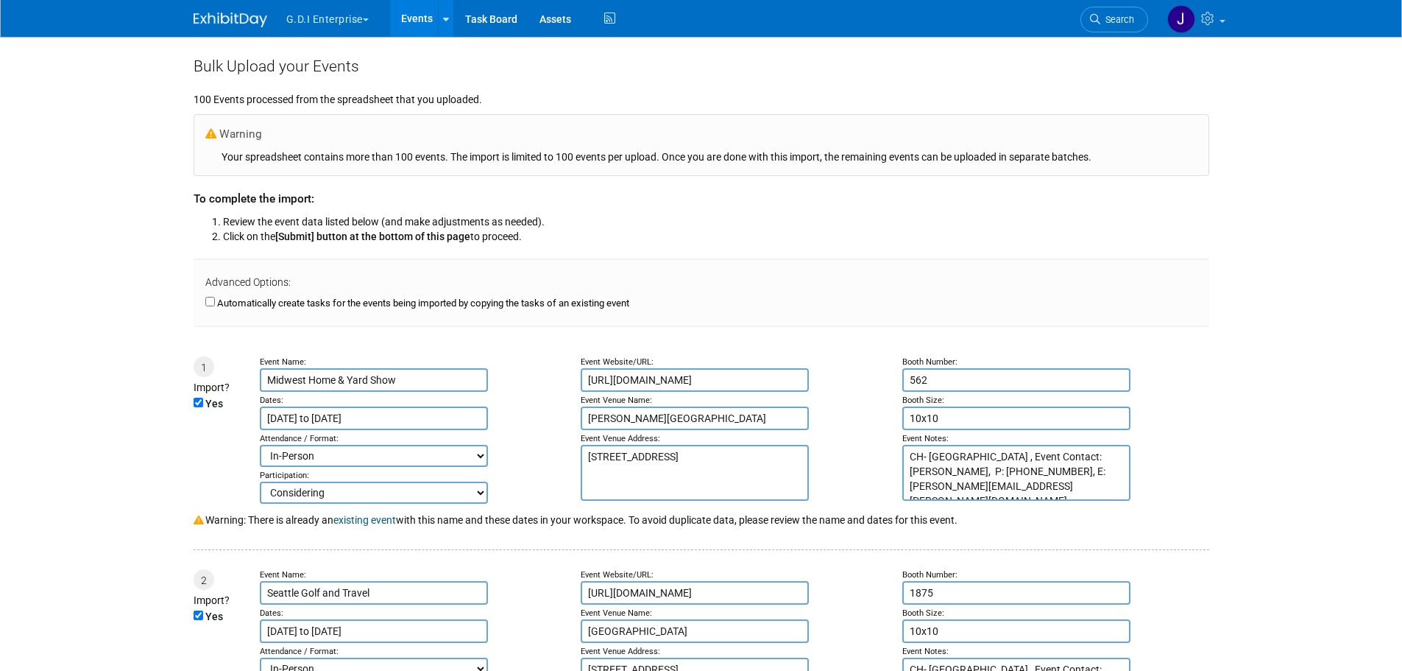
type input "Feb 22, 2025"
type input "Feb 23, 2025"
type input "Mar 1, 2025"
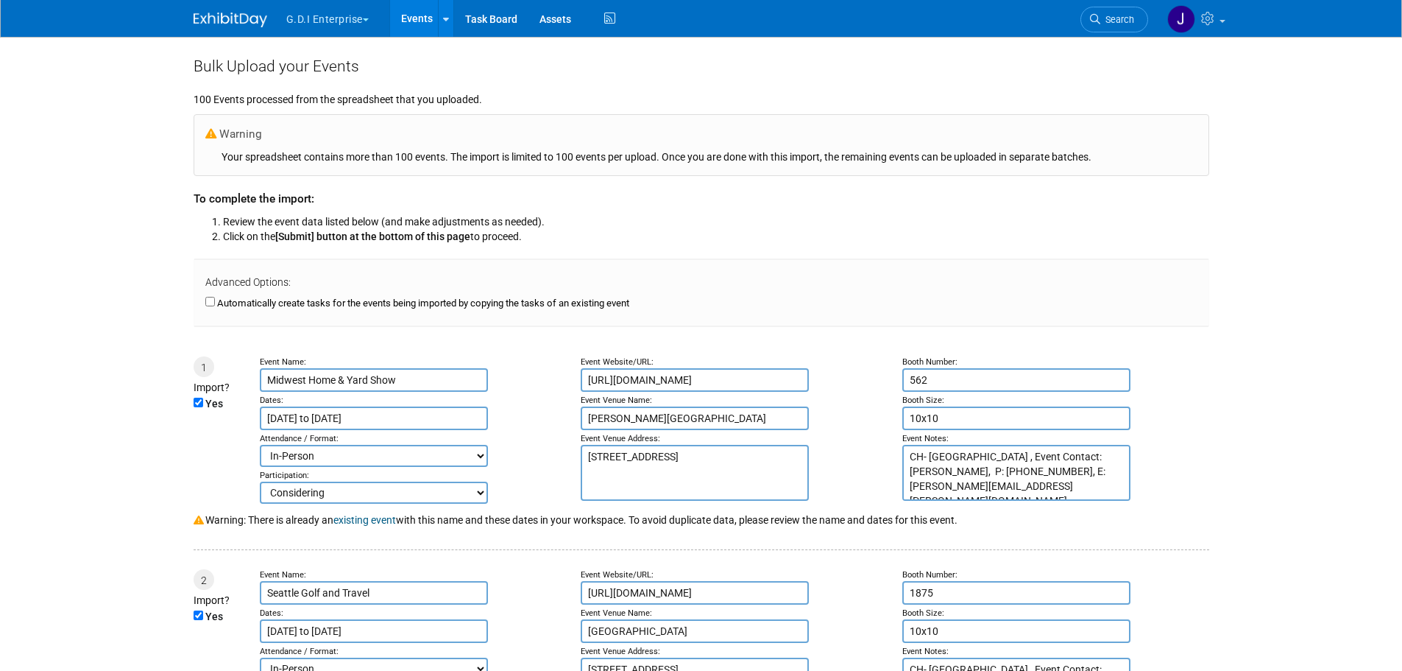
type input "Mar 1, 2025"
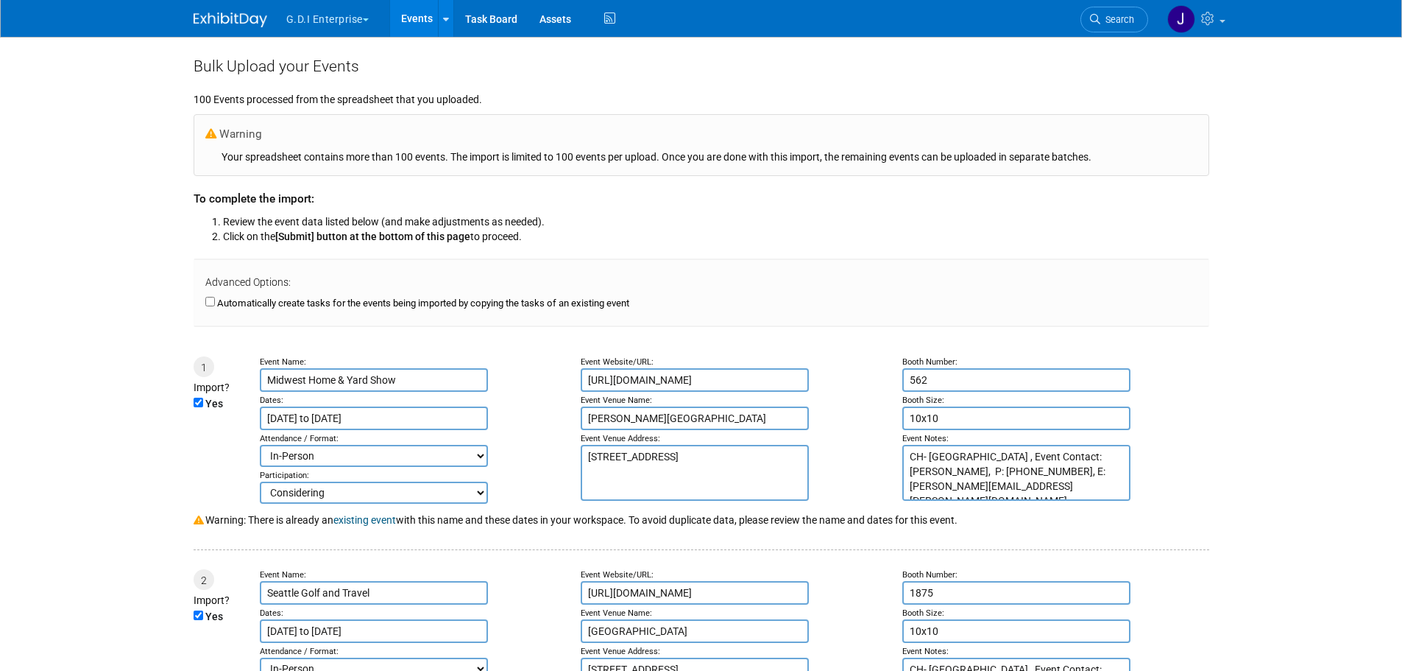
type input "Mar 1, 2025"
type input "Mar 8, 2025"
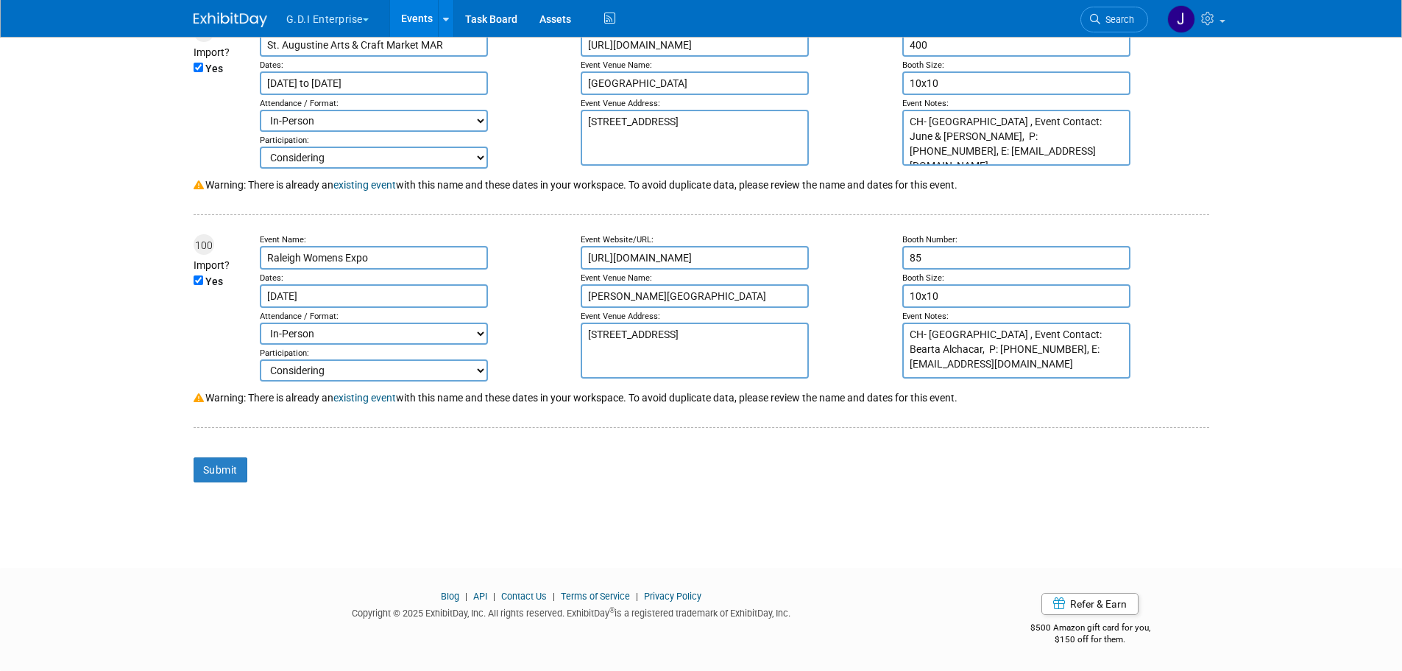
scroll to position [21329, 0]
click at [451, 18] on link at bounding box center [445, 18] width 15 height 37
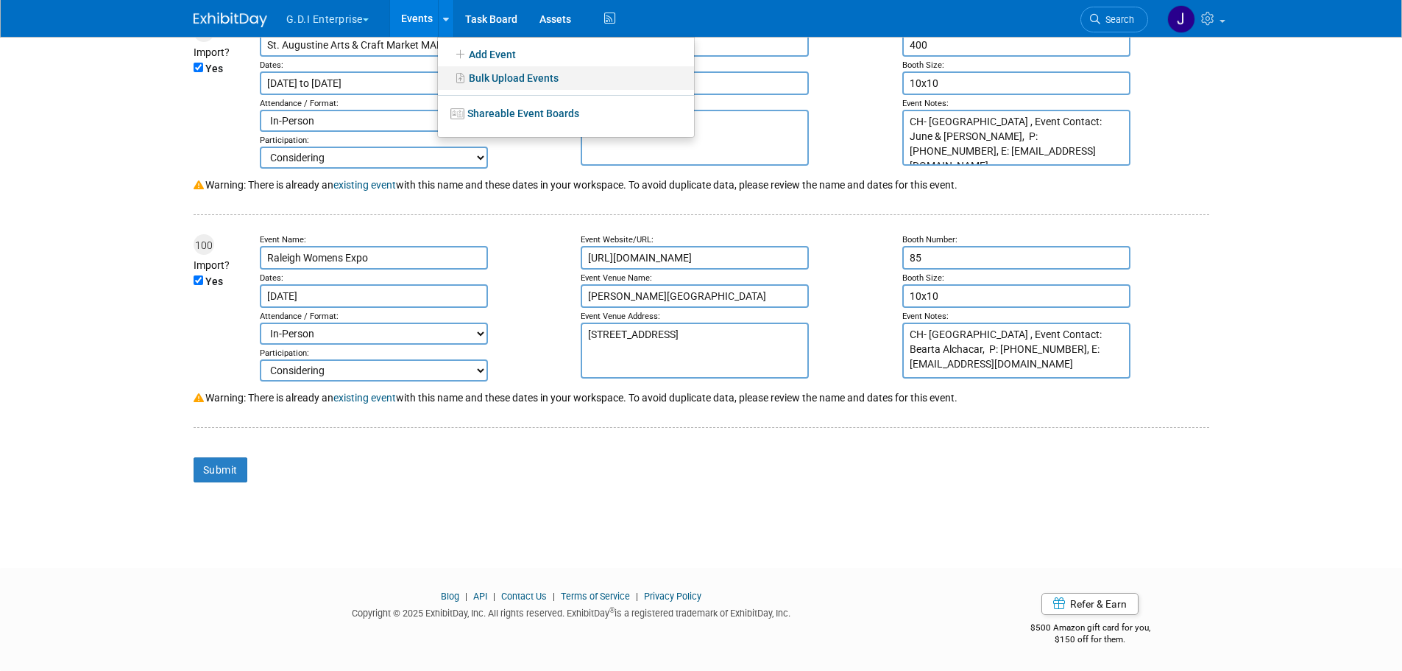
click at [486, 72] on link "Bulk Upload Events" at bounding box center [566, 78] width 256 height 24
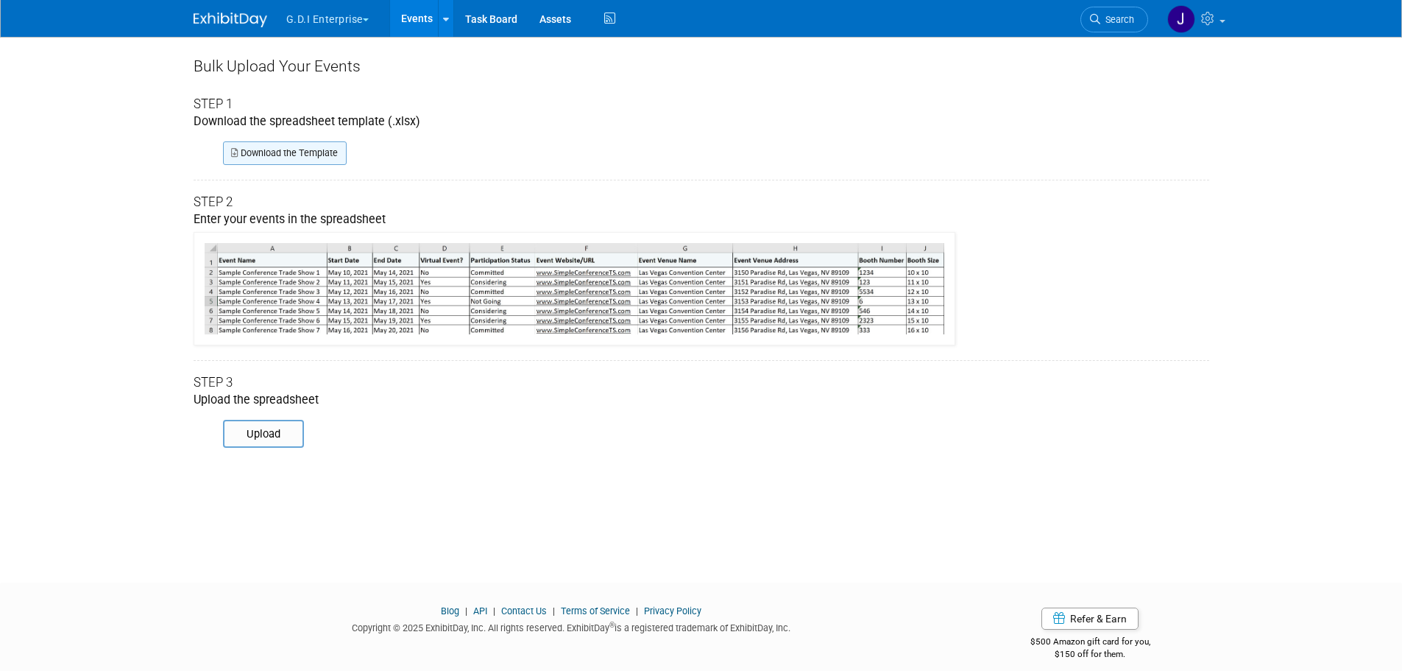
click at [321, 152] on link "Download the Template" at bounding box center [285, 153] width 124 height 24
click at [273, 435] on input "file" at bounding box center [202, 433] width 200 height 25
type input "C:\fakepath\ExhibitDay-Event-Import-Template.xlsx"
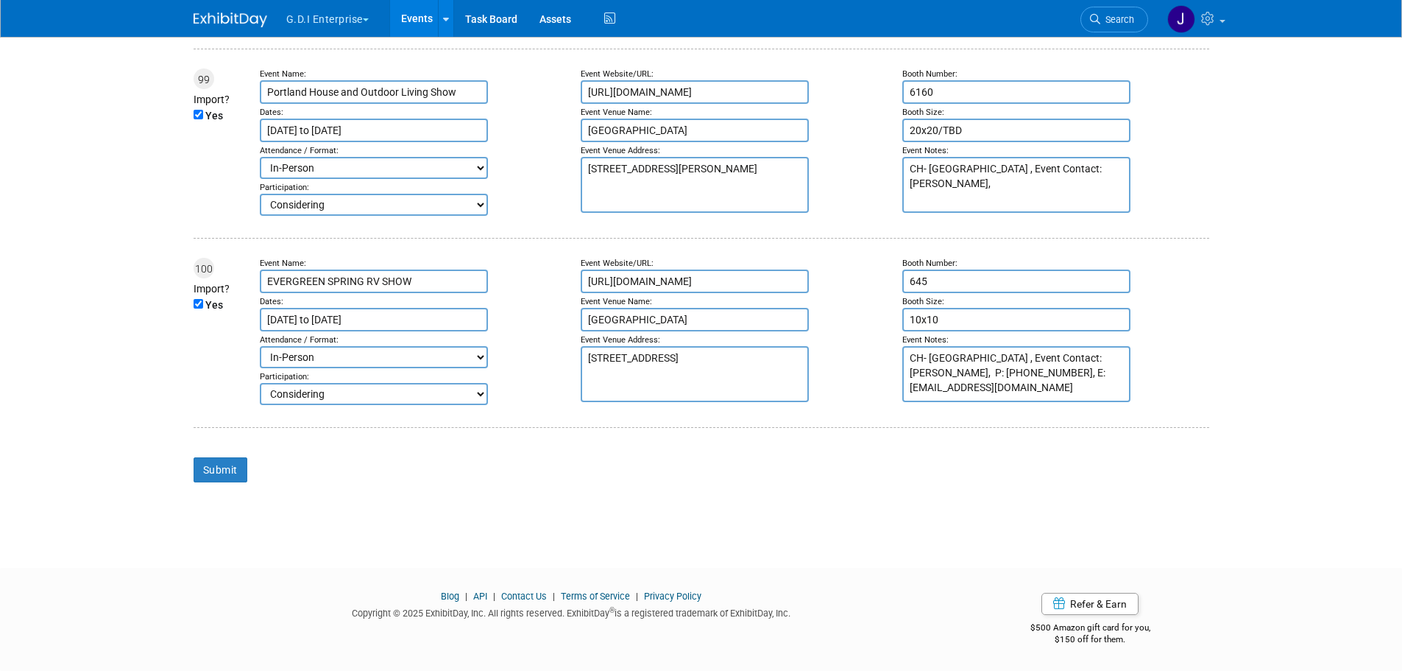
scroll to position [19067, 0]
click at [240, 471] on input "Submit" at bounding box center [221, 469] width 54 height 25
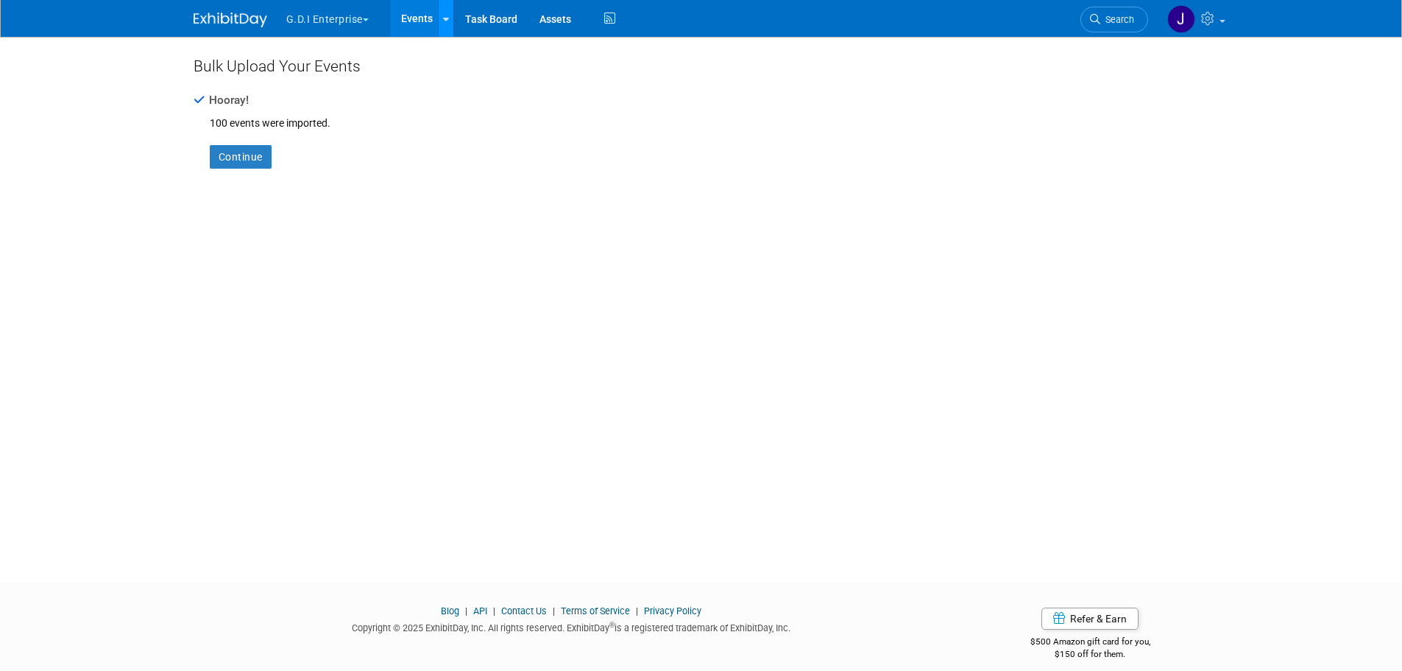
click at [447, 19] on icon at bounding box center [446, 20] width 6 height 10
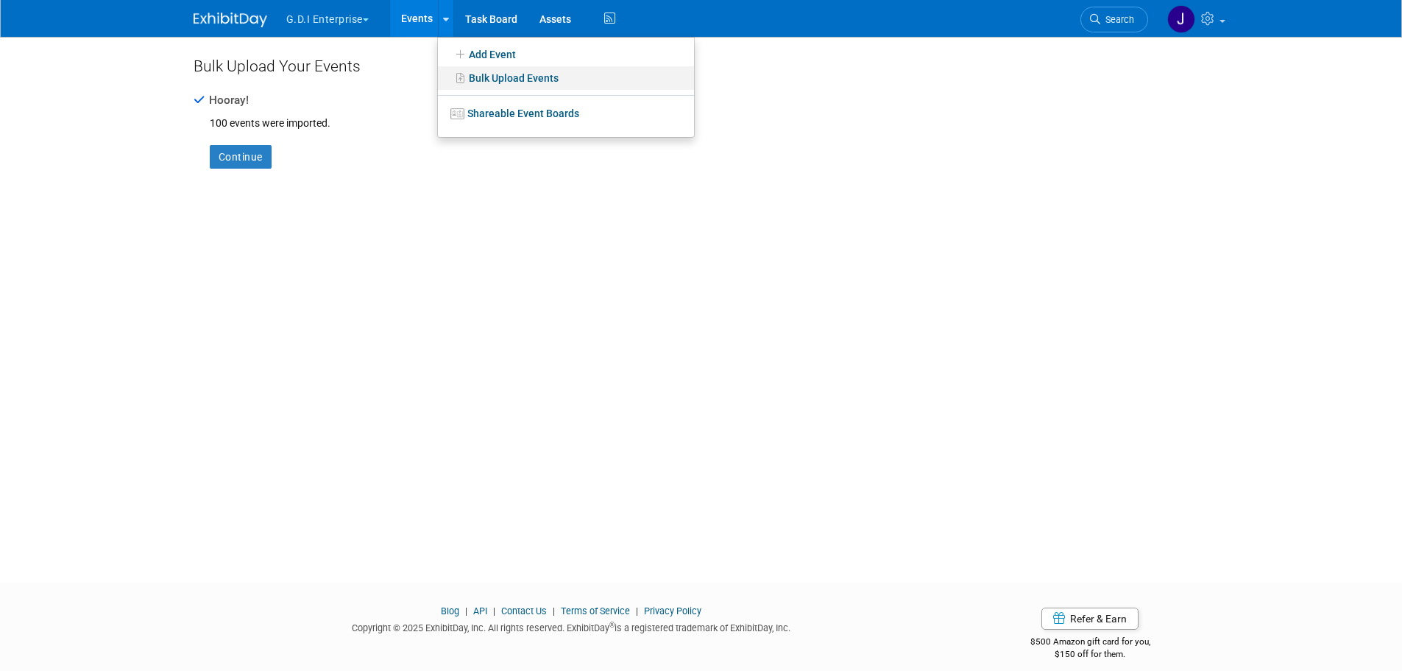
click at [480, 77] on link "Bulk Upload Events" at bounding box center [566, 78] width 256 height 24
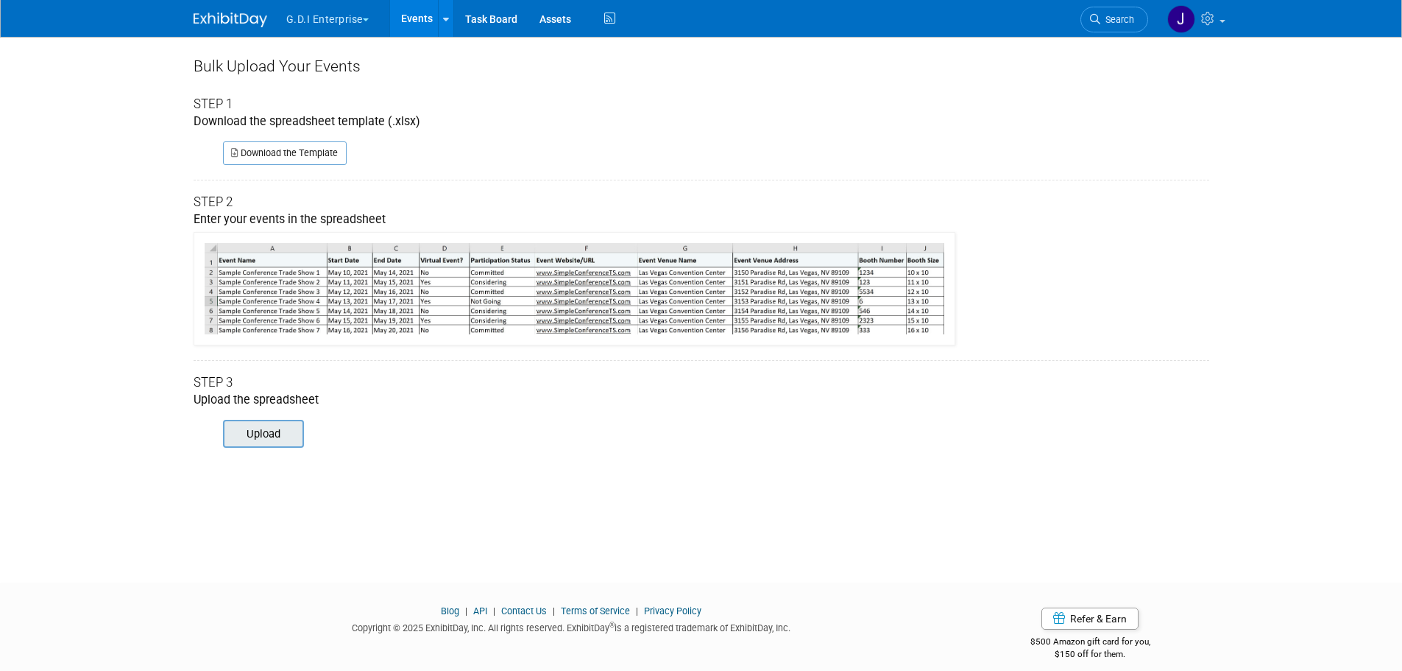
click at [289, 438] on input "file" at bounding box center [202, 433] width 200 height 25
type input "C:\fakepath\ExhibitDay-Event-Import-Template.xlsx"
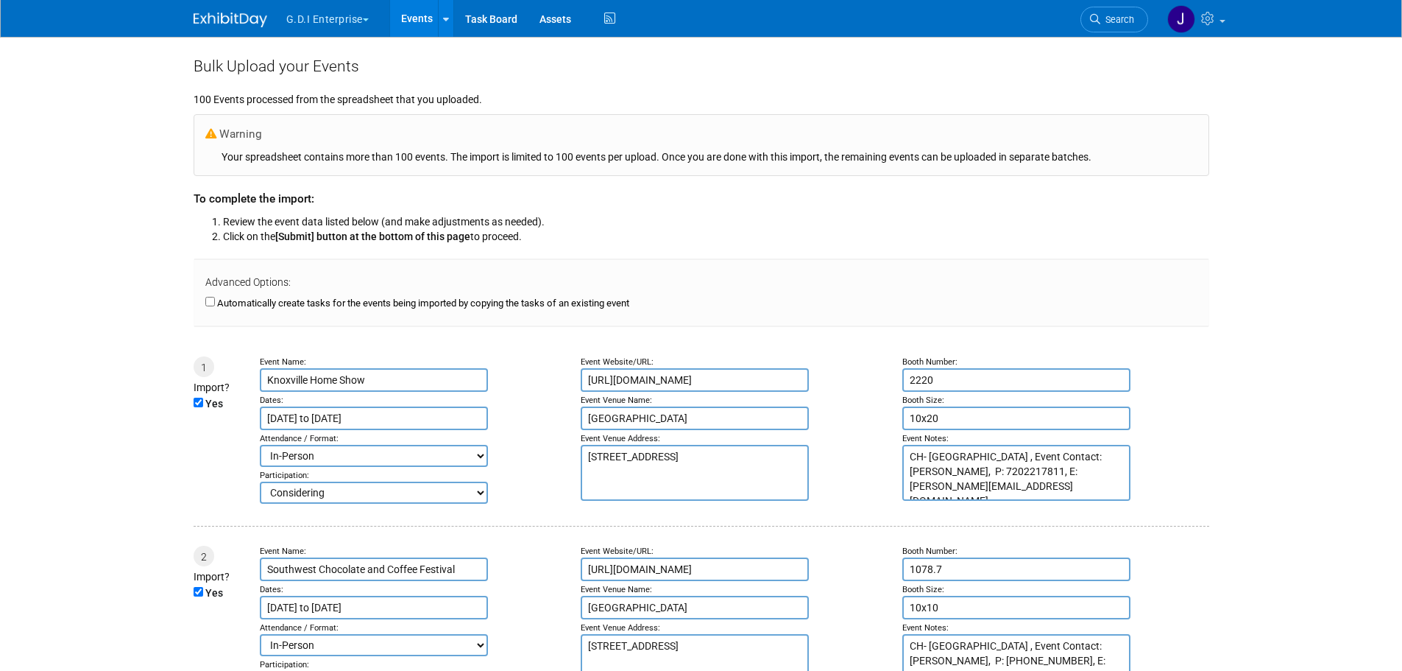
type input "Apr 5, 2025"
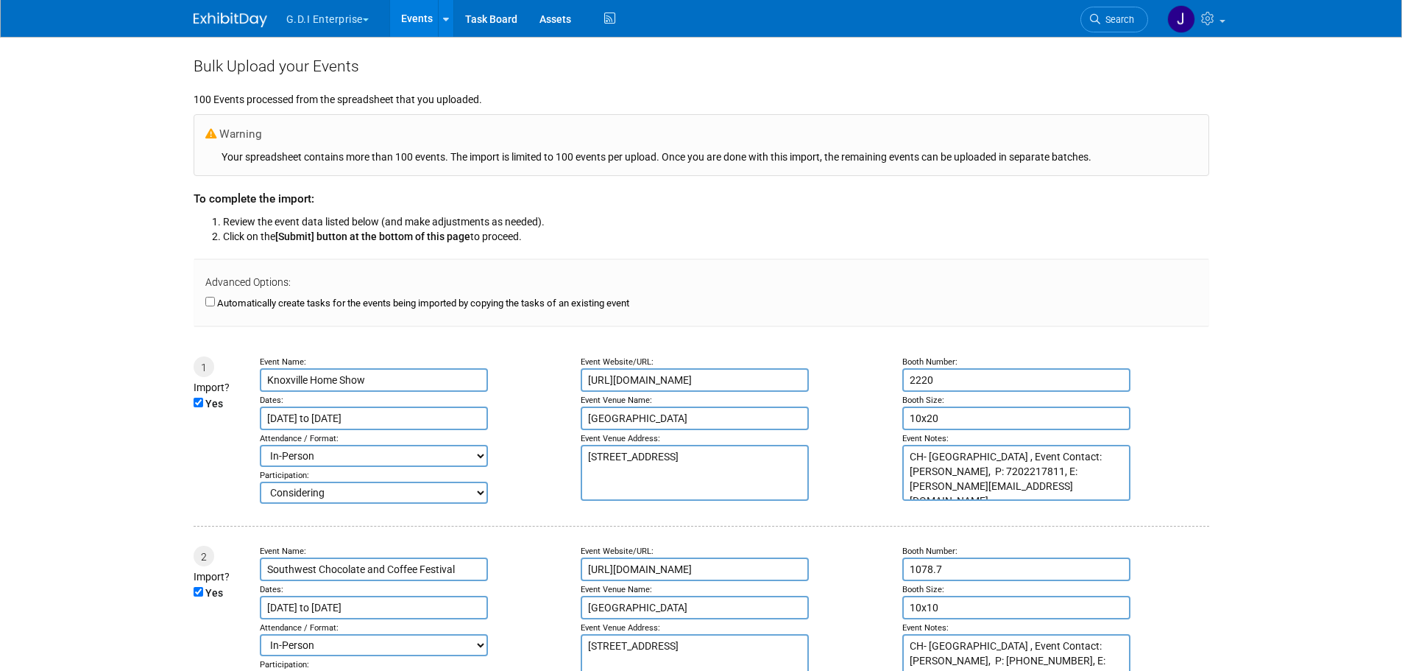
type input "Apr 6, 2025"
type input "Apr 11, 2025"
type input "Apr 12, 2025"
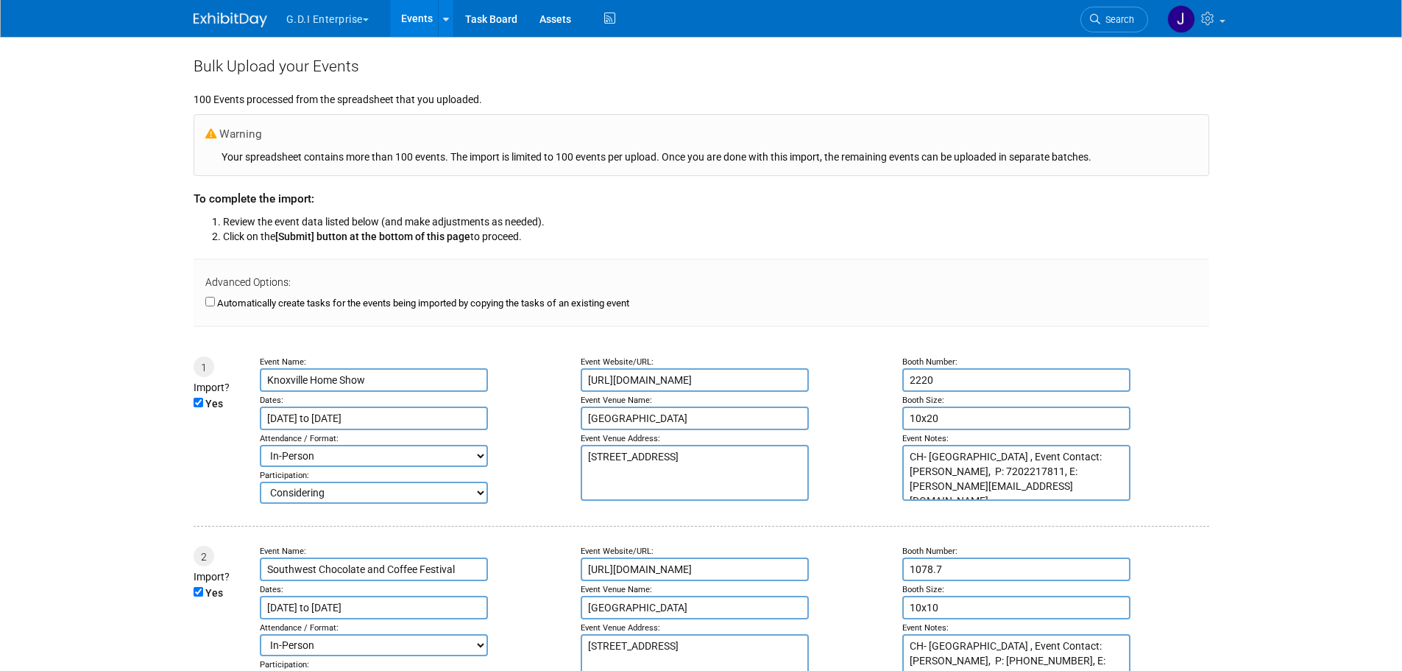
type input "Apr 12, 2025"
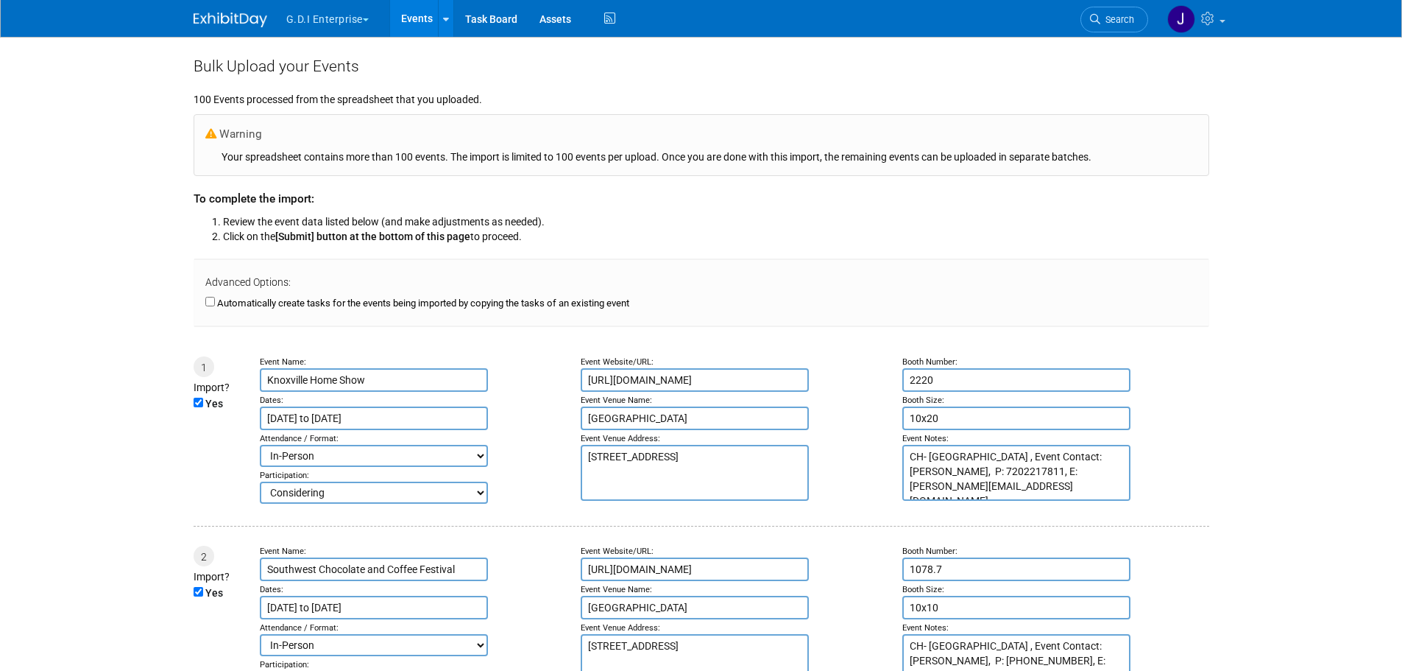
type input "Apr 12, 2025"
type input "Apr 13, 2025"
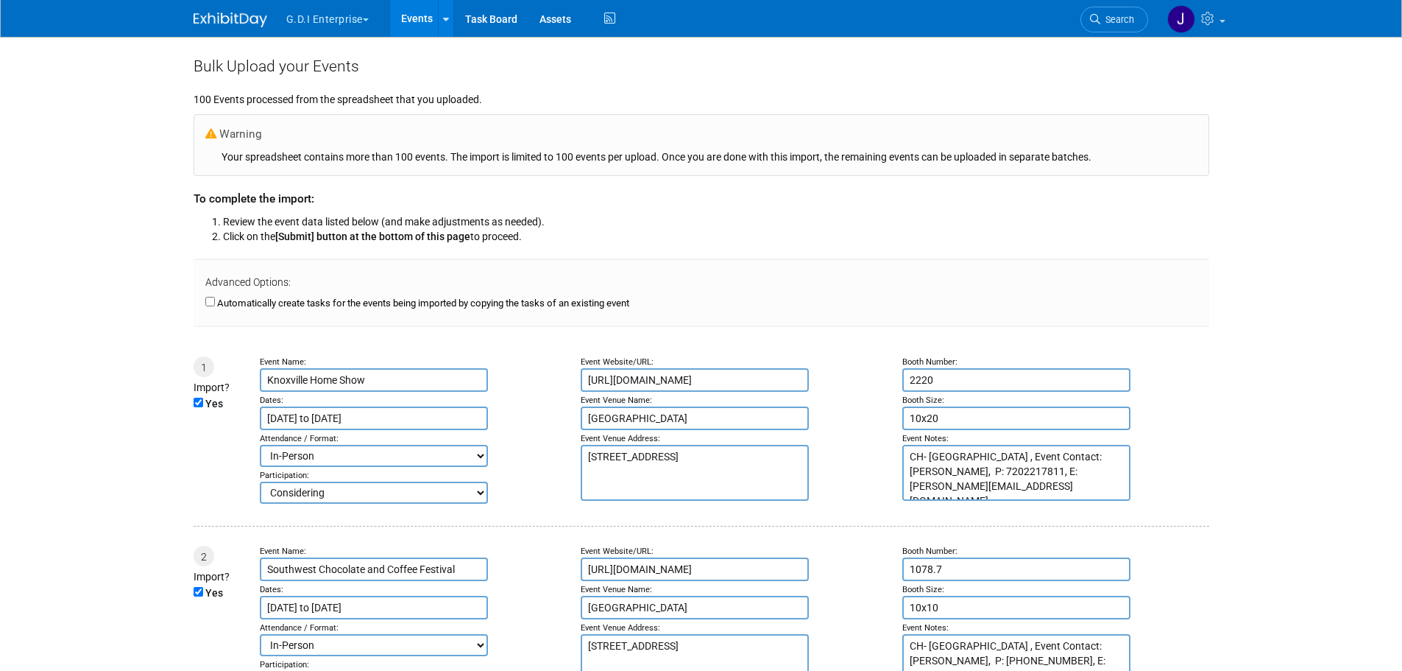
type input "Apr 13, 2025"
type input "Apr 16, 2025"
type input "Apr 18, 2025"
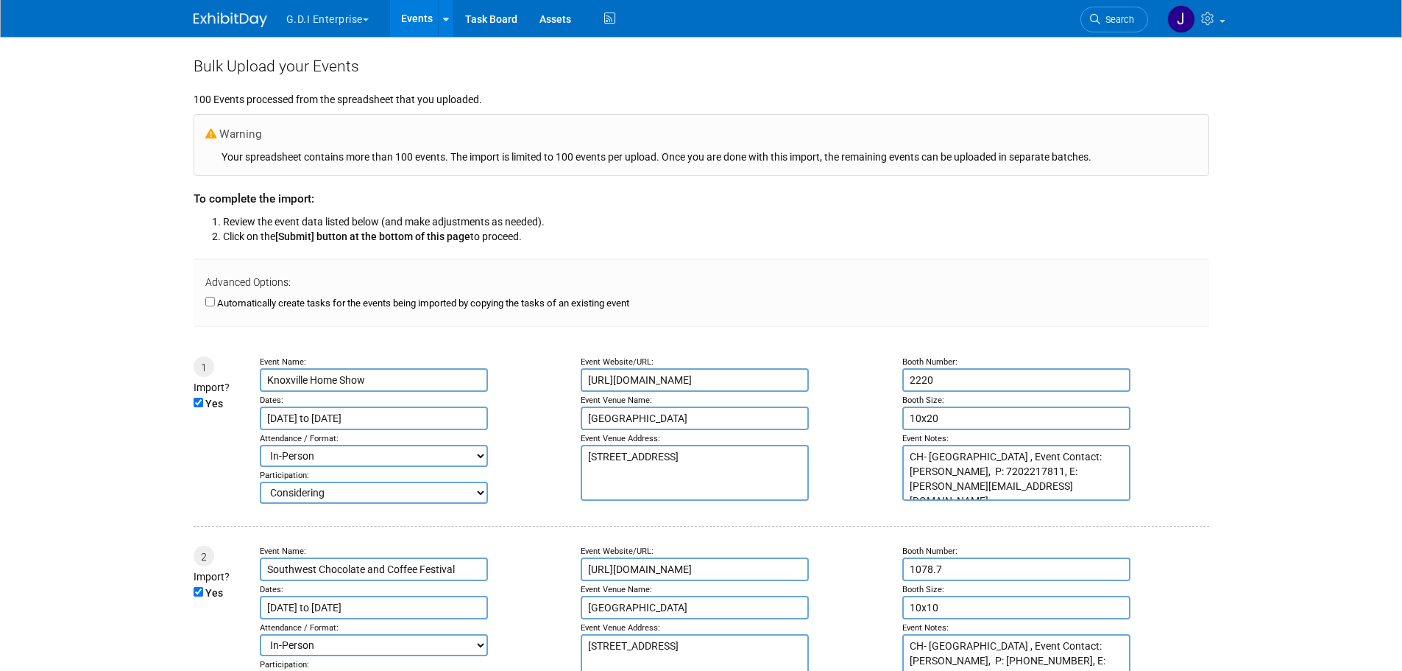
type input "Apr 18, 2025"
type input "Apr 19, 2025"
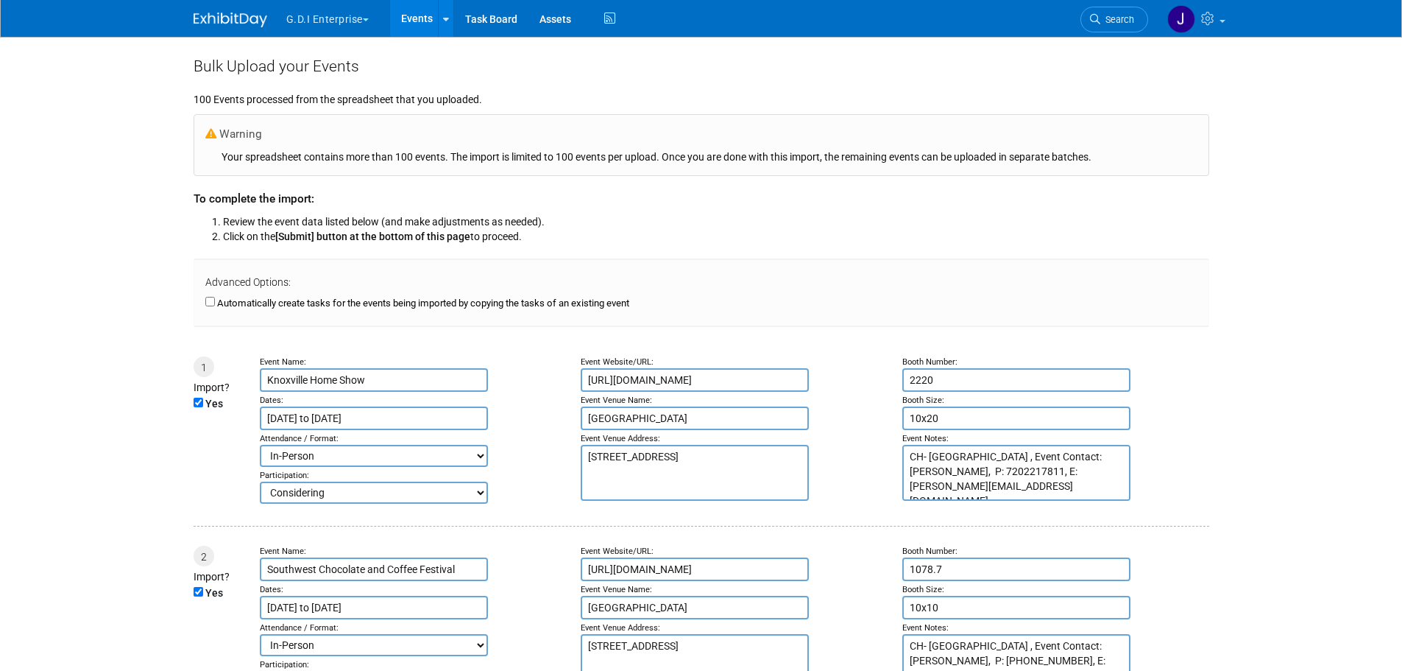
type input "Apr 19, 2025"
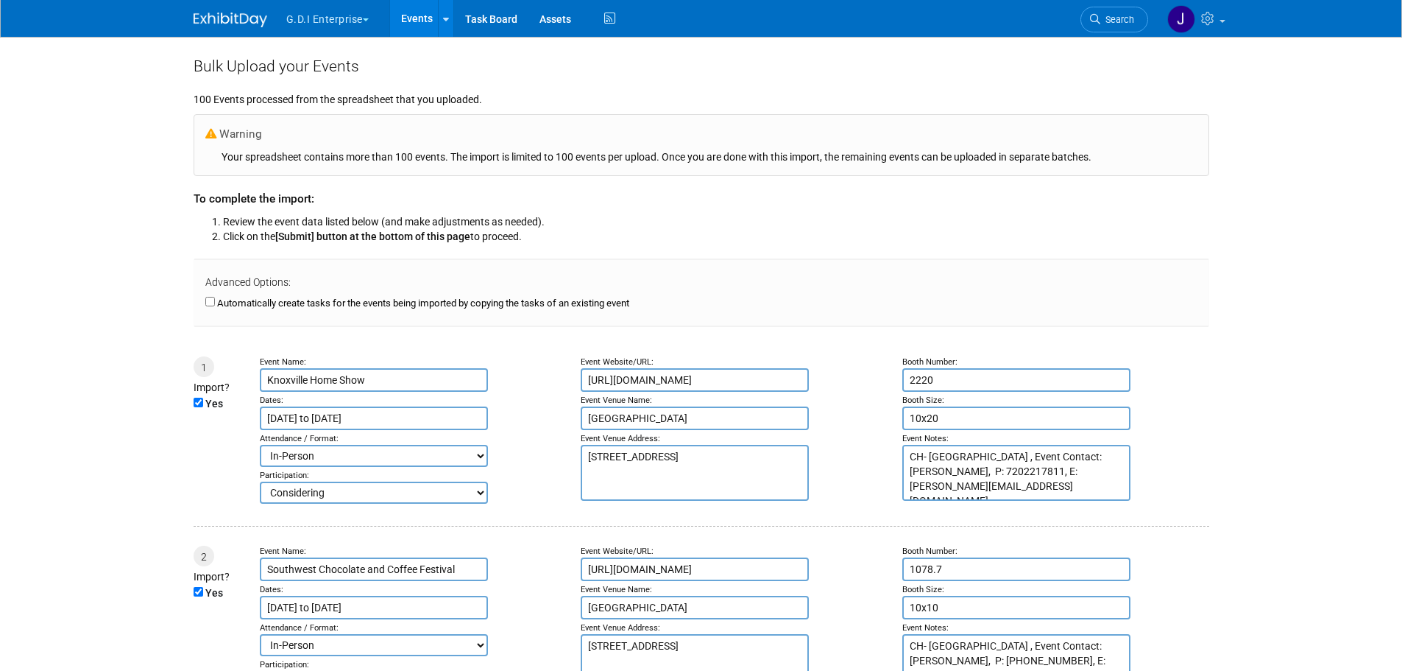
type input "Apr 19, 2025"
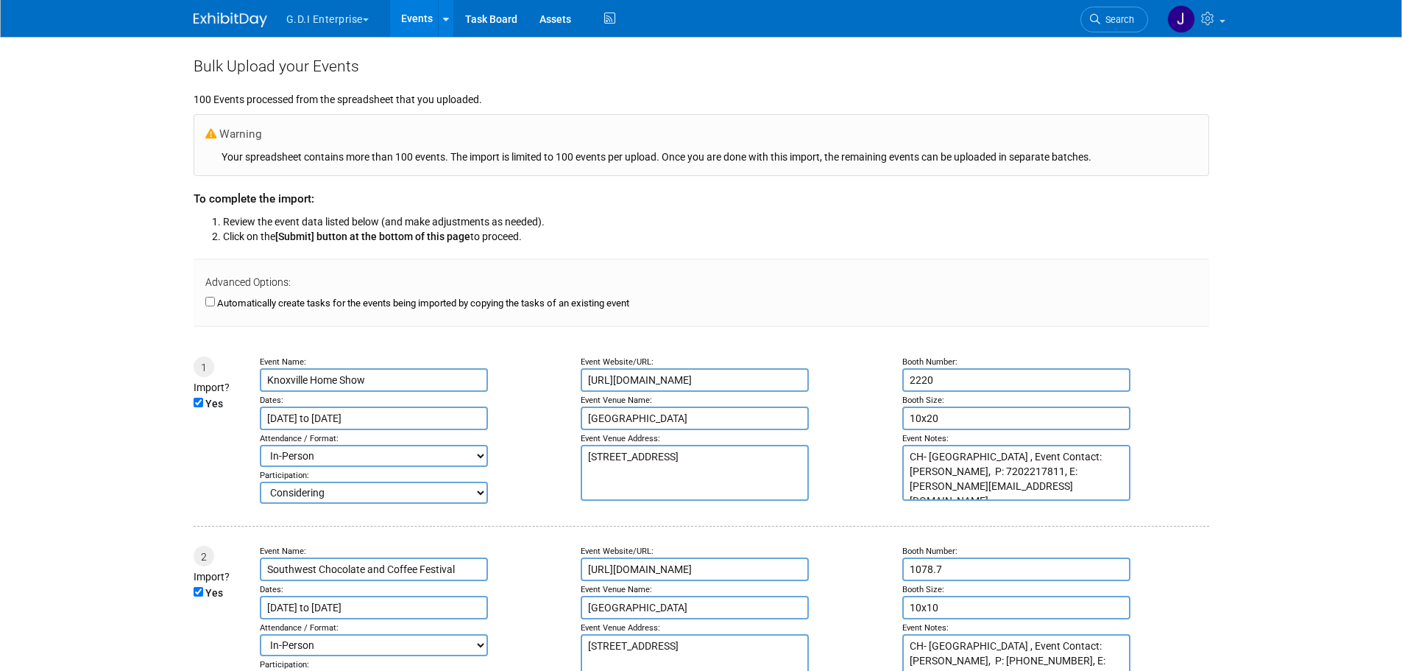
type input "Apr 23, 2025"
type input "Apr 24, 2025"
type input "Apr 25, 2025"
type input "[DATE]"
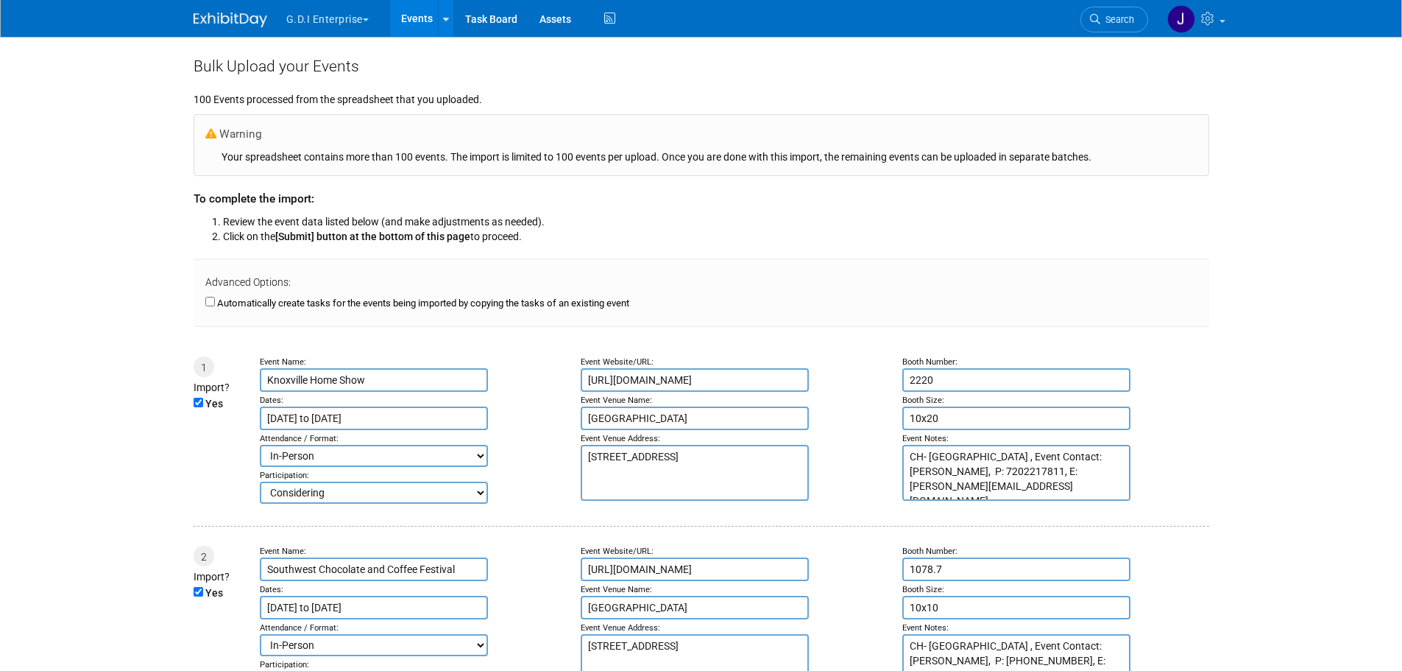
type input "[DATE]"
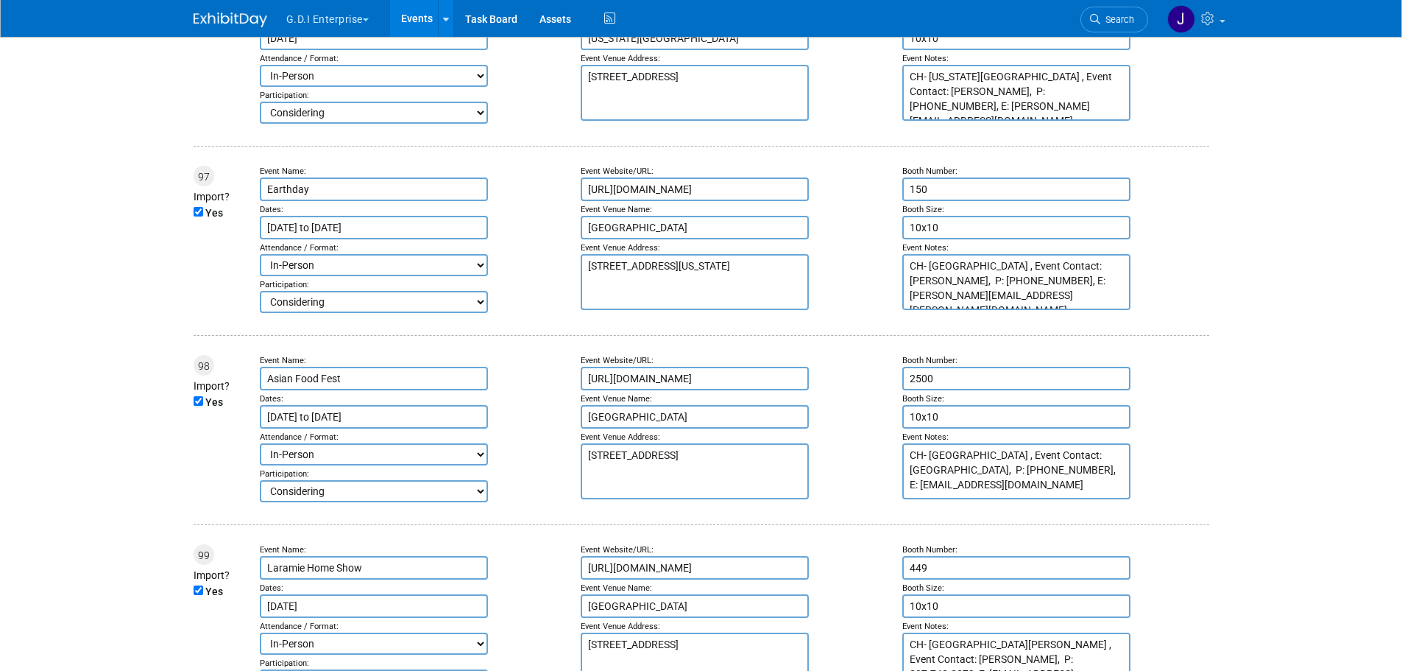
scroll to position [18973, 0]
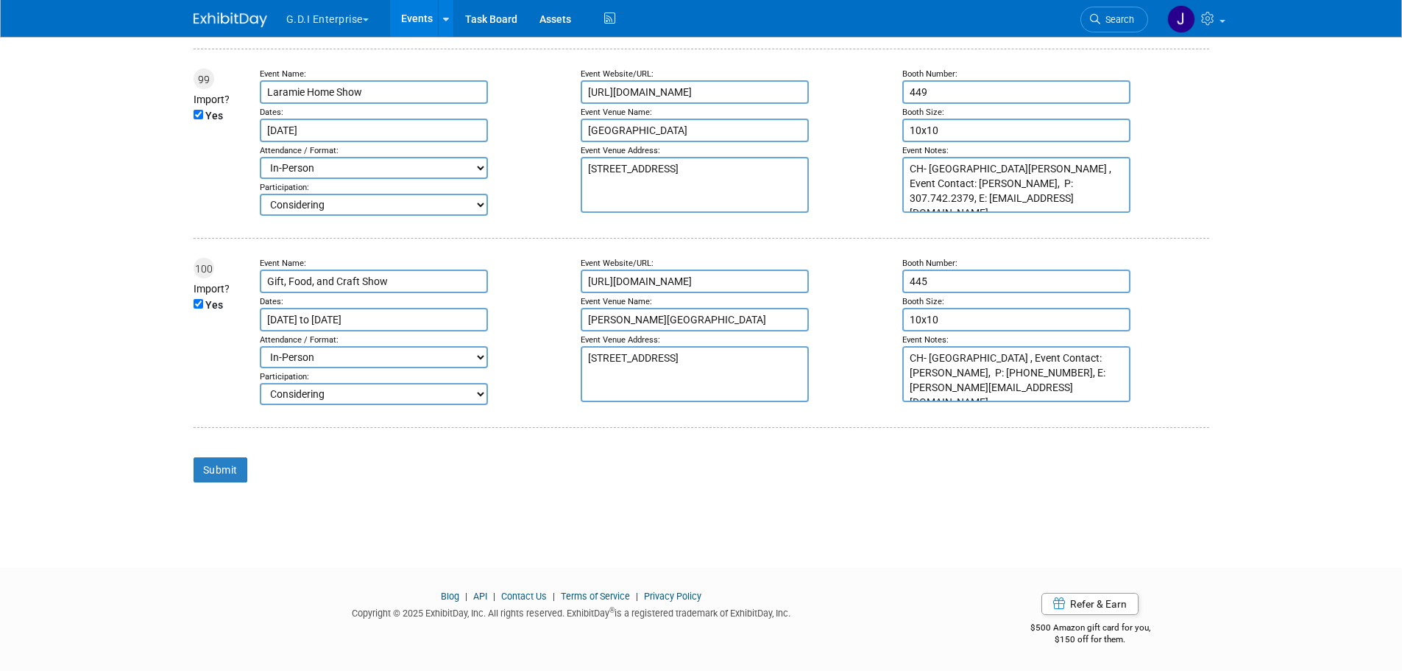
click at [230, 465] on input "Submit" at bounding box center [221, 469] width 54 height 25
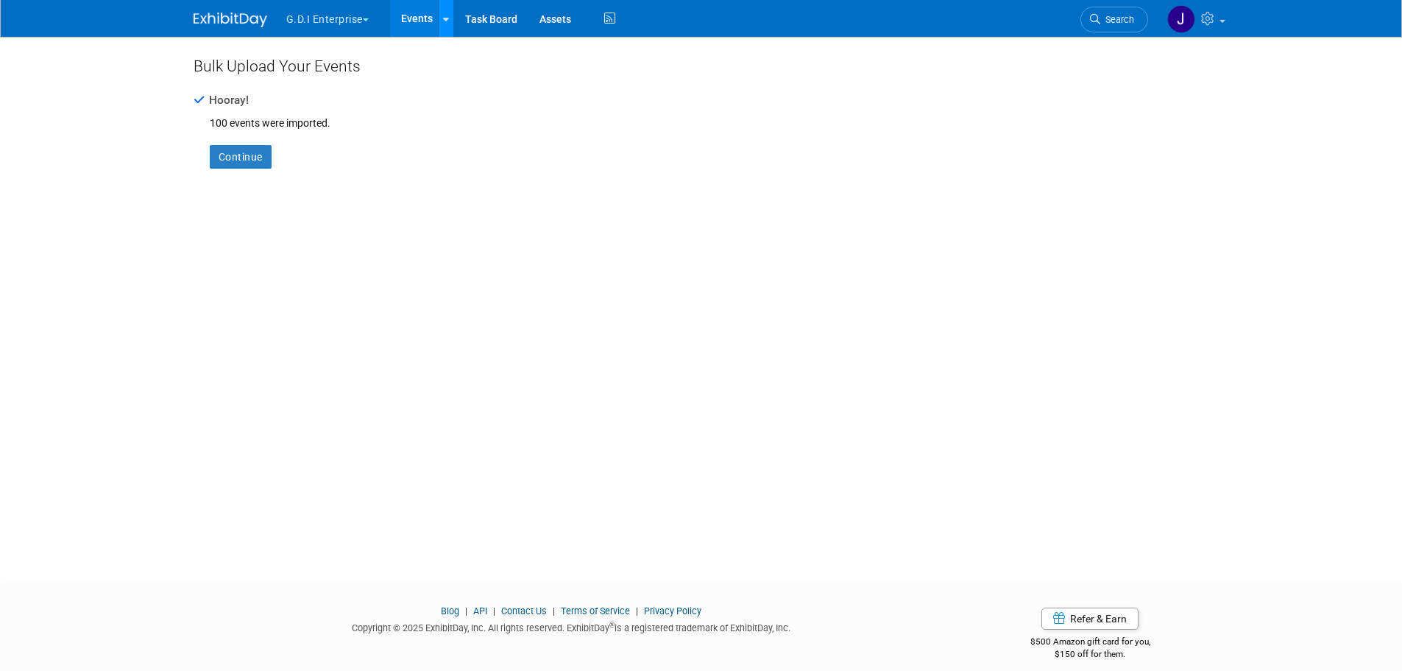
click at [448, 15] on icon at bounding box center [446, 20] width 6 height 10
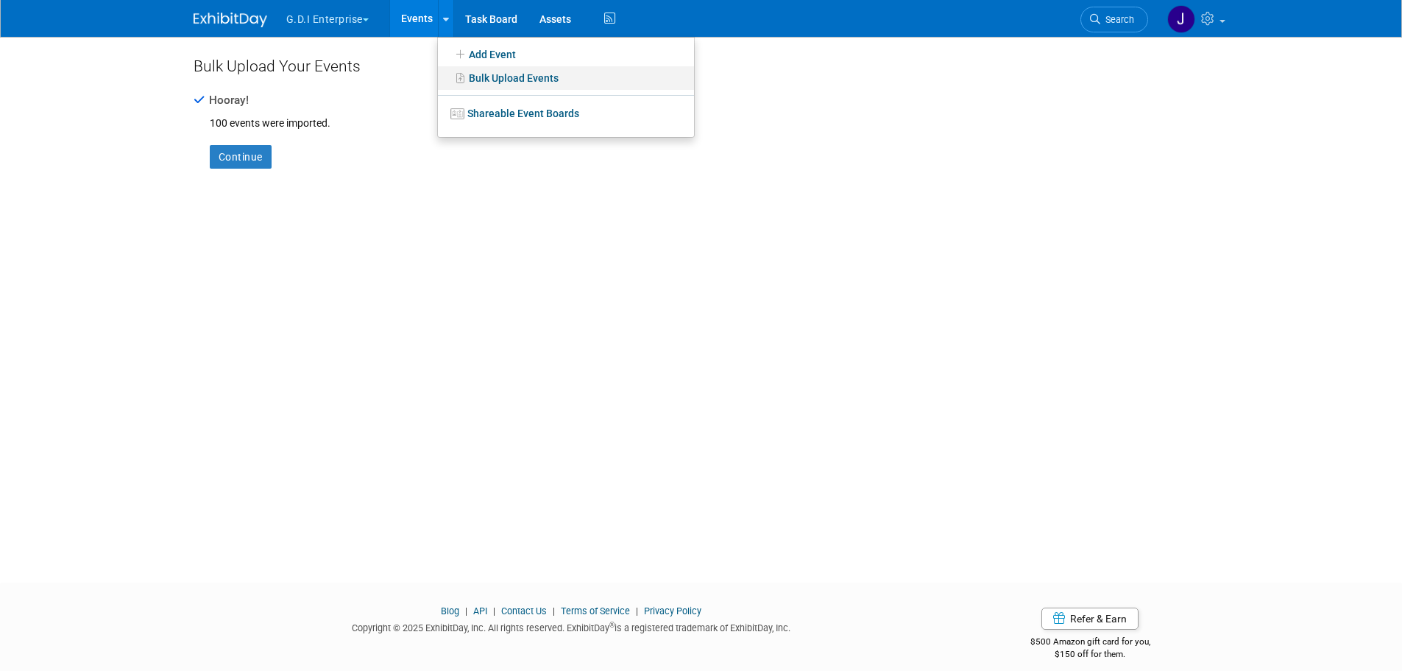
click at [476, 76] on link "Bulk Upload Events" at bounding box center [566, 78] width 256 height 24
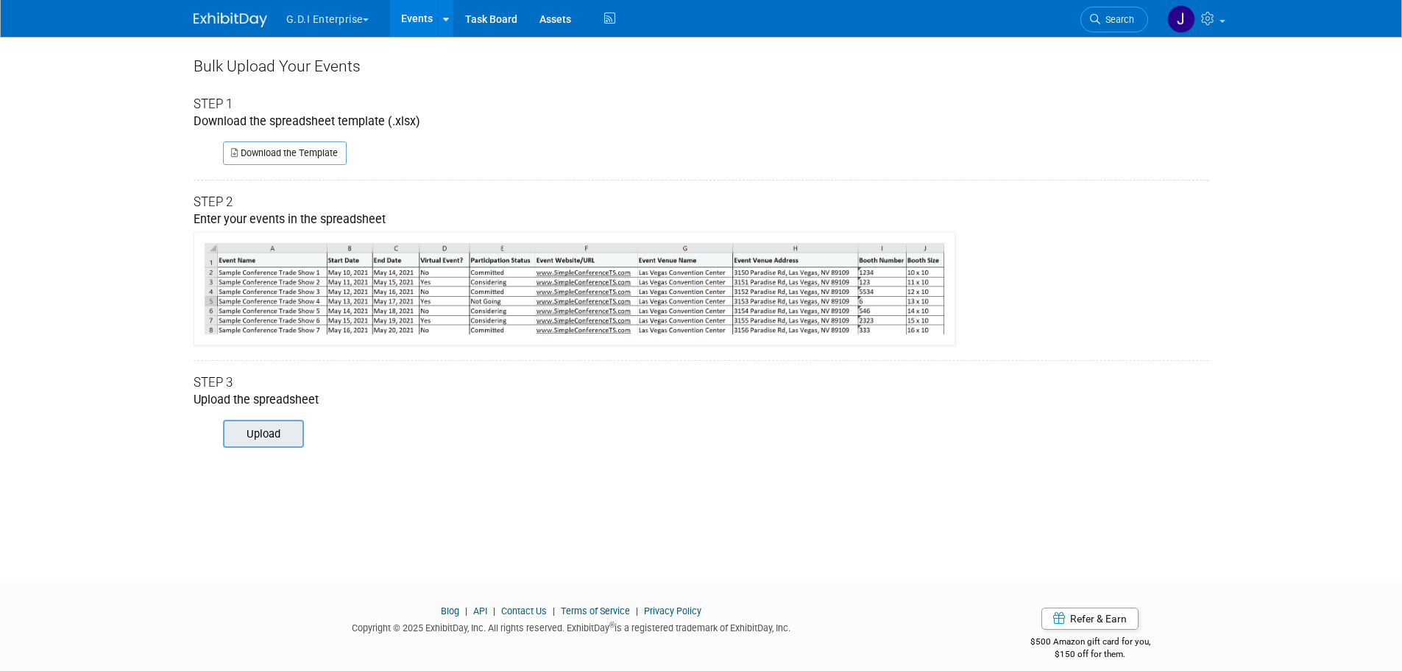
click at [284, 439] on input "file" at bounding box center [202, 433] width 200 height 25
type input "C:\fakepath\ExhibitDay-Event-Import-Template.xlsx"
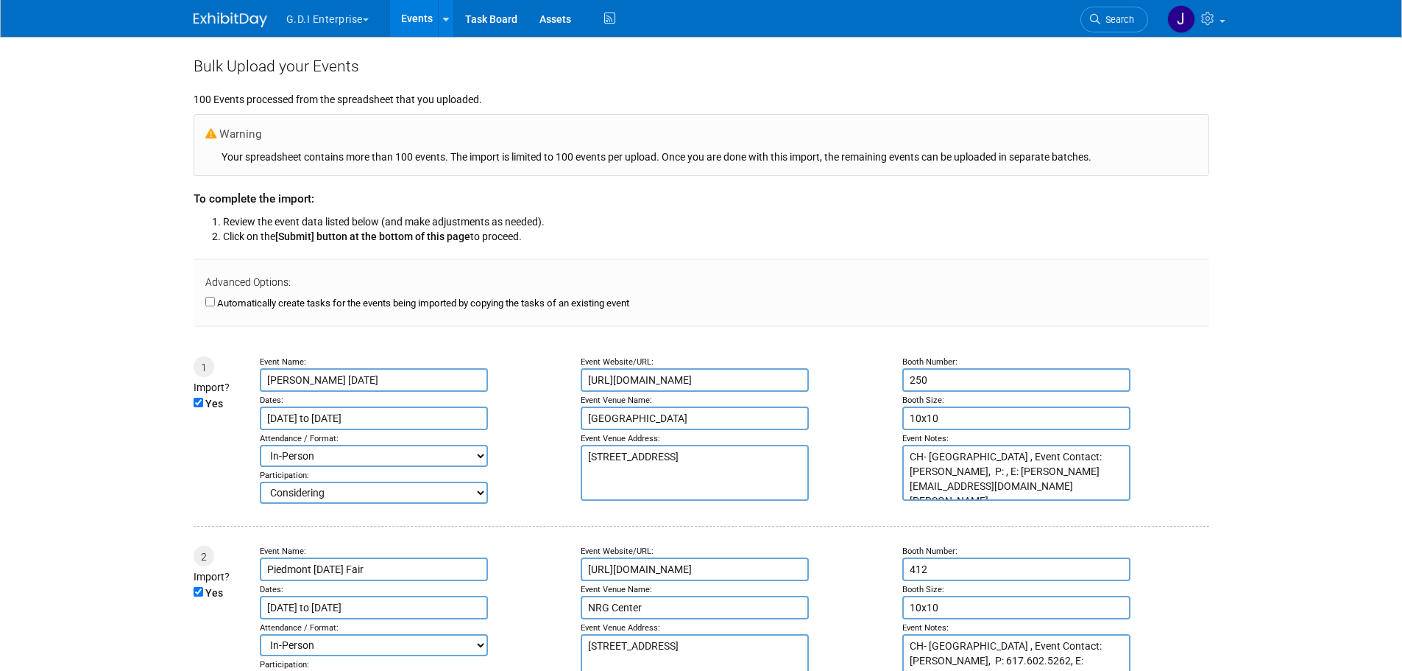
type input "[DATE]"
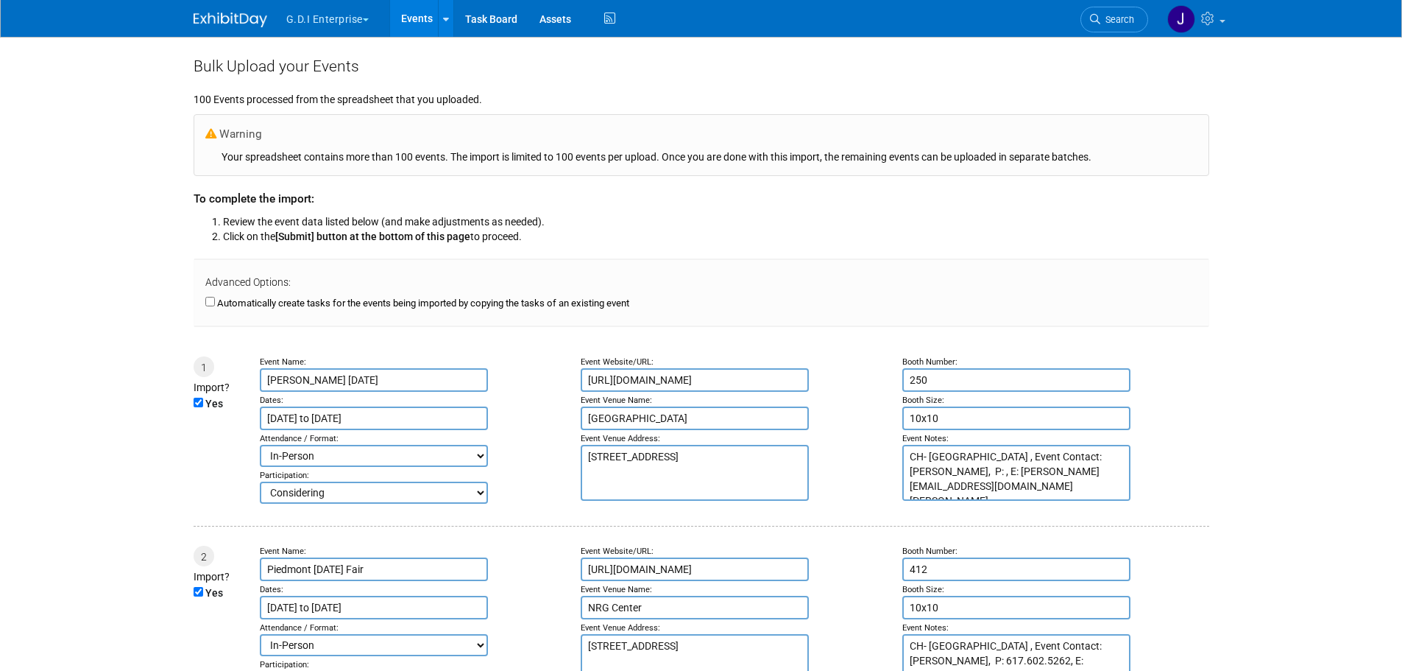
type input "[DATE]"
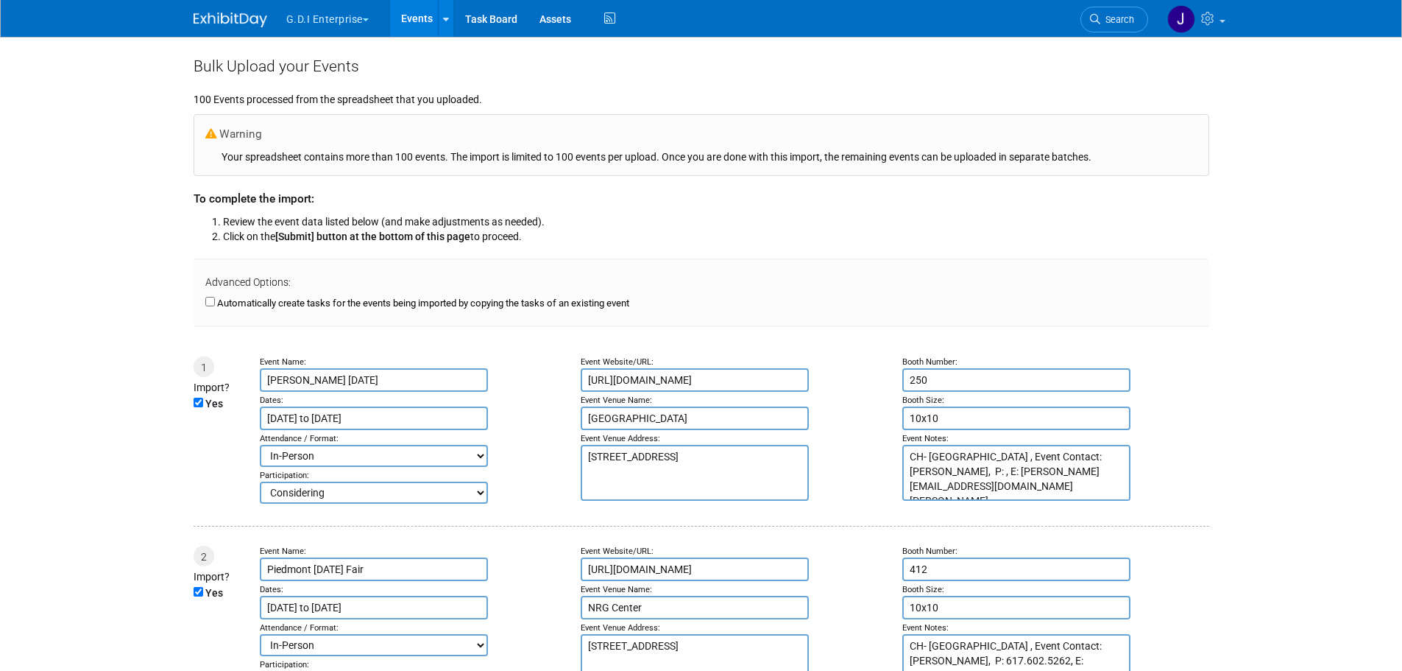
type input "[DATE]"
type input "Apr 27, 2025"
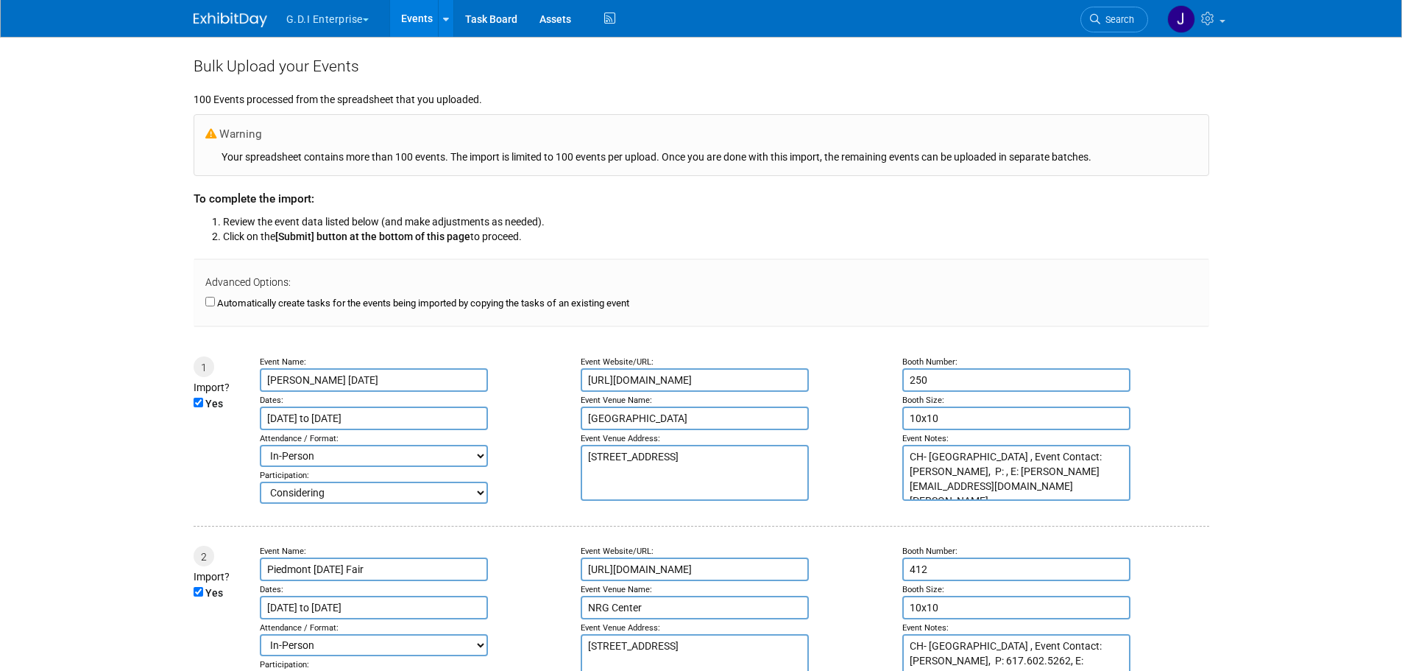
type input "Apr 27, 2025"
type input "Apr 30, 2025"
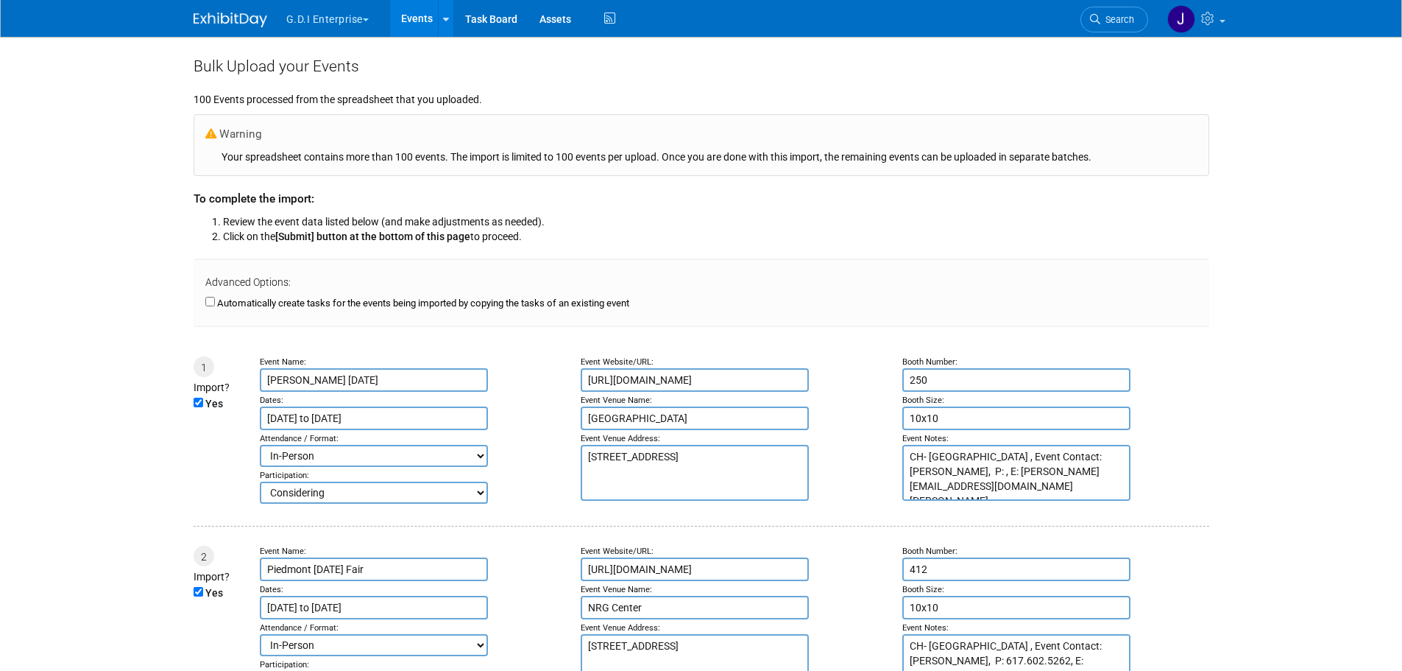
type input "May 1, 2025"
type input "May 2, 2025"
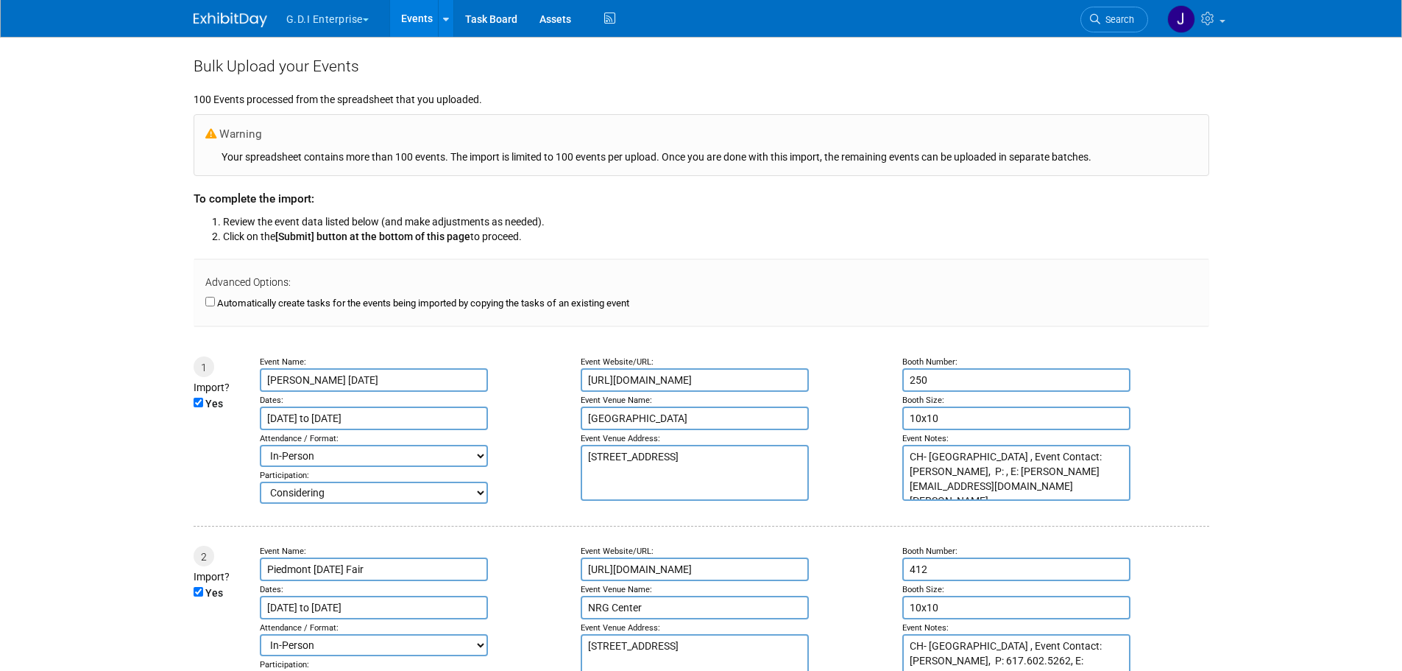
type input "May 3, 2025"
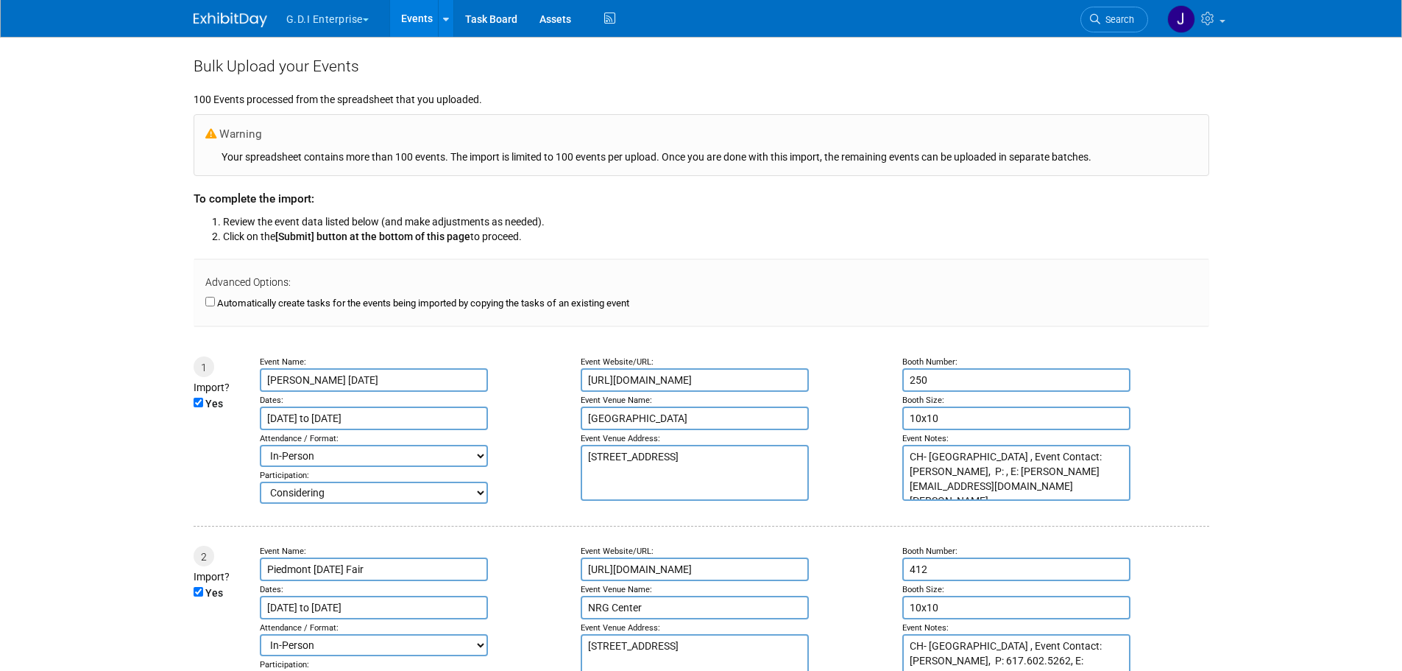
type input "May 3, 2025"
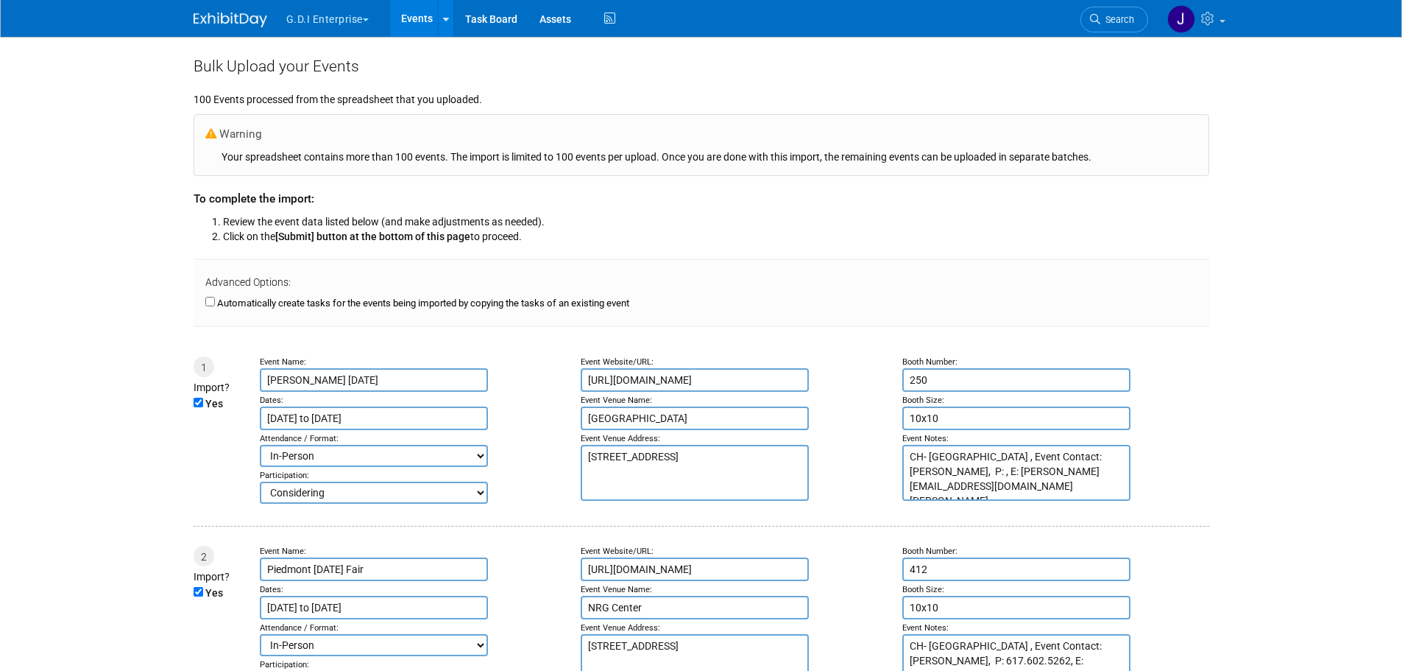
type input "May 4, 2025"
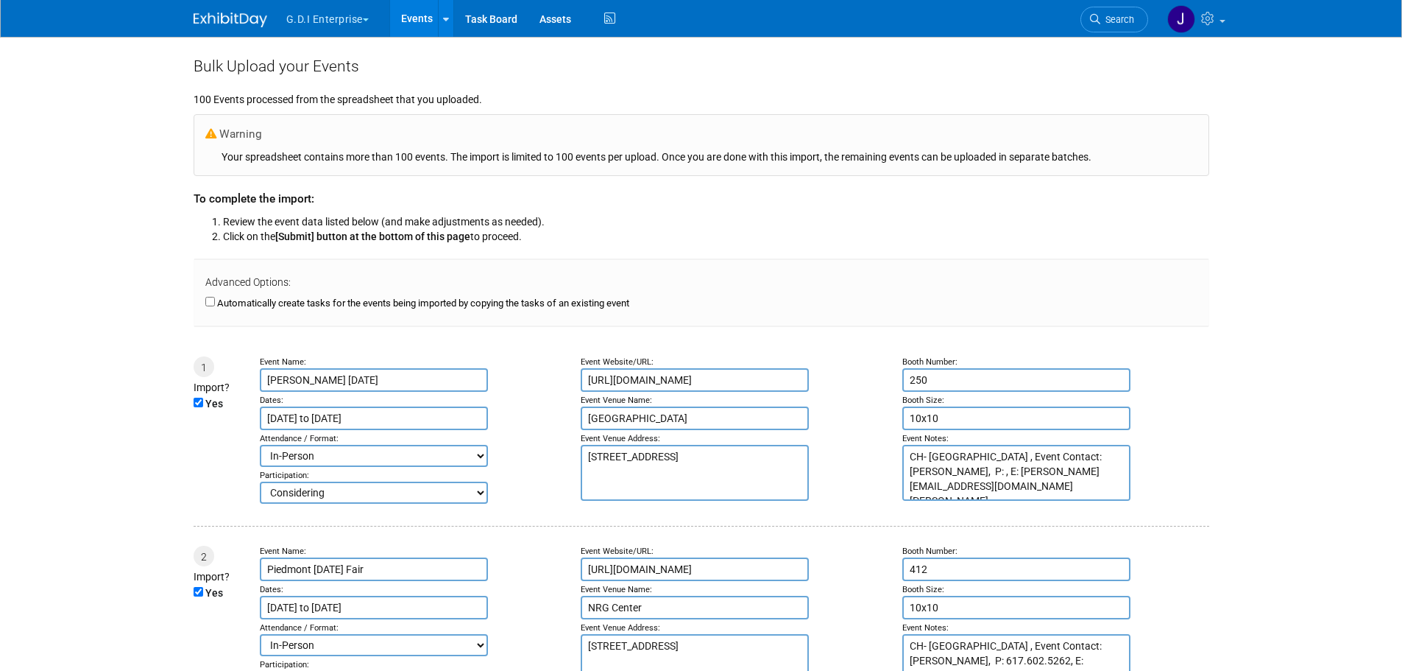
type input "May 7, 2025"
type input "May 8, 2025"
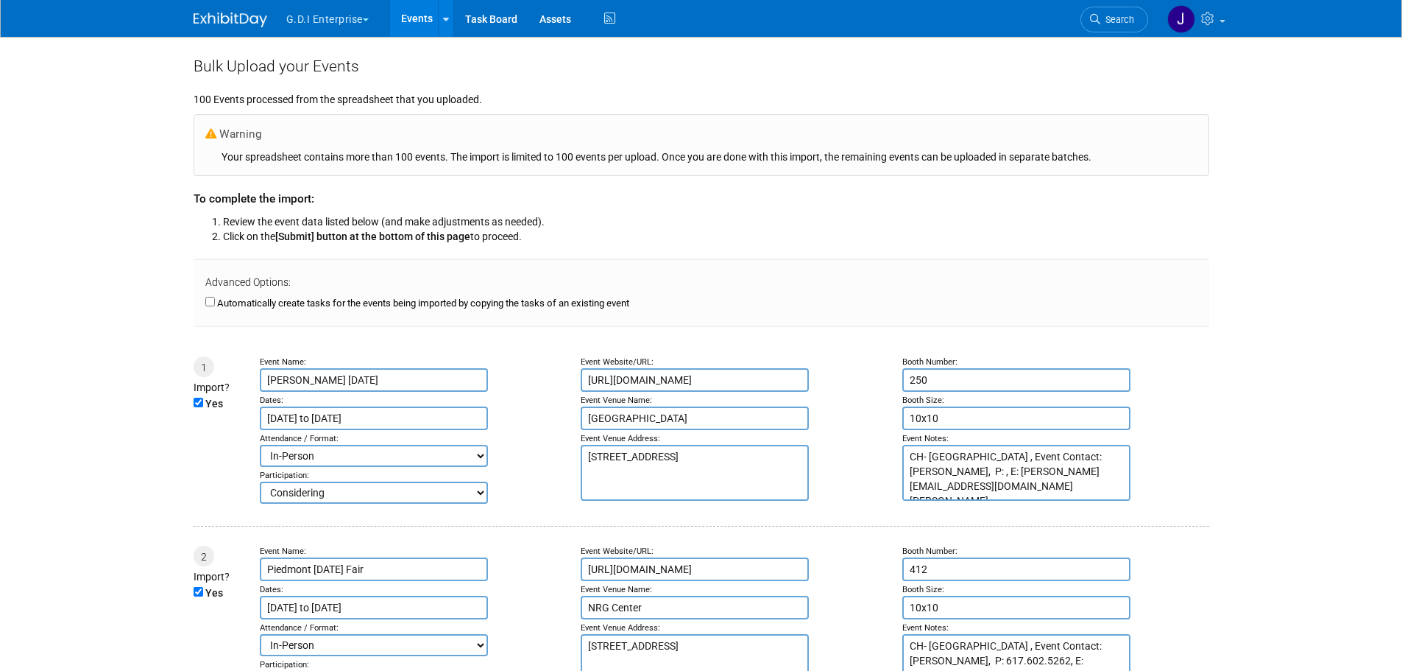
type input "May 8, 2025"
type input "May 9, 2025"
type input "May 10, 2025"
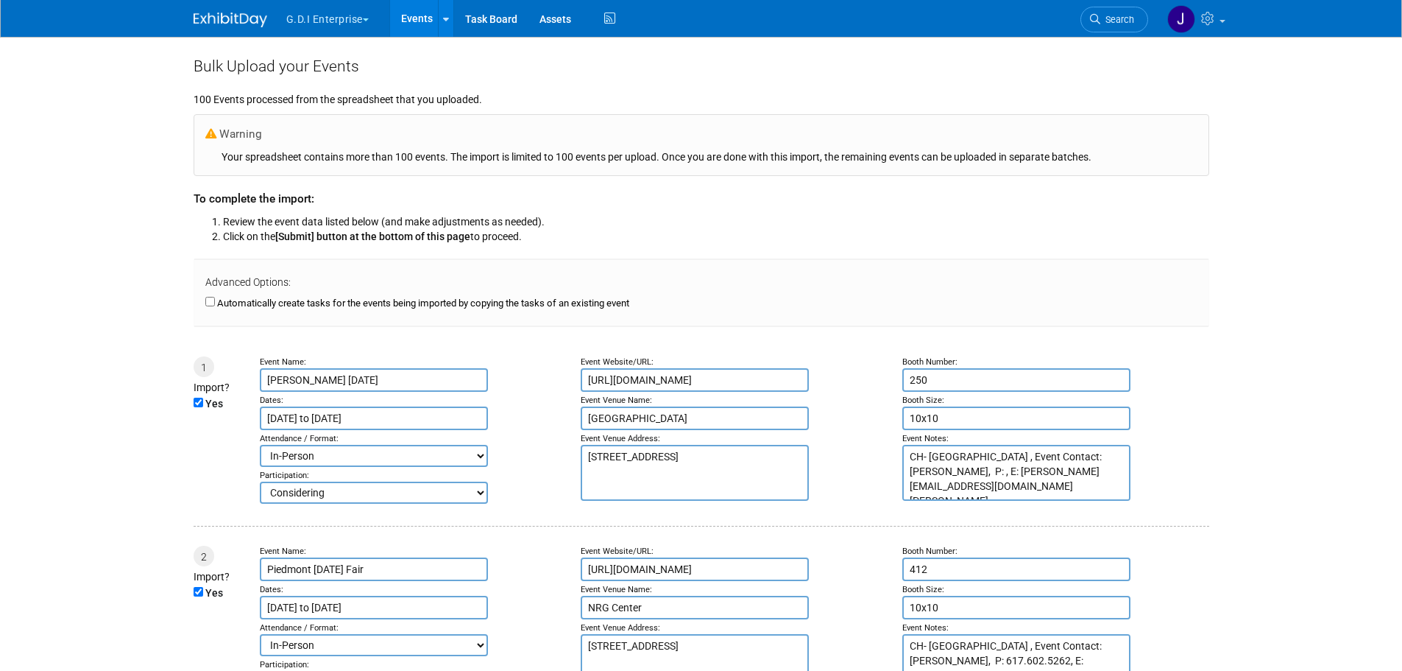
type input "May 10, 2025"
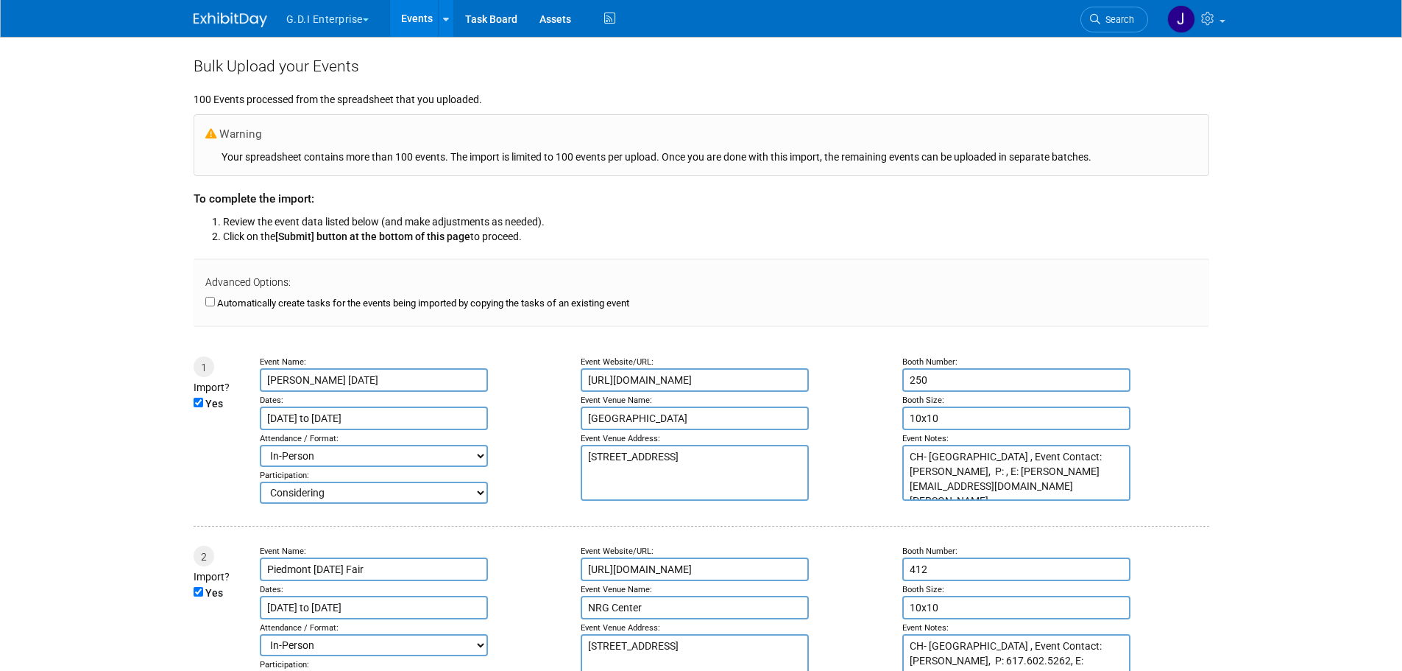
type input "May 10, 2025"
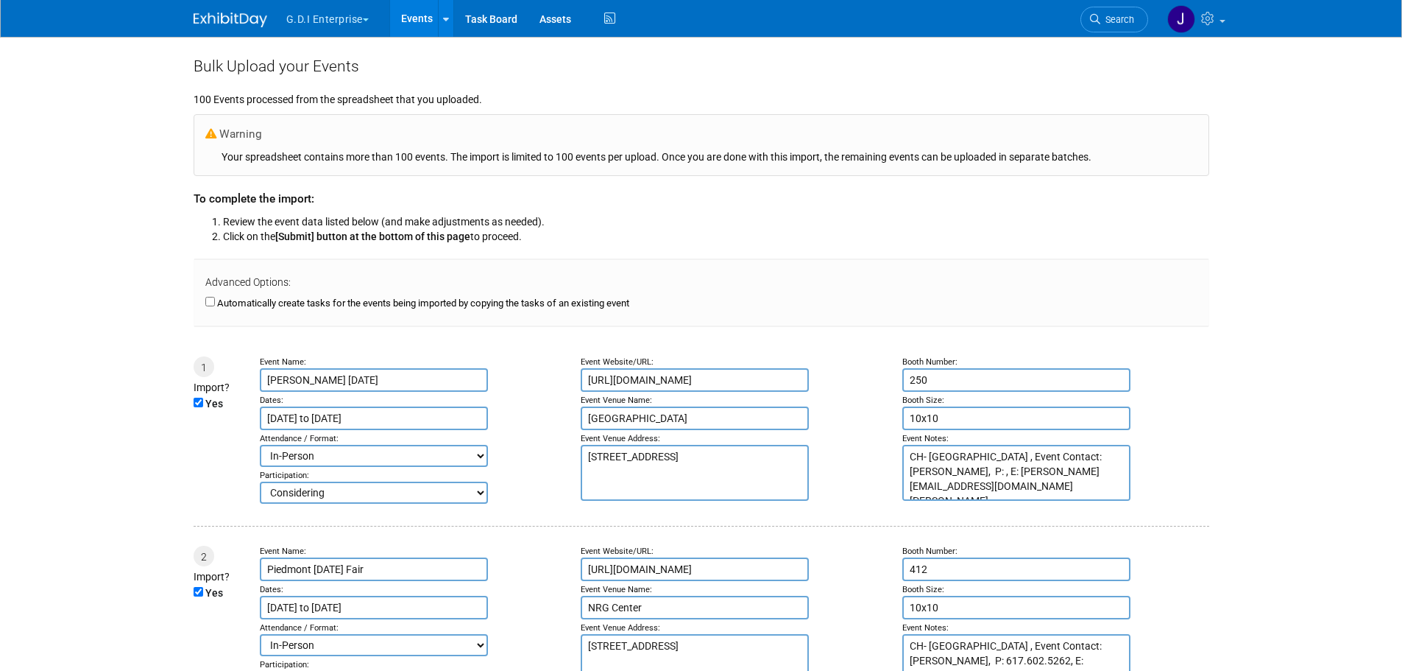
type input "May 10, 2025"
type input "May 11, 2025"
type input "May 13, 2025"
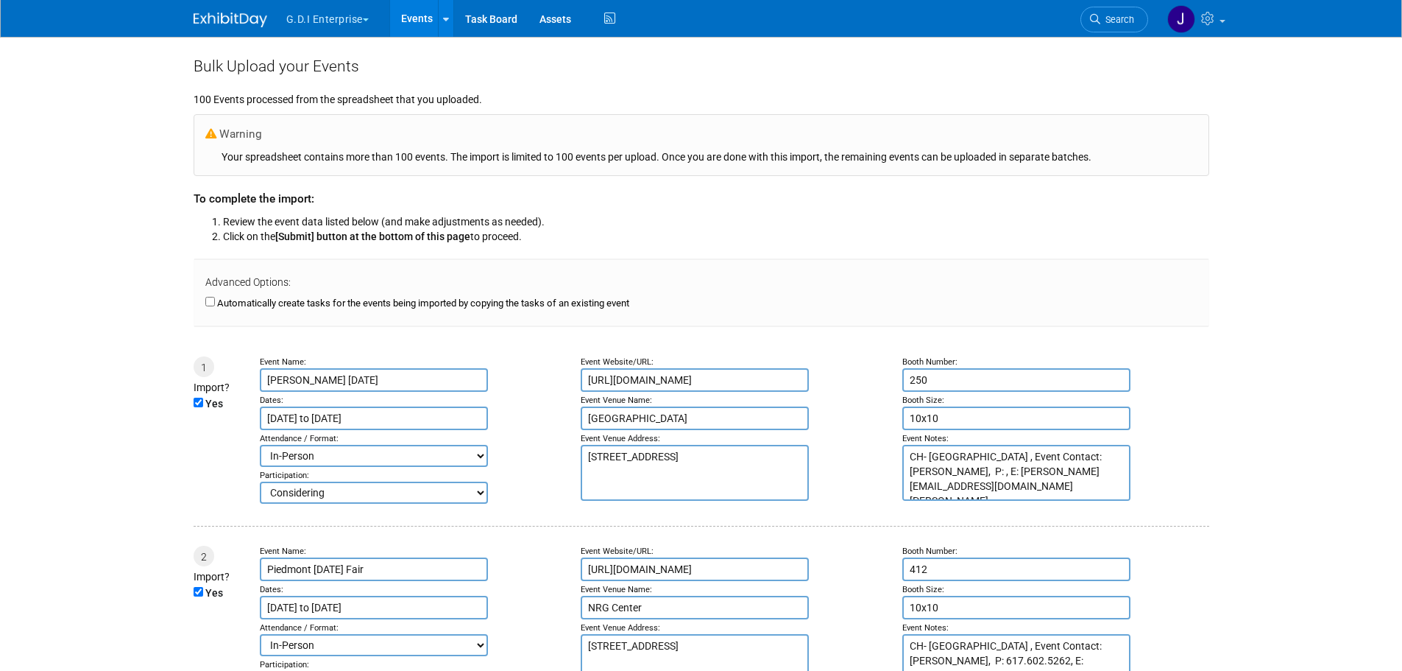
type input "May 13, 2025"
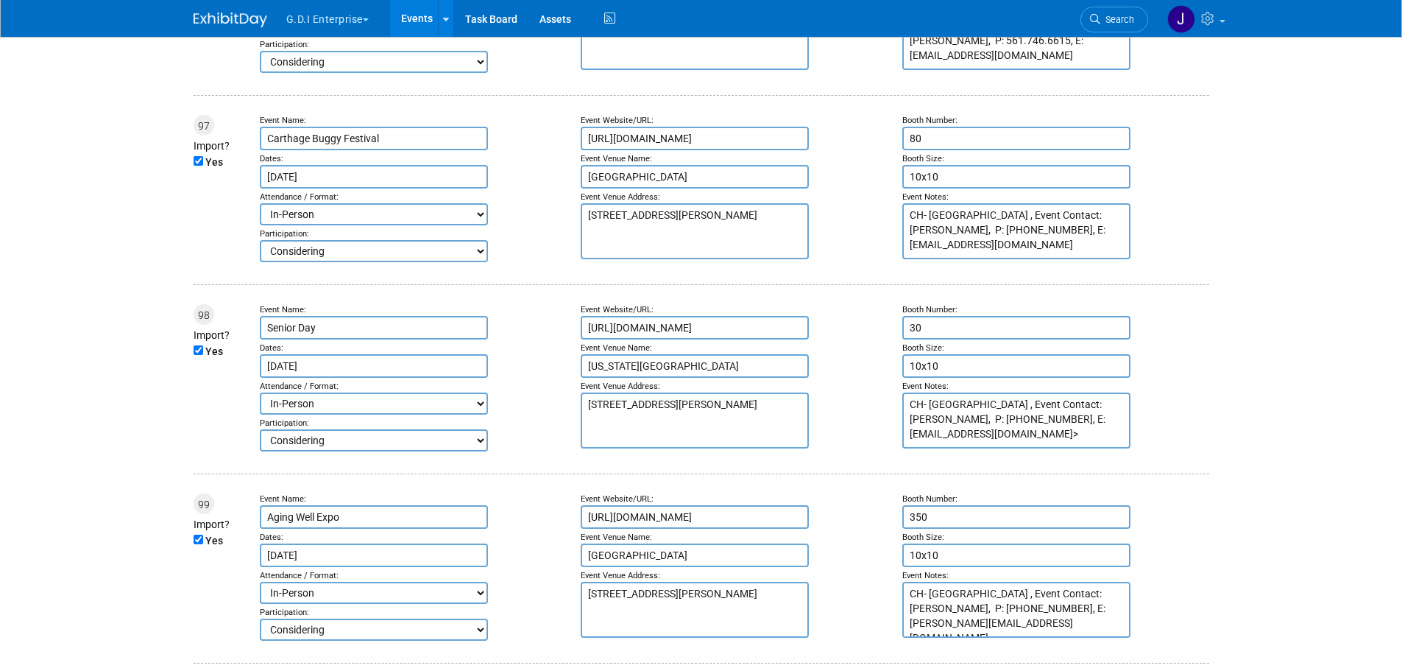
scroll to position [18973, 0]
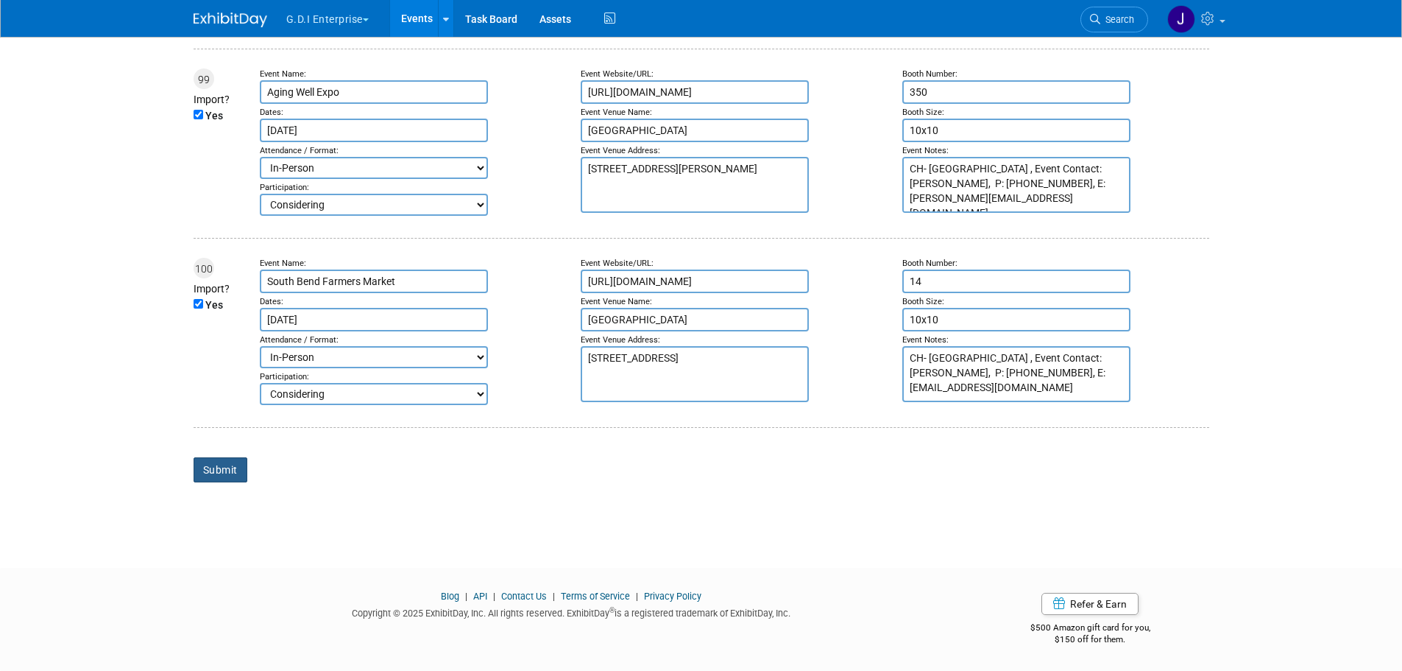
click at [234, 475] on input "Submit" at bounding box center [221, 469] width 54 height 25
